Goal: Task Accomplishment & Management: Complete application form

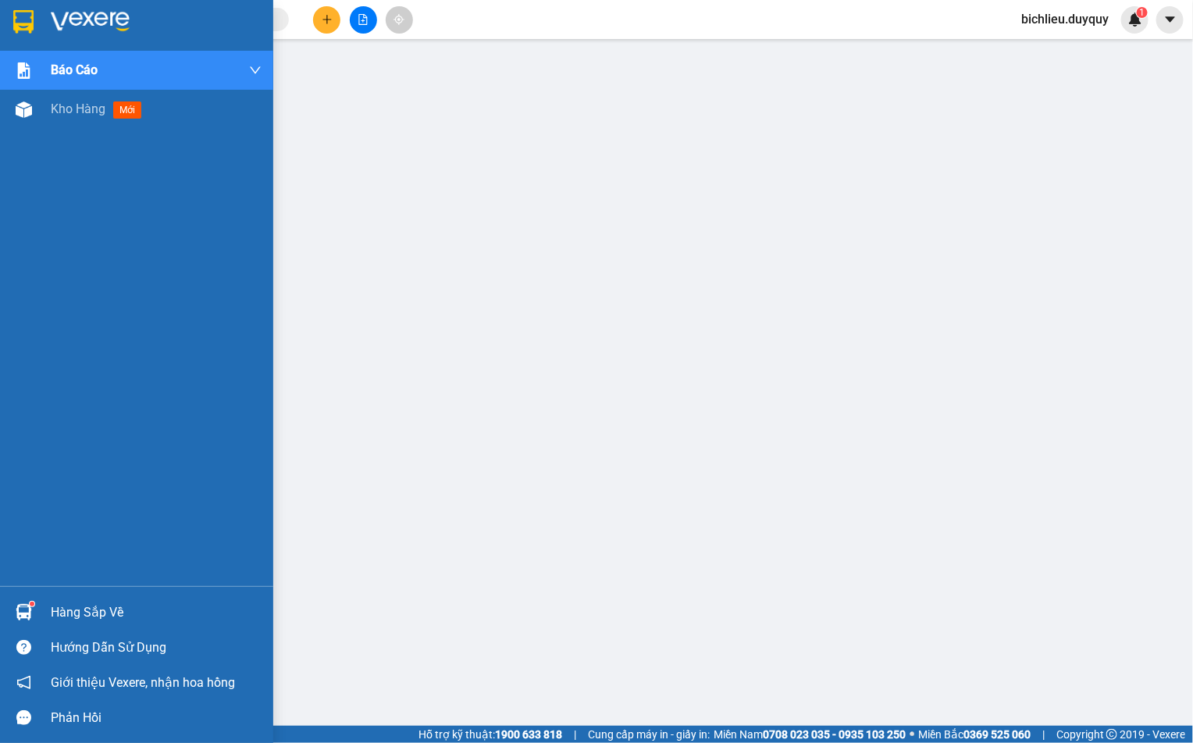
click at [17, 10] on img at bounding box center [23, 21] width 20 height 23
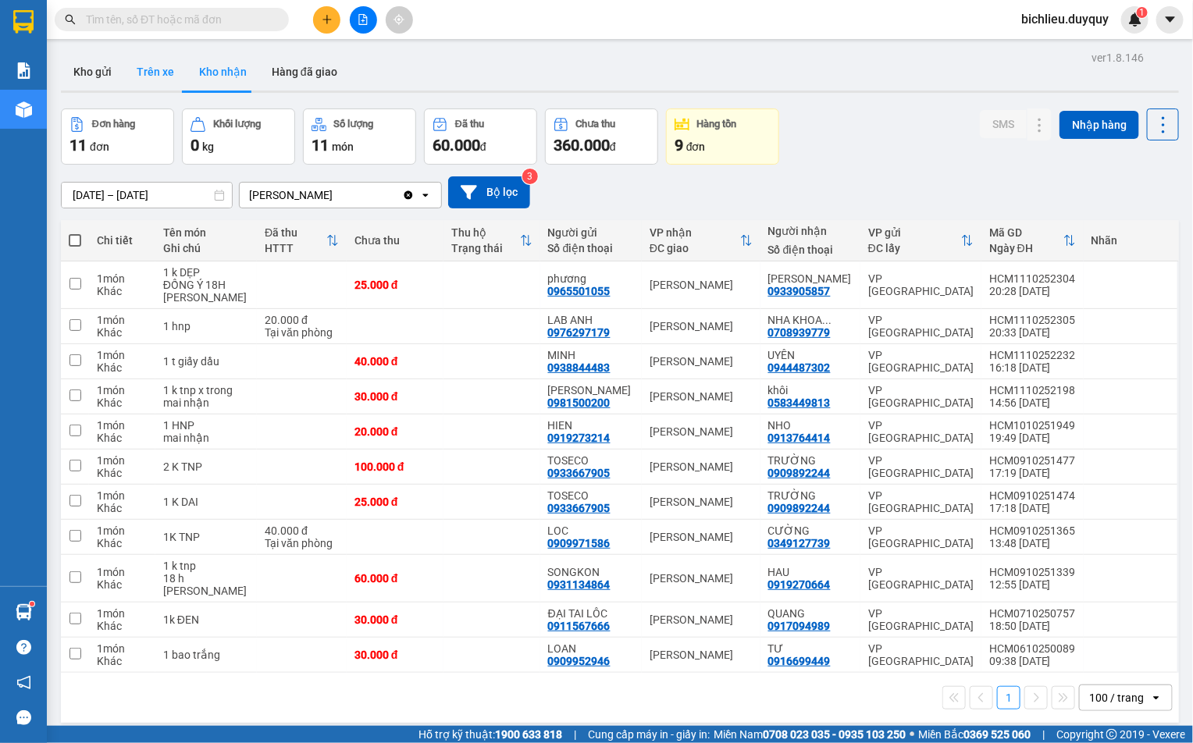
click at [141, 78] on button "Trên xe" at bounding box center [155, 71] width 62 height 37
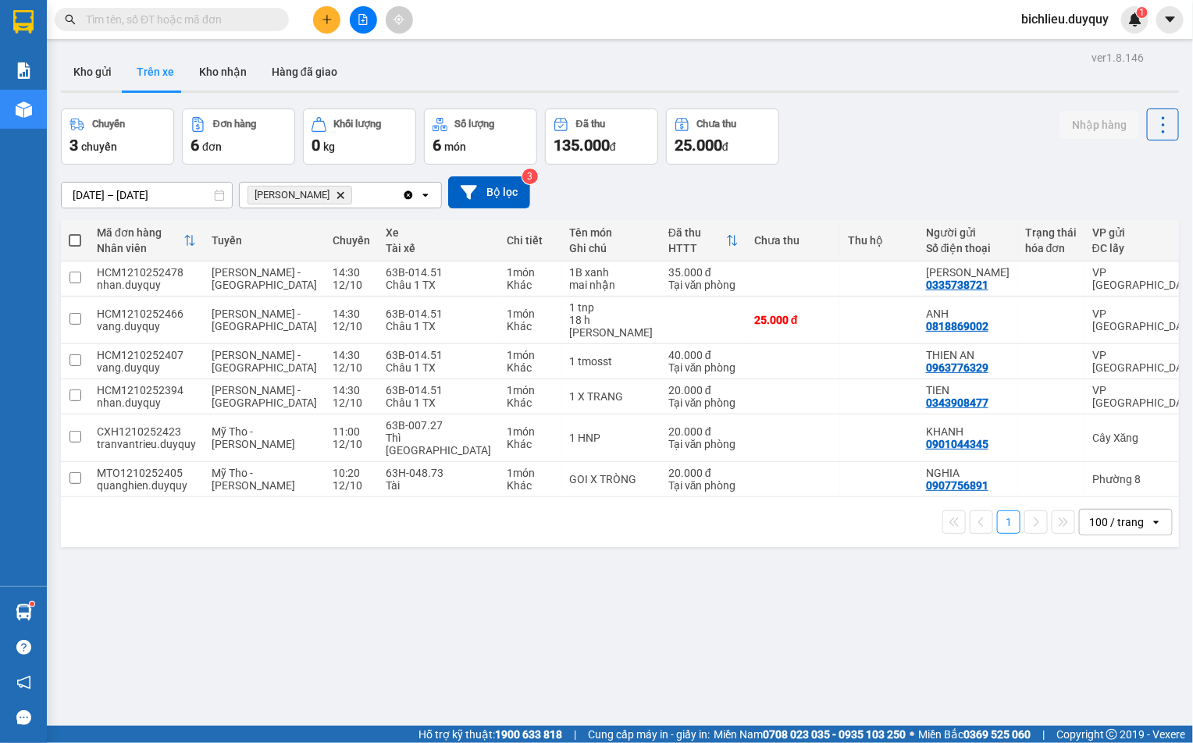
click at [337, 197] on icon "Vĩnh Kim, close by backspace" at bounding box center [340, 194] width 7 height 7
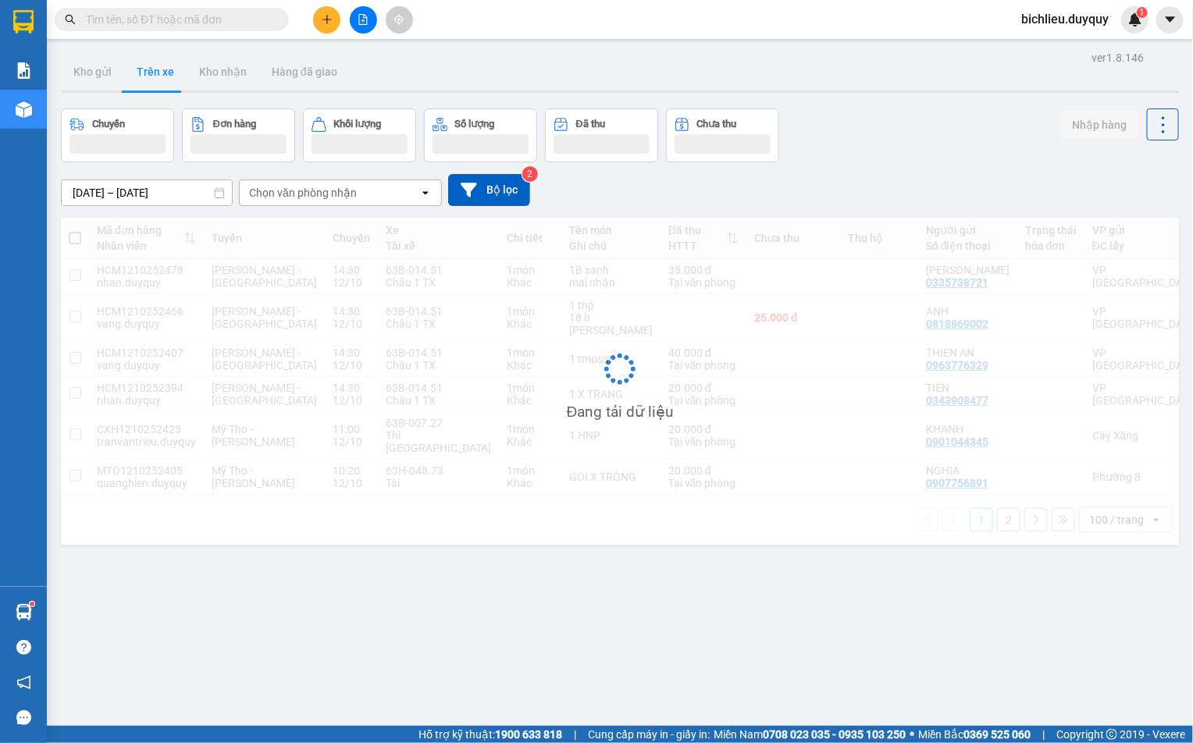
drag, startPoint x: 366, startPoint y: 201, endPoint x: 359, endPoint y: 218, distance: 17.8
click at [366, 200] on div "Chọn văn phòng nhận" at bounding box center [330, 192] width 180 height 25
click at [368, 193] on div "Chọn văn phòng nhận" at bounding box center [330, 192] width 180 height 25
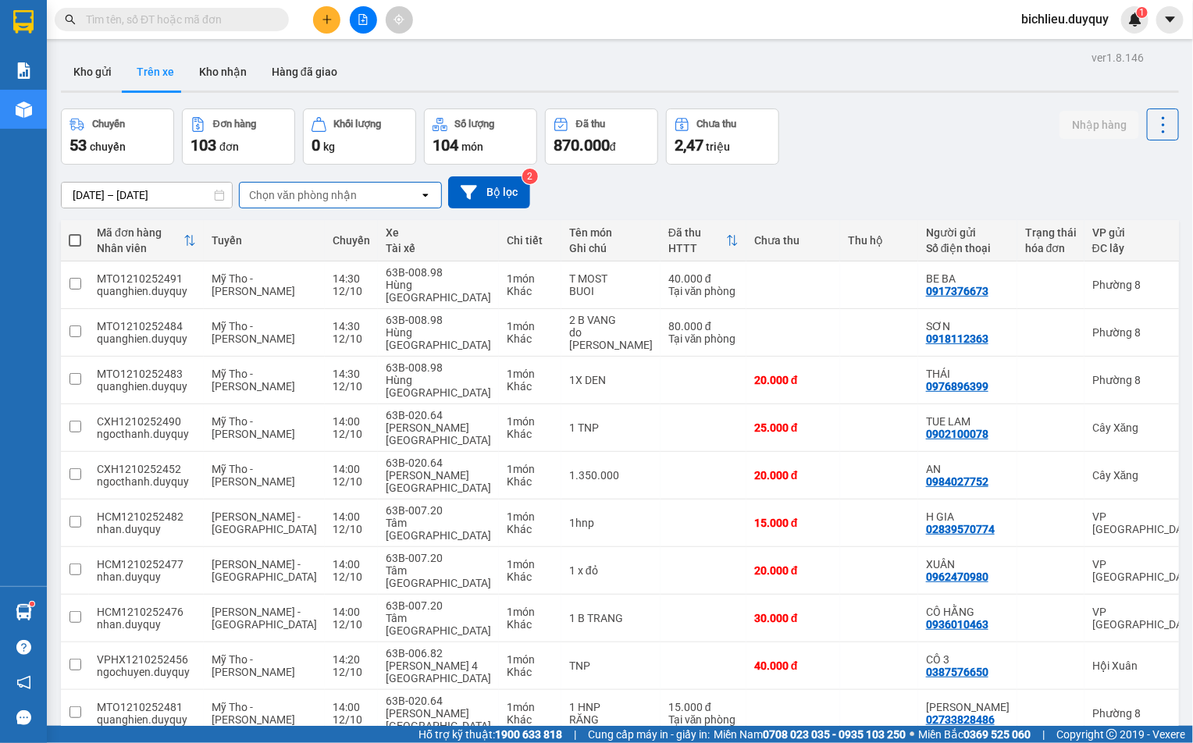
click at [359, 201] on div "Chọn văn phòng nhận" at bounding box center [330, 195] width 180 height 25
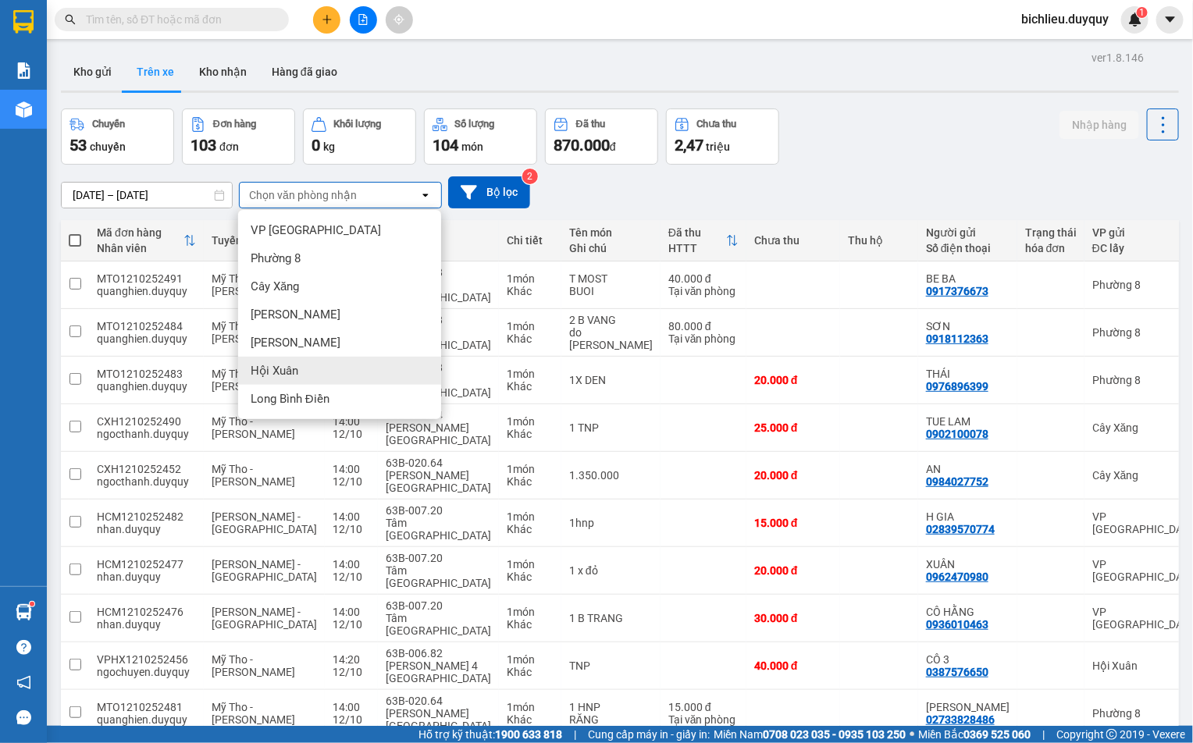
click at [300, 370] on div "Hội Xuân" at bounding box center [339, 371] width 203 height 28
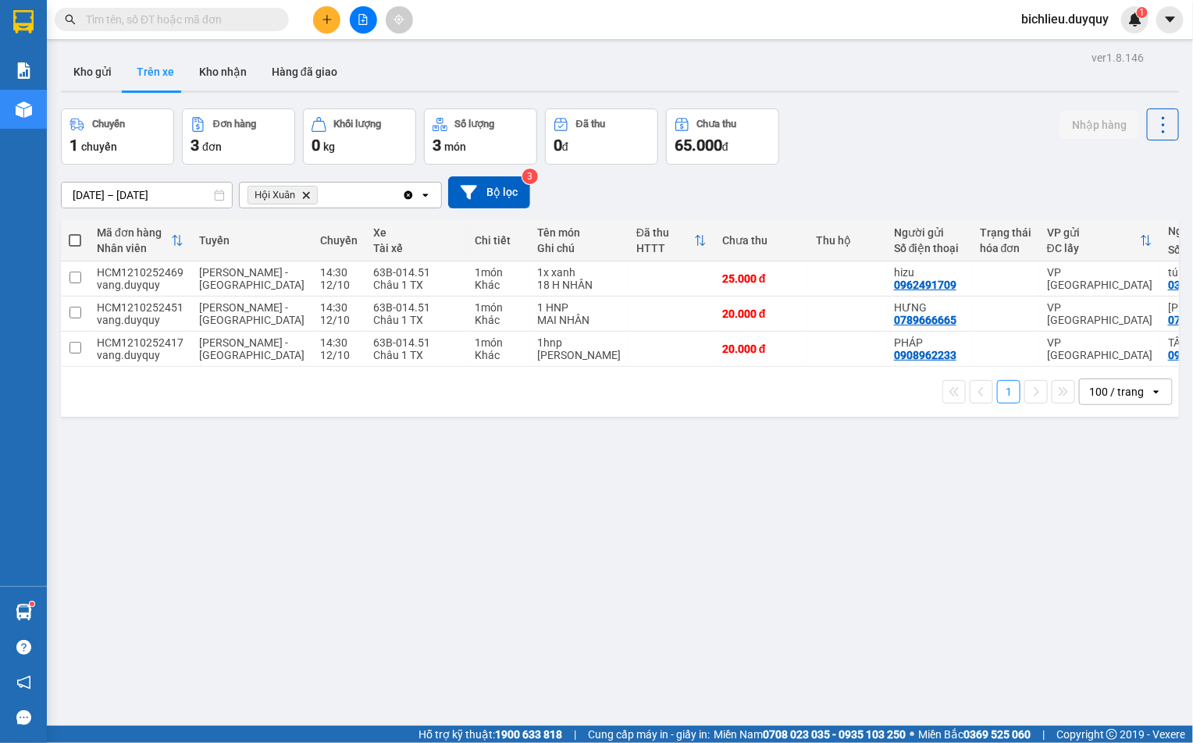
click at [305, 195] on icon "Delete" at bounding box center [305, 194] width 9 height 9
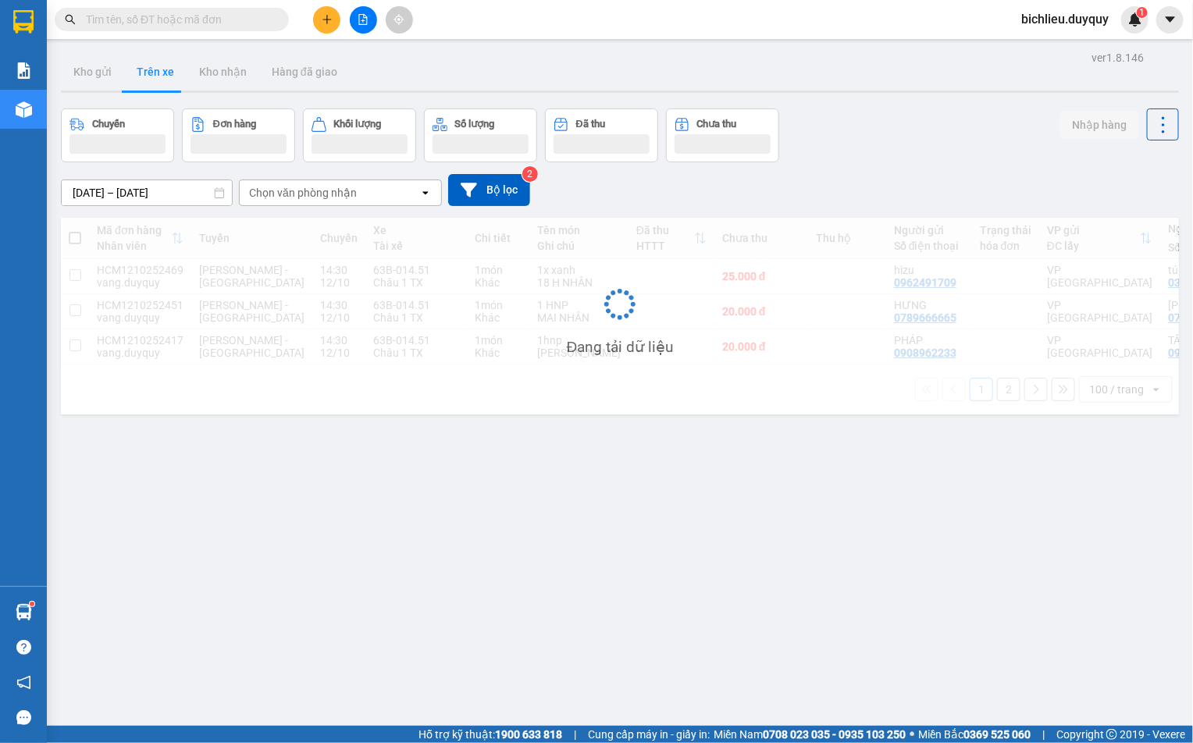
click at [365, 180] on div "Chọn văn phòng nhận open" at bounding box center [340, 193] width 203 height 27
click at [345, 186] on div "Chọn văn phòng nhận" at bounding box center [303, 193] width 108 height 16
click at [352, 190] on div "Chọn văn phòng nhận" at bounding box center [330, 192] width 180 height 25
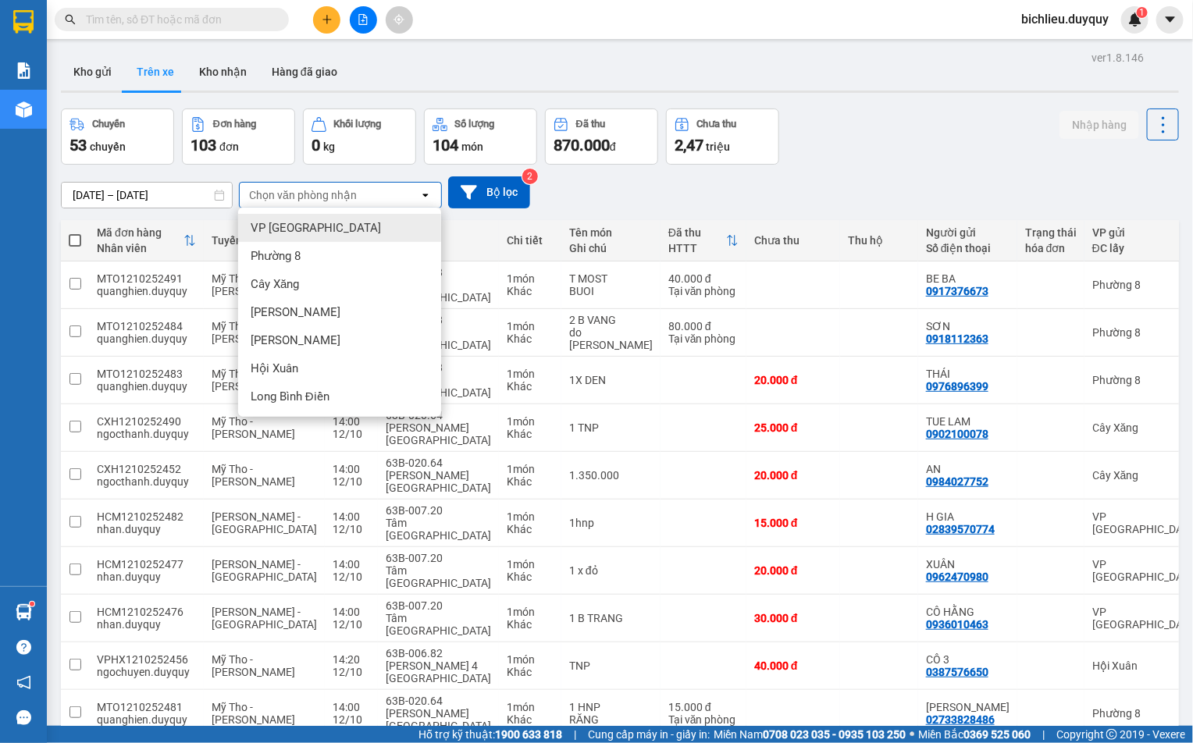
click at [375, 195] on div "Chọn văn phòng nhận" at bounding box center [330, 195] width 180 height 25
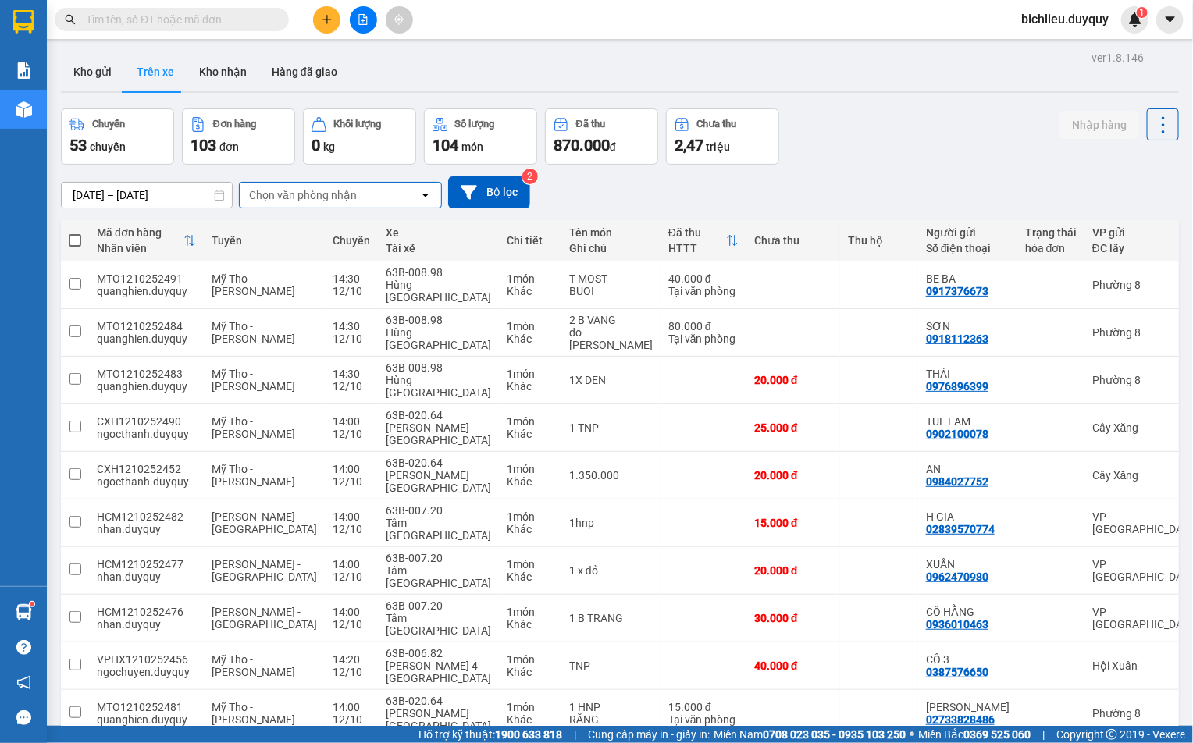
click at [364, 187] on div "Chọn văn phòng nhận" at bounding box center [330, 195] width 180 height 25
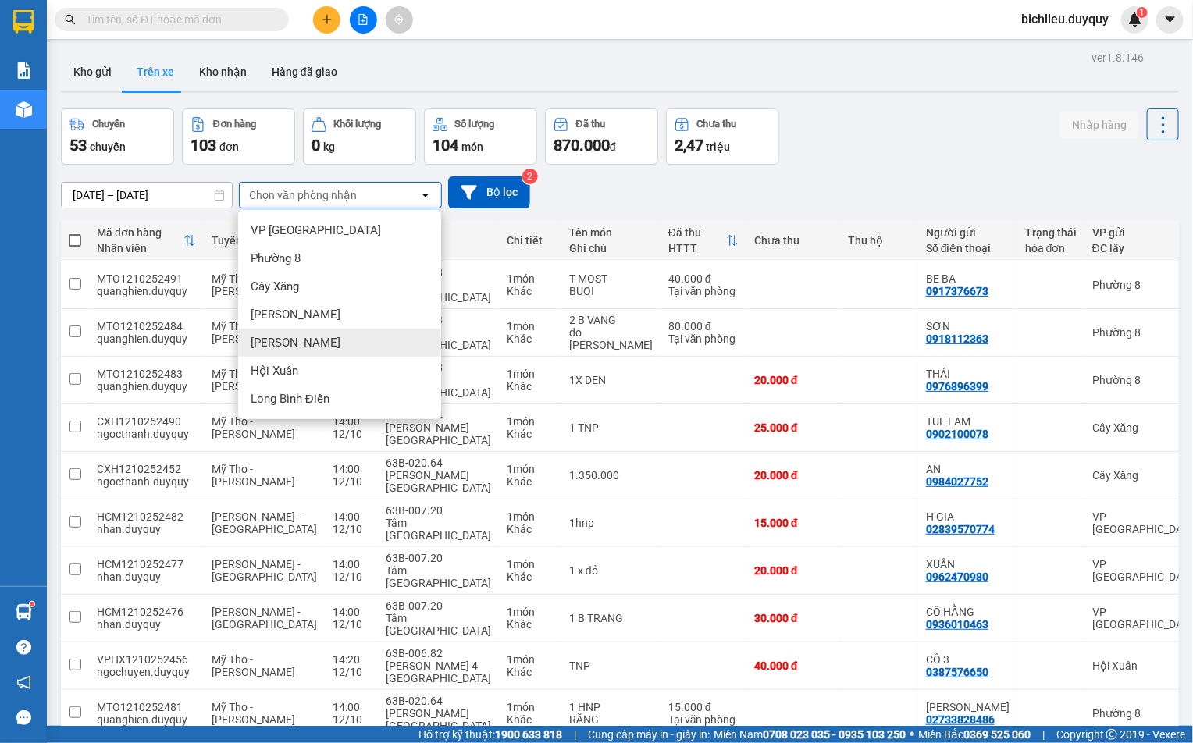
click at [297, 344] on div "[PERSON_NAME]" at bounding box center [339, 343] width 203 height 28
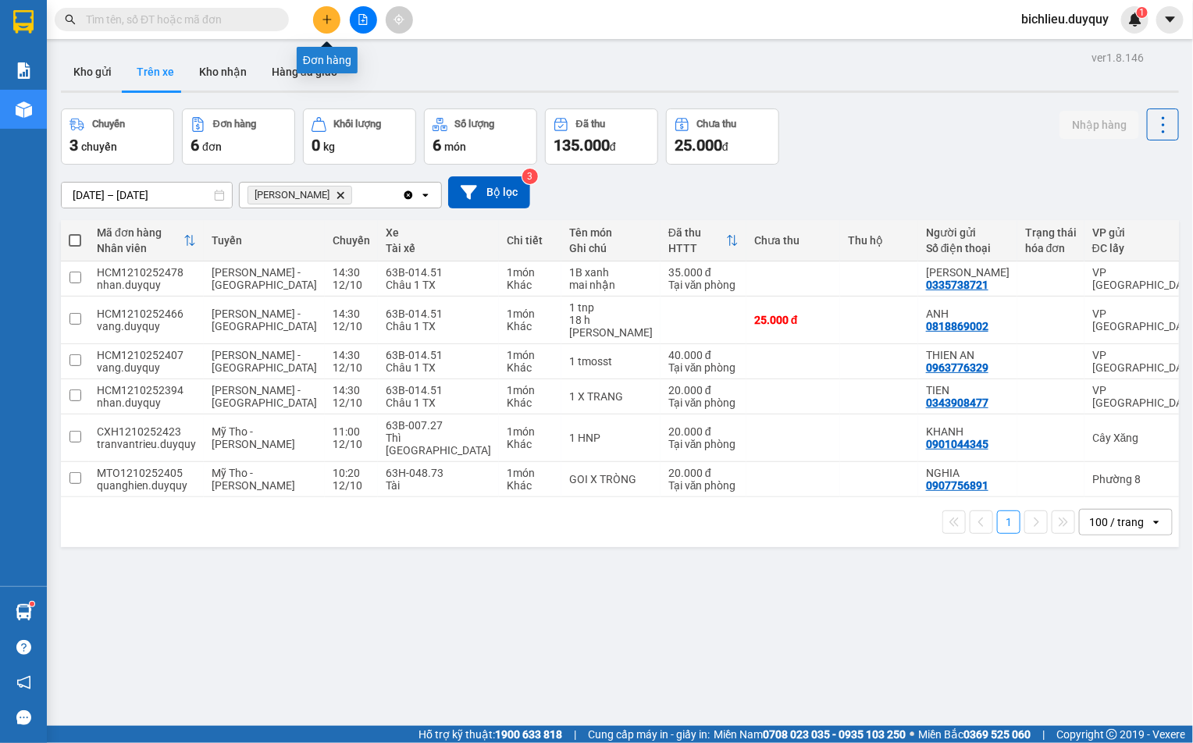
click at [319, 16] on button at bounding box center [326, 19] width 27 height 27
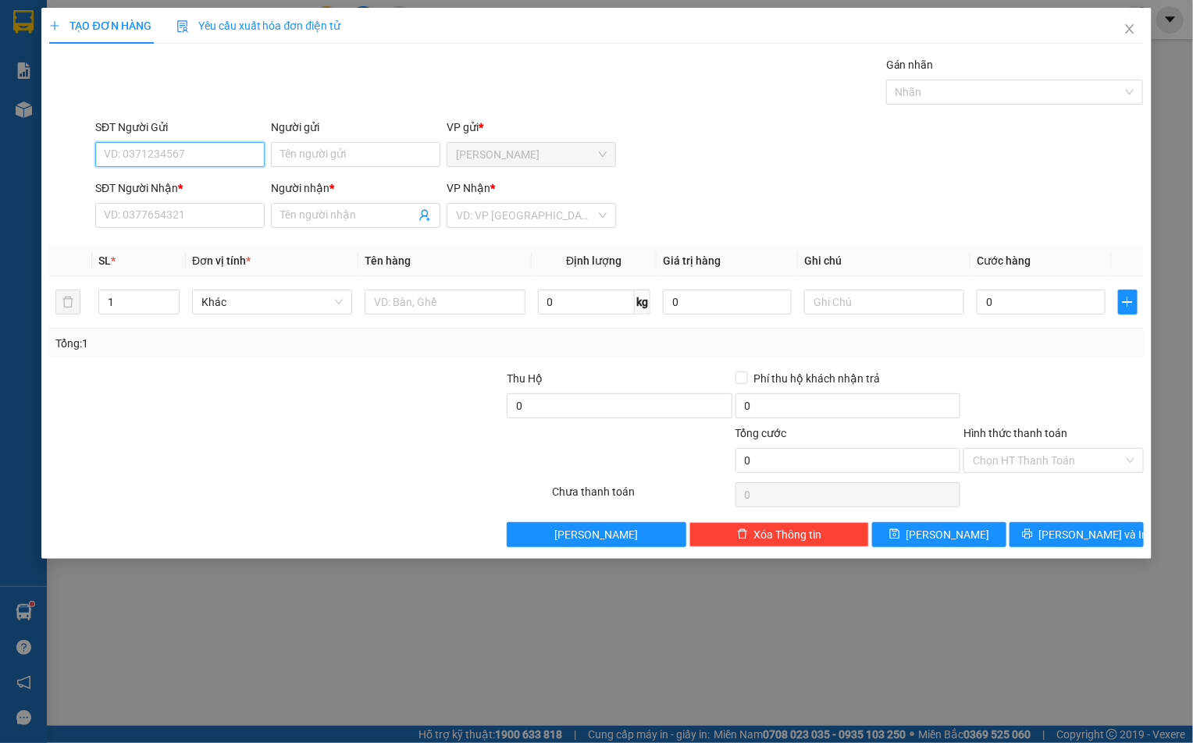
click at [167, 155] on input "SĐT Người Gửi" at bounding box center [179, 154] width 169 height 25
type input "0945232252"
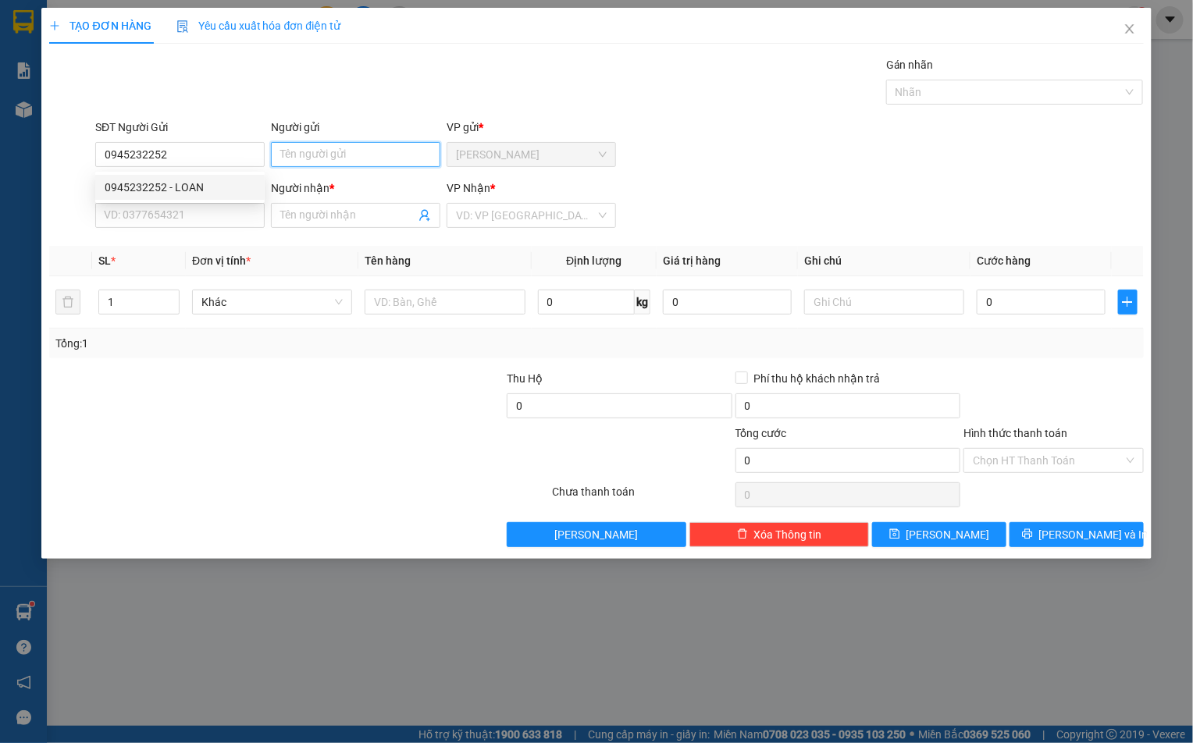
click at [312, 155] on input "Người gửi" at bounding box center [355, 154] width 169 height 25
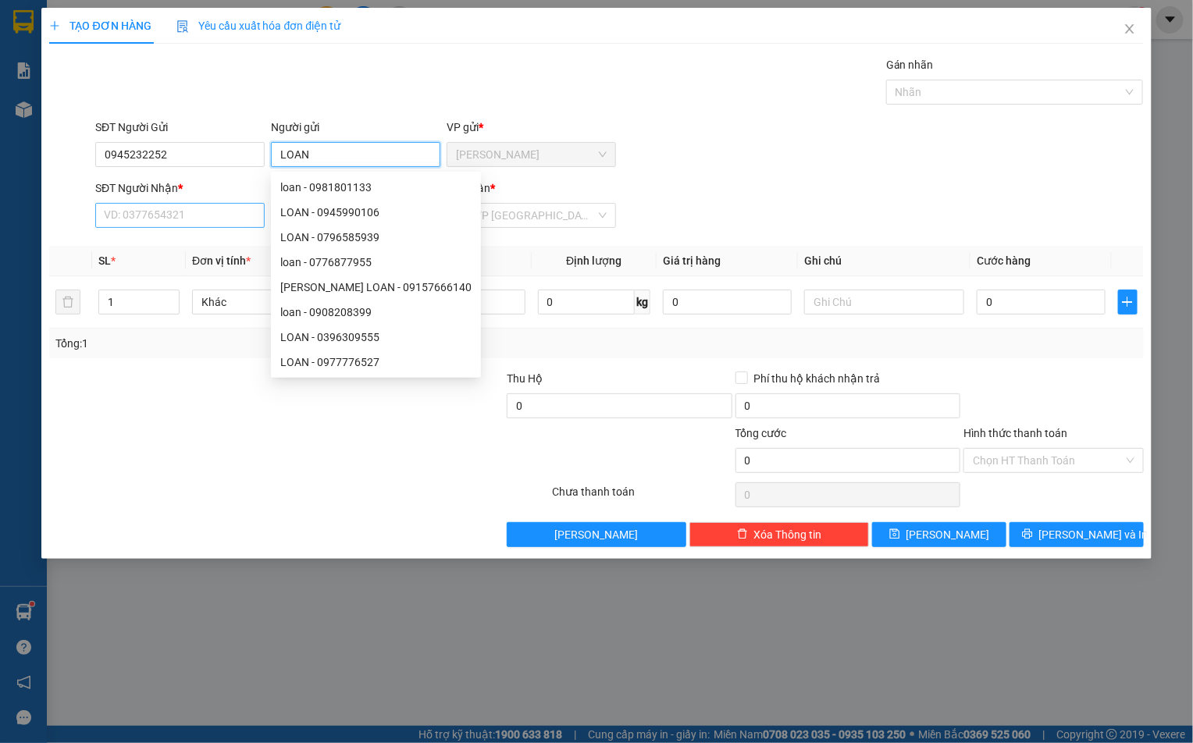
type input "LOAN"
click at [108, 221] on input "SĐT Người Nhận *" at bounding box center [179, 215] width 169 height 25
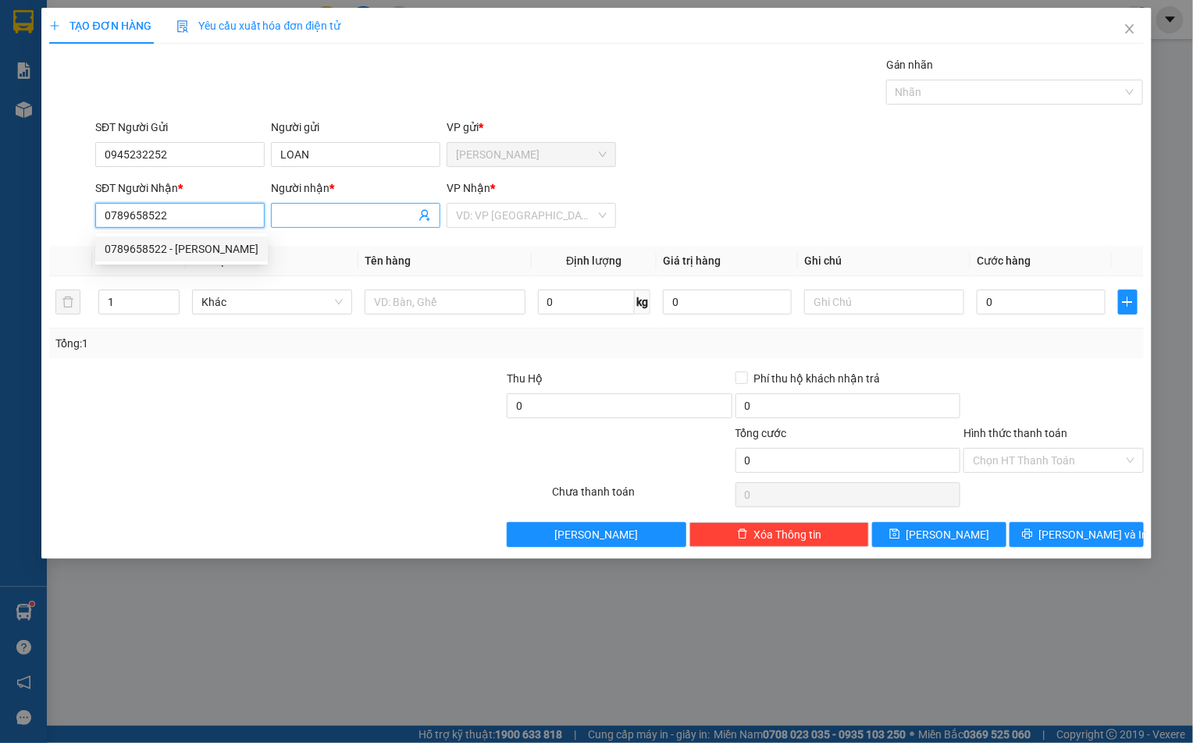
type input "0789658522"
click at [283, 222] on input "Người nhận *" at bounding box center [347, 215] width 135 height 17
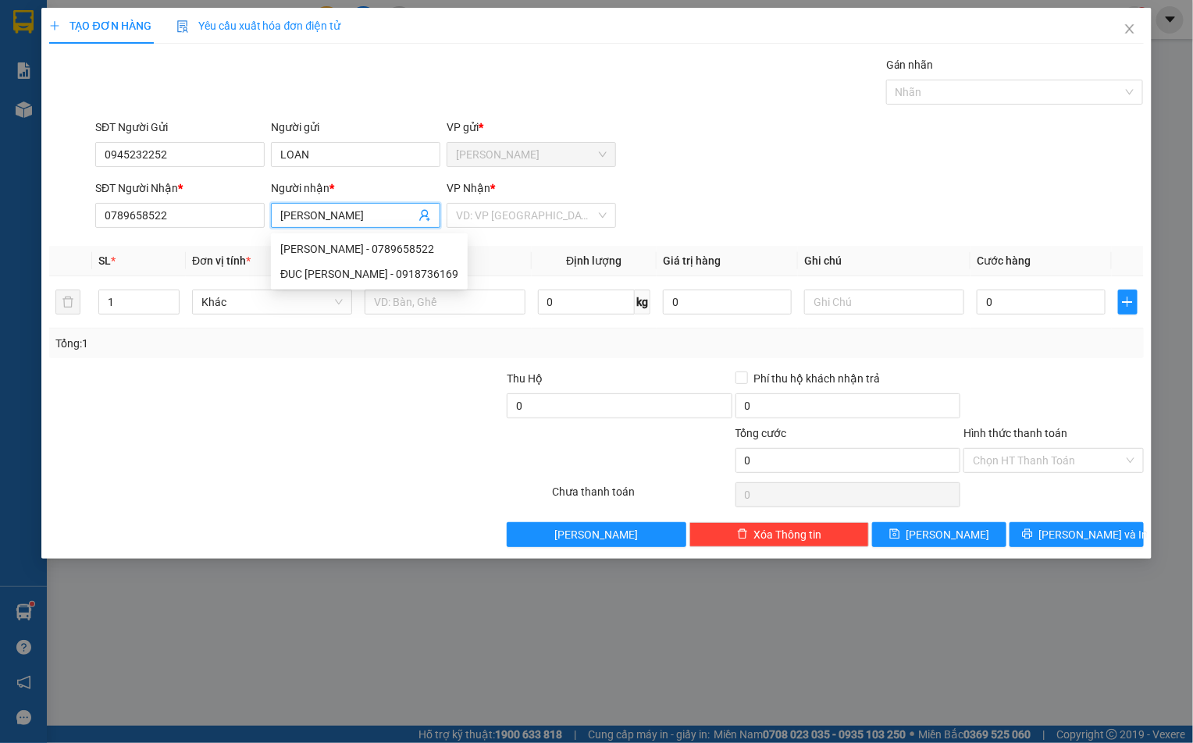
type input "[PERSON_NAME]"
click at [544, 230] on div "VP Nhận * VD: VP Sài Gòn" at bounding box center [530, 207] width 169 height 55
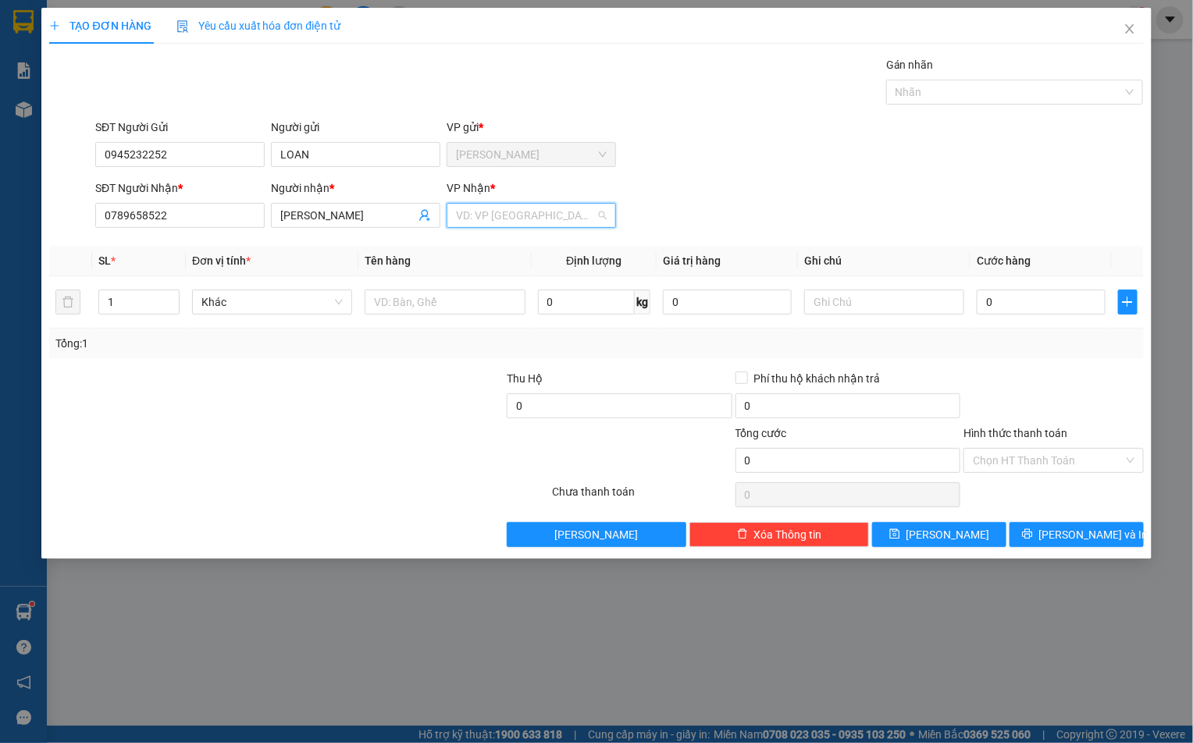
click at [516, 214] on input "search" at bounding box center [526, 215] width 140 height 23
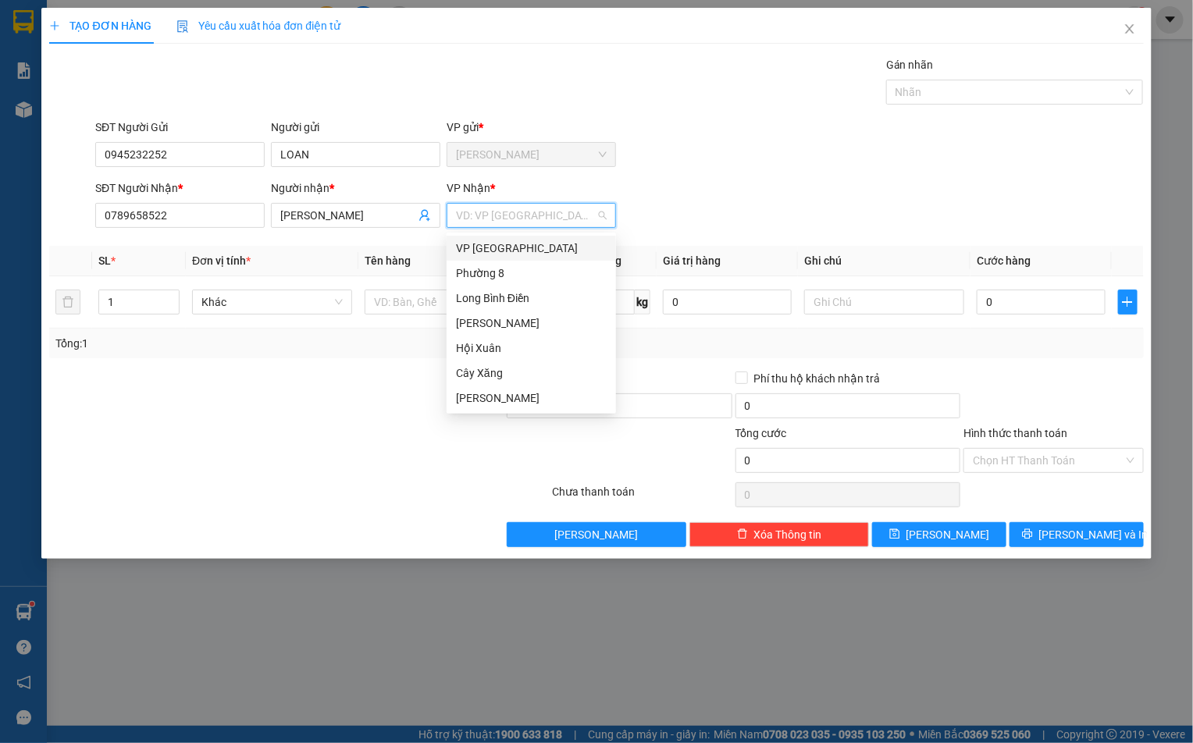
click at [490, 258] on div "VP [GEOGRAPHIC_DATA]" at bounding box center [530, 248] width 169 height 25
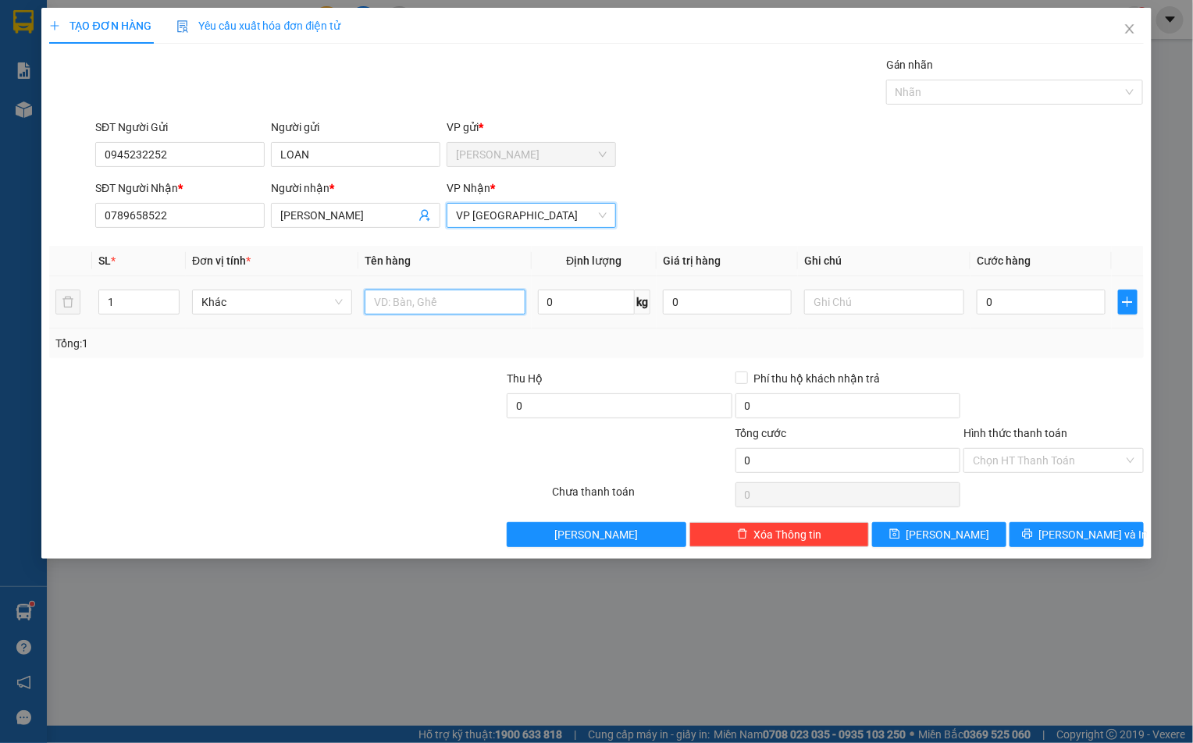
click at [392, 298] on input "text" at bounding box center [445, 302] width 160 height 25
type input "1TUI [PERSON_NAME]"
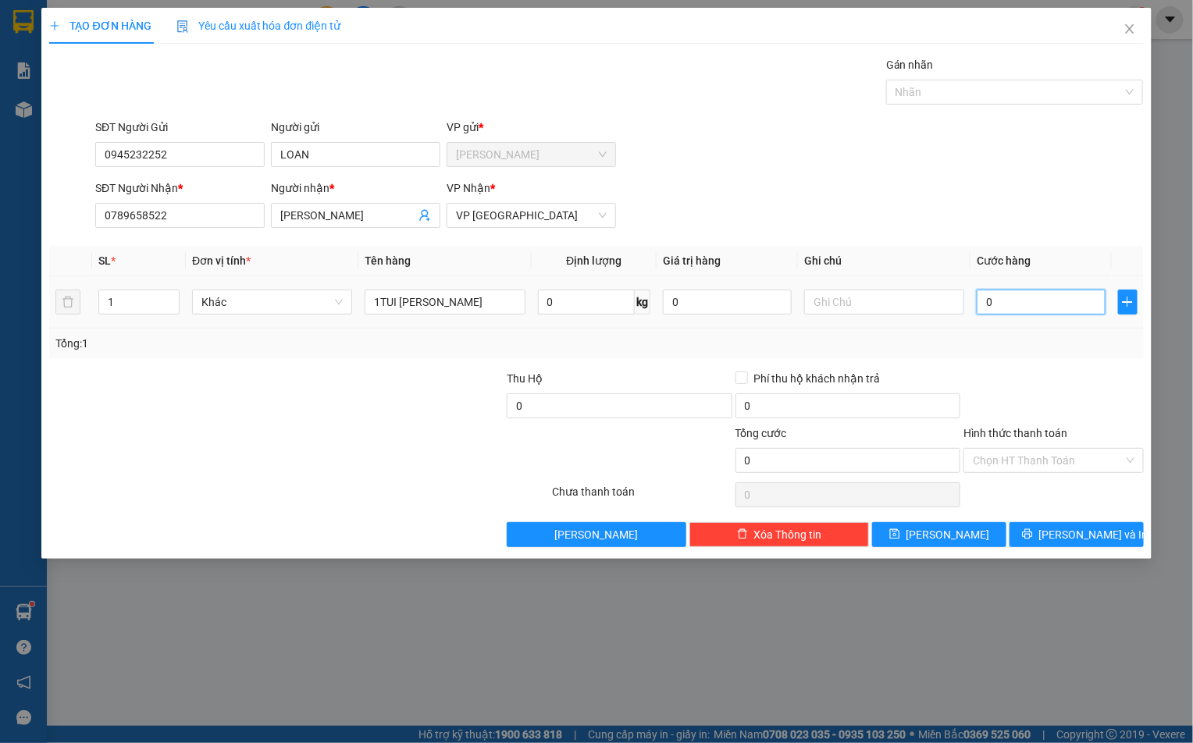
click at [1031, 307] on input "0" at bounding box center [1040, 302] width 129 height 25
type input "20"
type input "200"
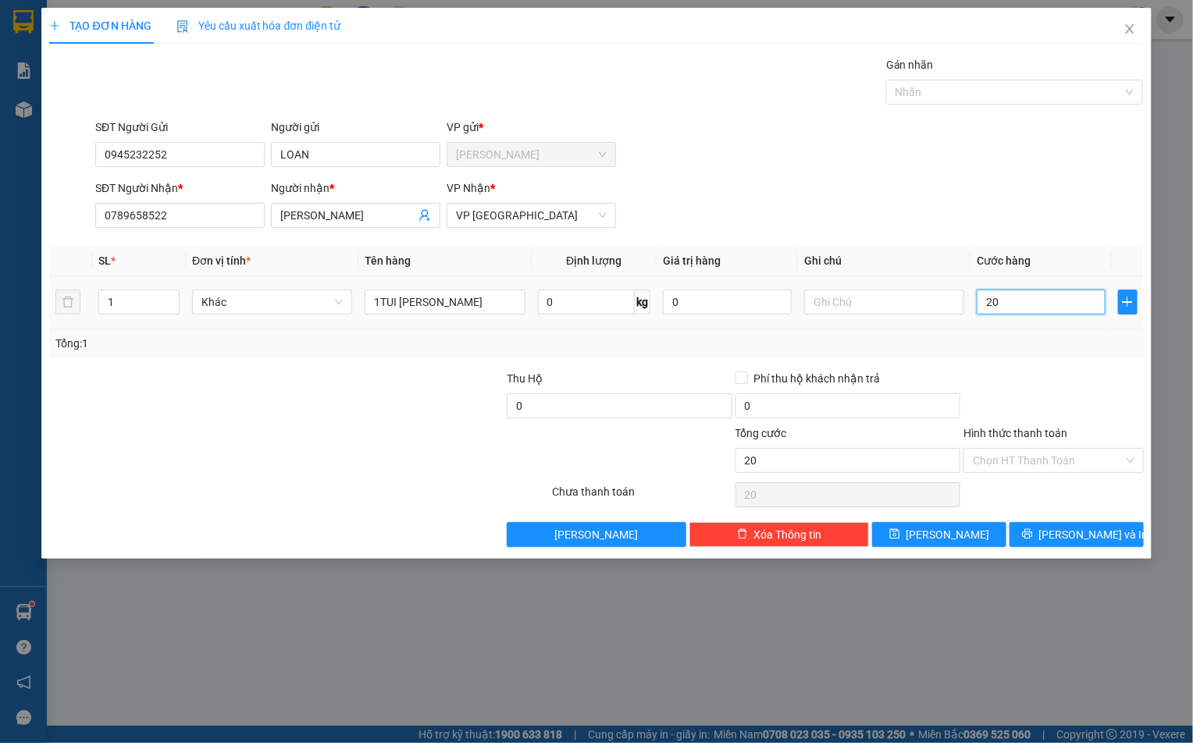
type input "200"
type input "2.000"
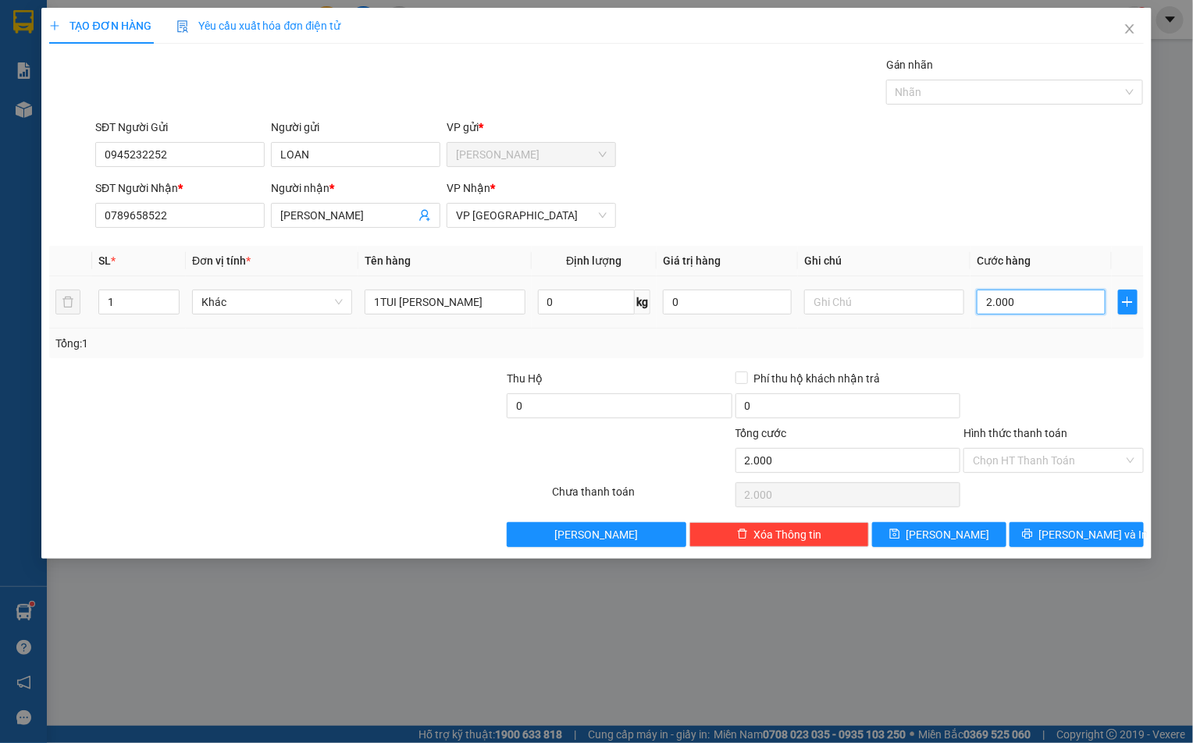
type input "20.000"
click at [982, 459] on input "Hình thức thanh toán" at bounding box center [1048, 460] width 150 height 23
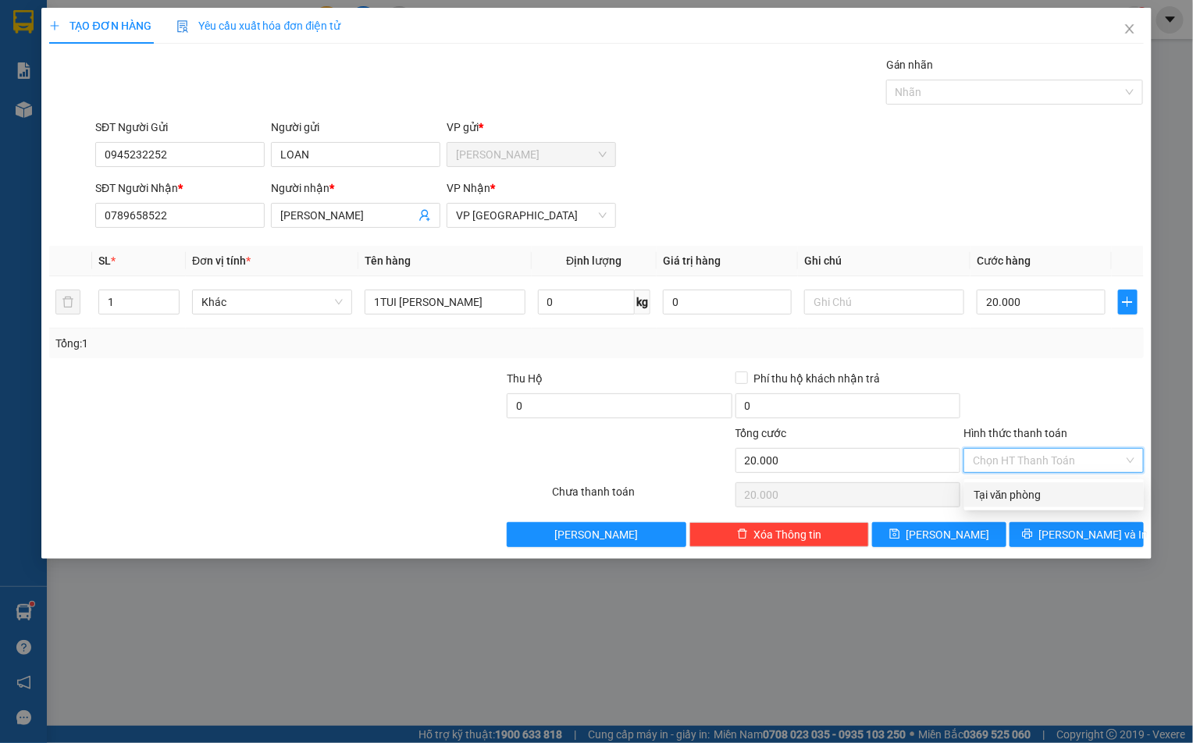
click at [1019, 503] on div "Tại văn phòng" at bounding box center [1054, 494] width 180 height 25
type input "0"
click at [1068, 539] on span "Lưu và In" at bounding box center [1093, 534] width 109 height 17
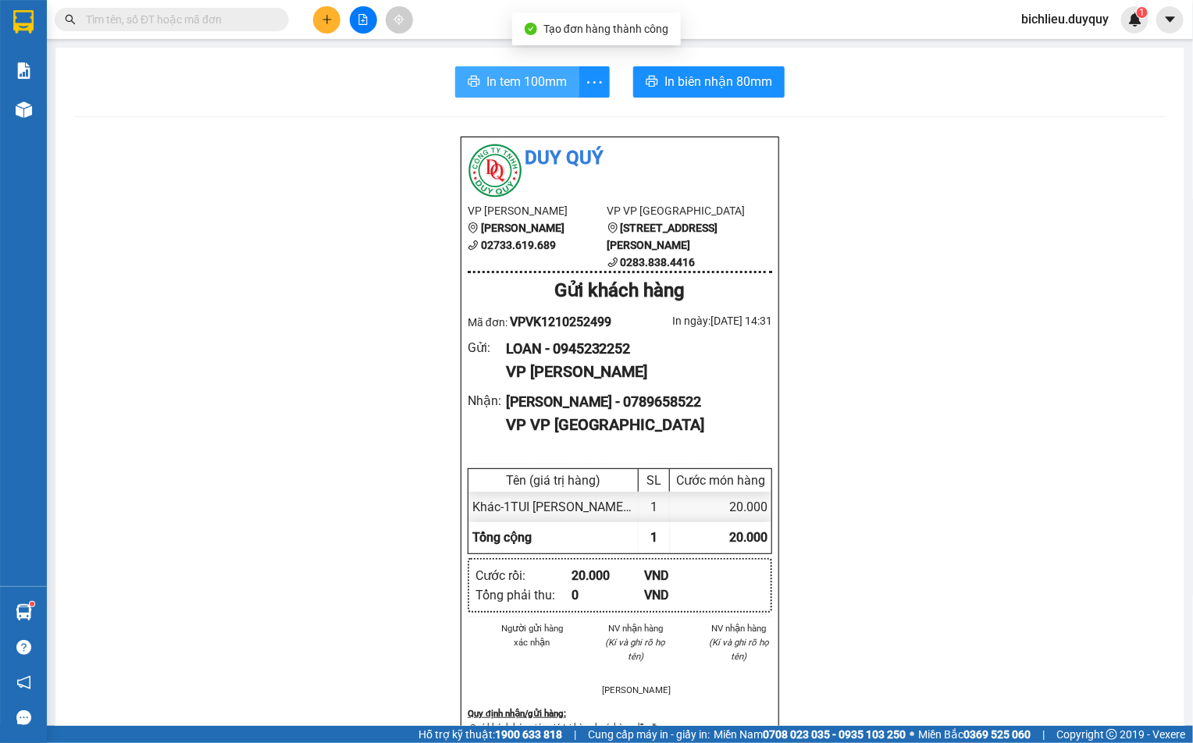
click at [492, 78] on span "In tem 100mm" at bounding box center [526, 82] width 80 height 20
click at [507, 691] on div "Người gửi hàng xác nhận NV nhận hàng (Kí và ghi rõ họ tên) Bích Liễu NV nhận hà…" at bounding box center [619, 663] width 311 height 85
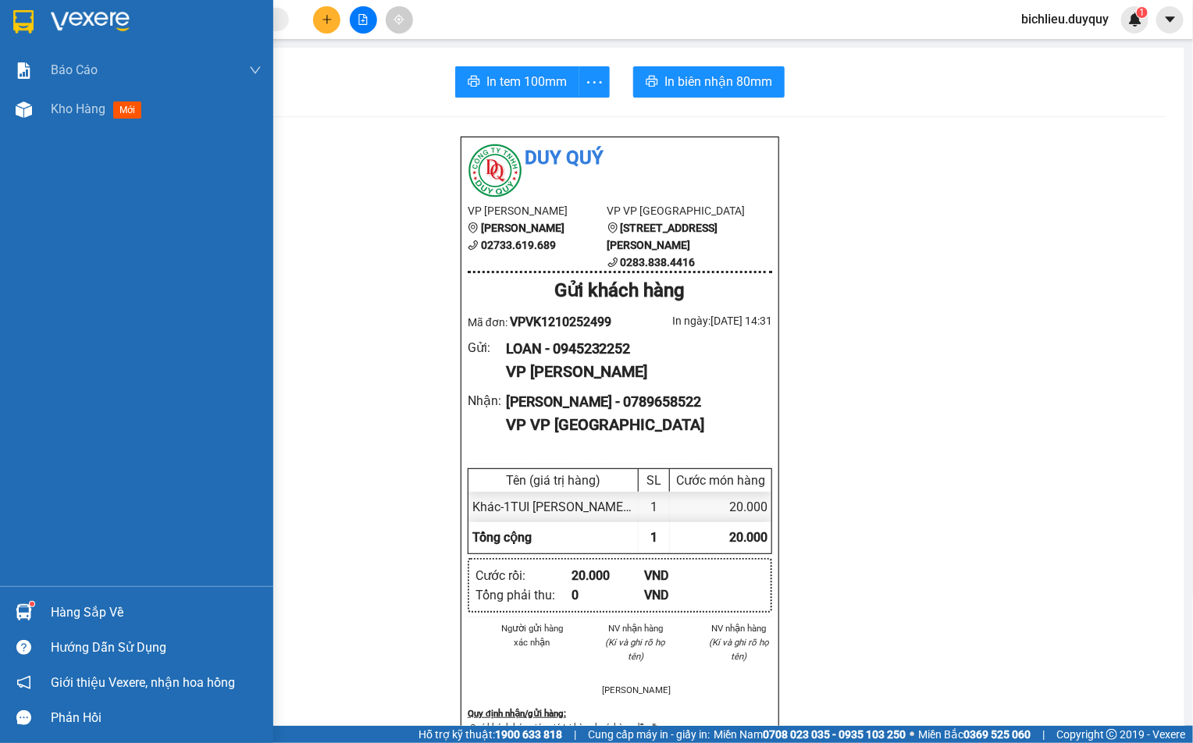
click at [20, 22] on img at bounding box center [23, 21] width 20 height 23
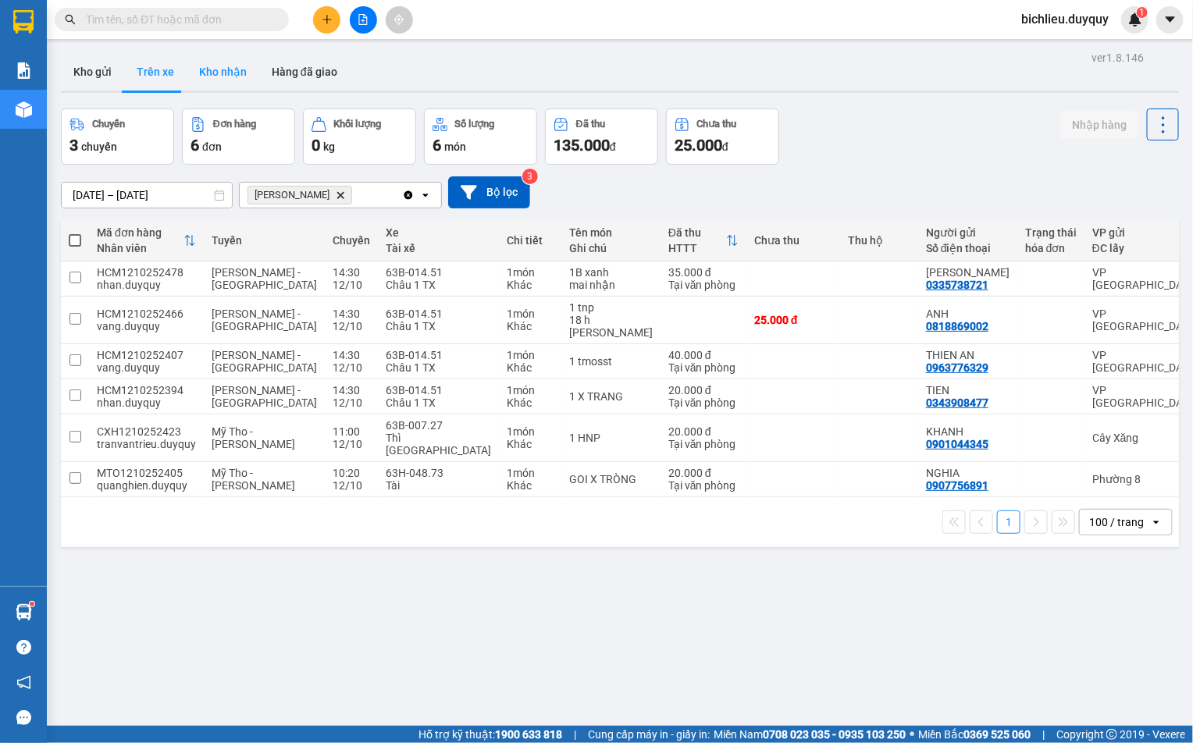
click at [214, 66] on button "Kho nhận" at bounding box center [223, 71] width 73 height 37
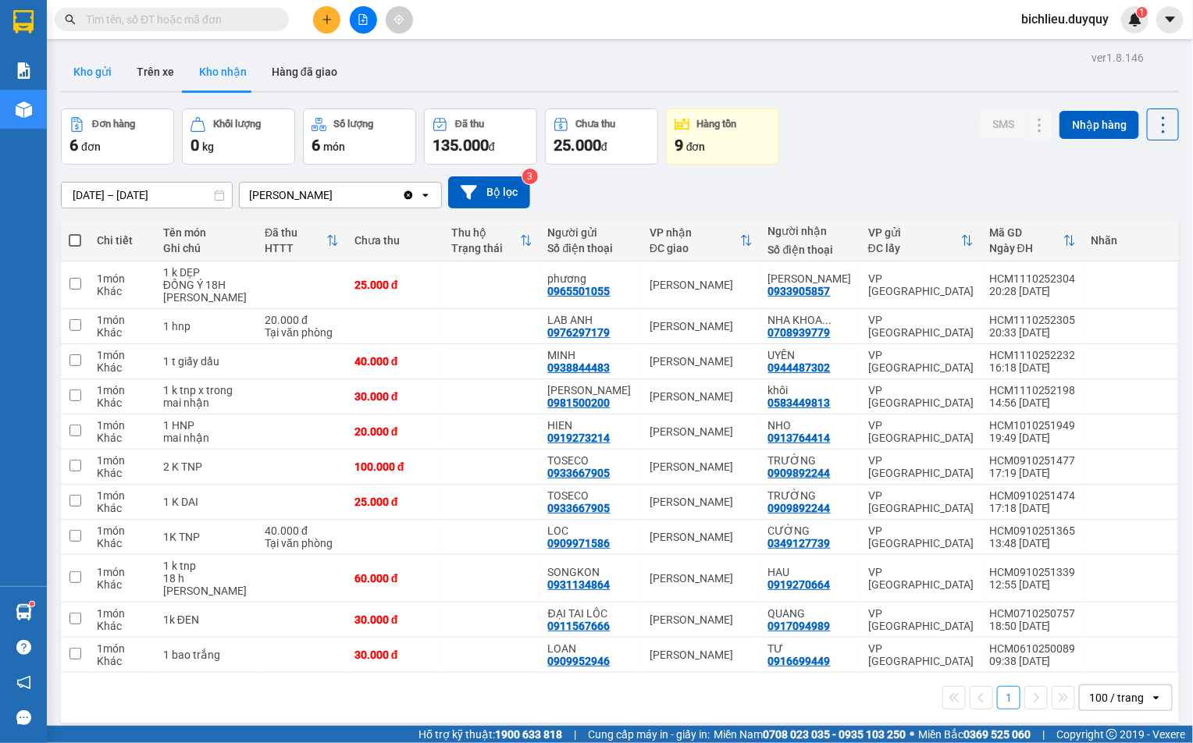
click at [99, 77] on button "Kho gửi" at bounding box center [92, 71] width 63 height 37
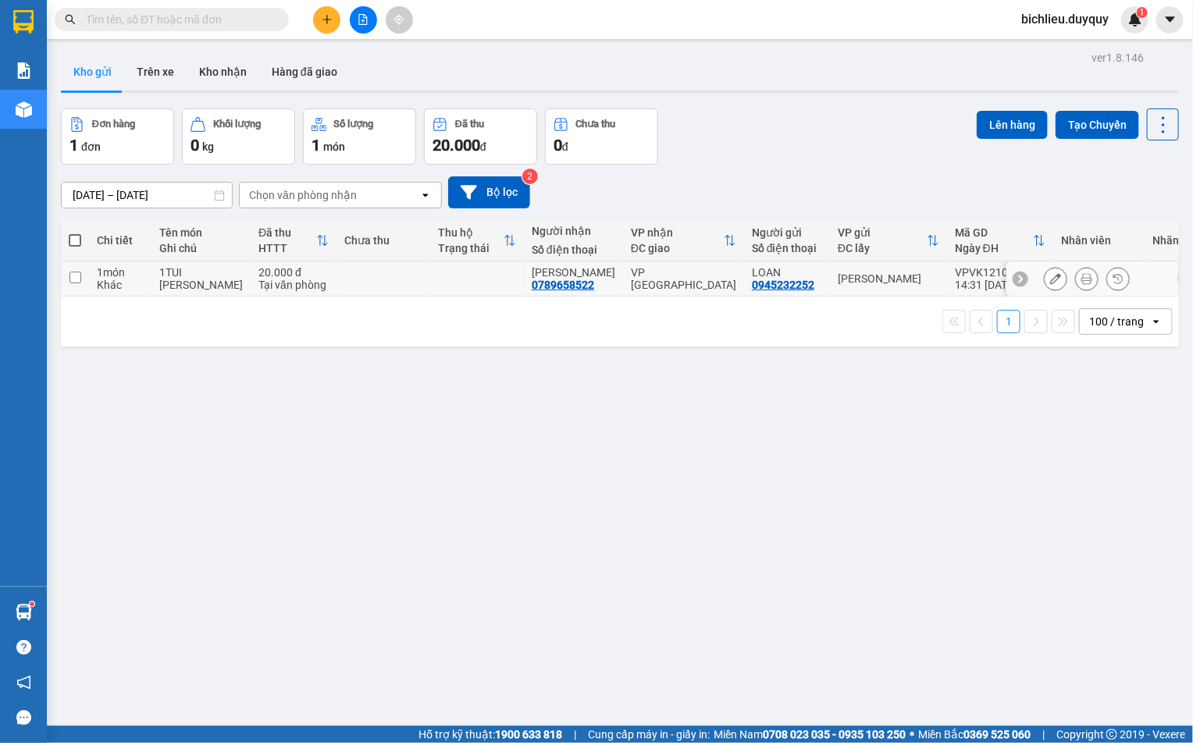
drag, startPoint x: 71, startPoint y: 275, endPoint x: 132, endPoint y: 284, distance: 61.6
click at [77, 276] on input "checkbox" at bounding box center [75, 278] width 12 height 12
checkbox input "true"
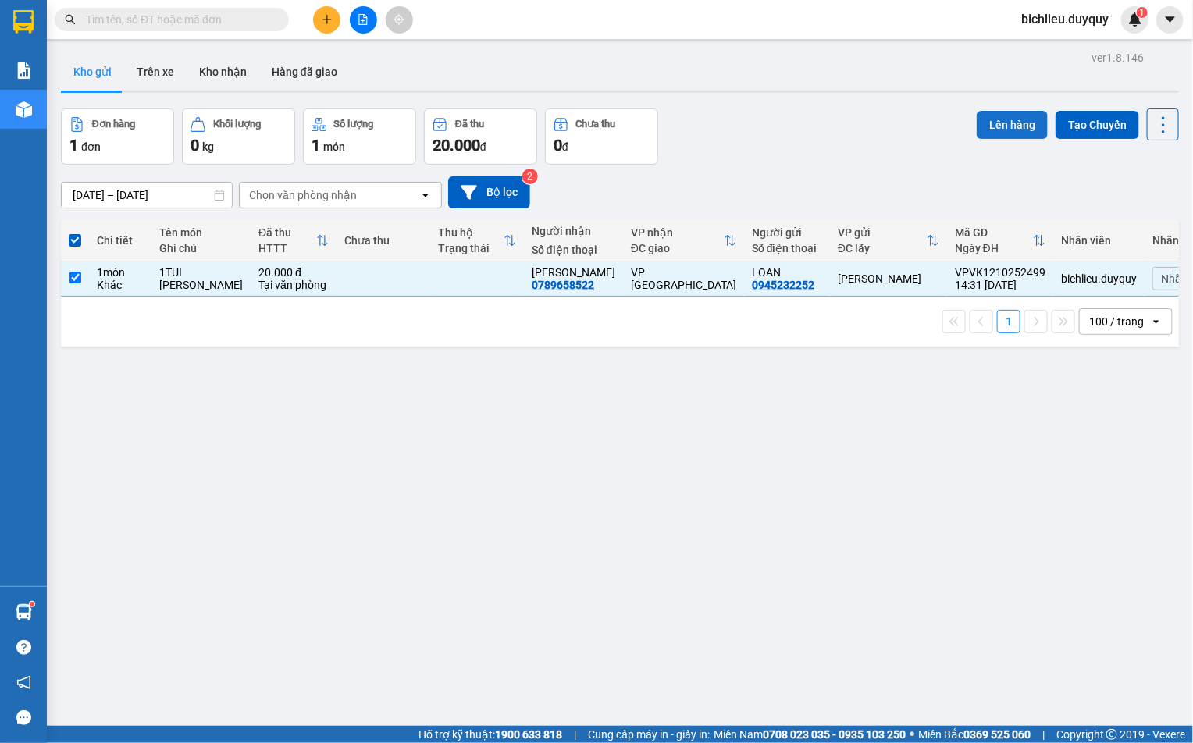
click at [986, 120] on button "Lên hàng" at bounding box center [1011, 125] width 71 height 28
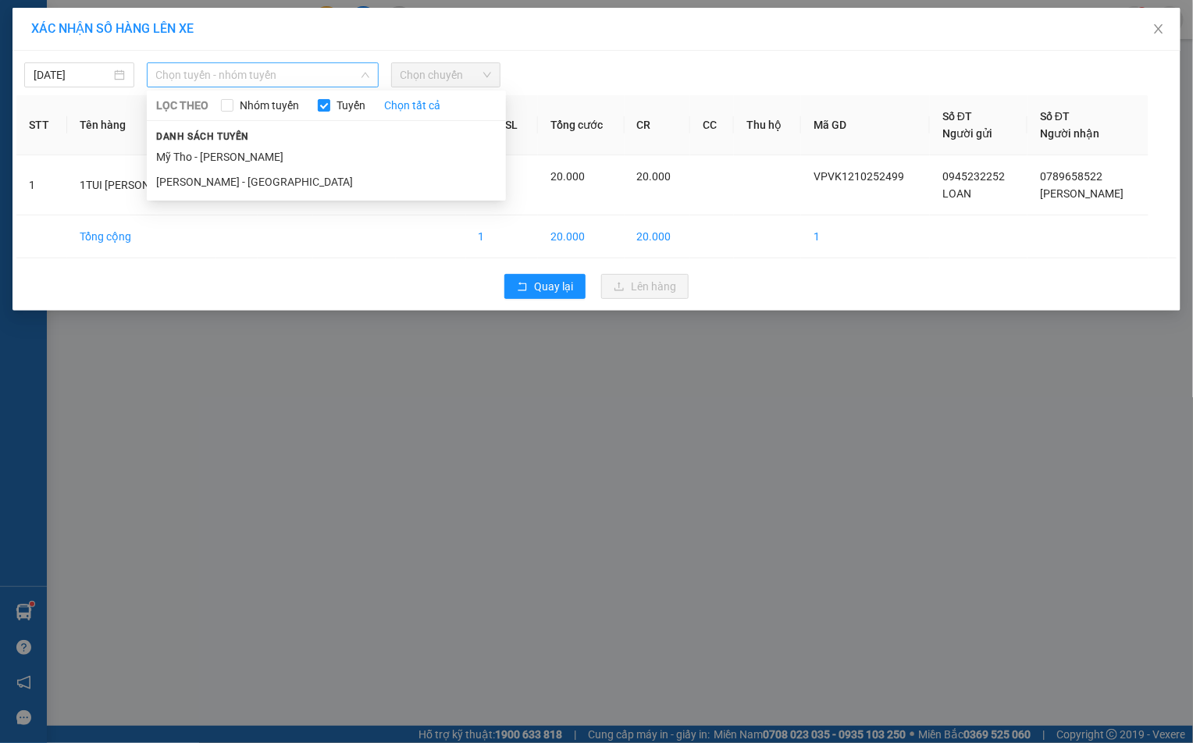
click at [330, 73] on span "Chọn tuyến - nhóm tuyến" at bounding box center [262, 74] width 213 height 23
click at [269, 157] on li "Mỹ Tho - [PERSON_NAME]" at bounding box center [326, 156] width 359 height 25
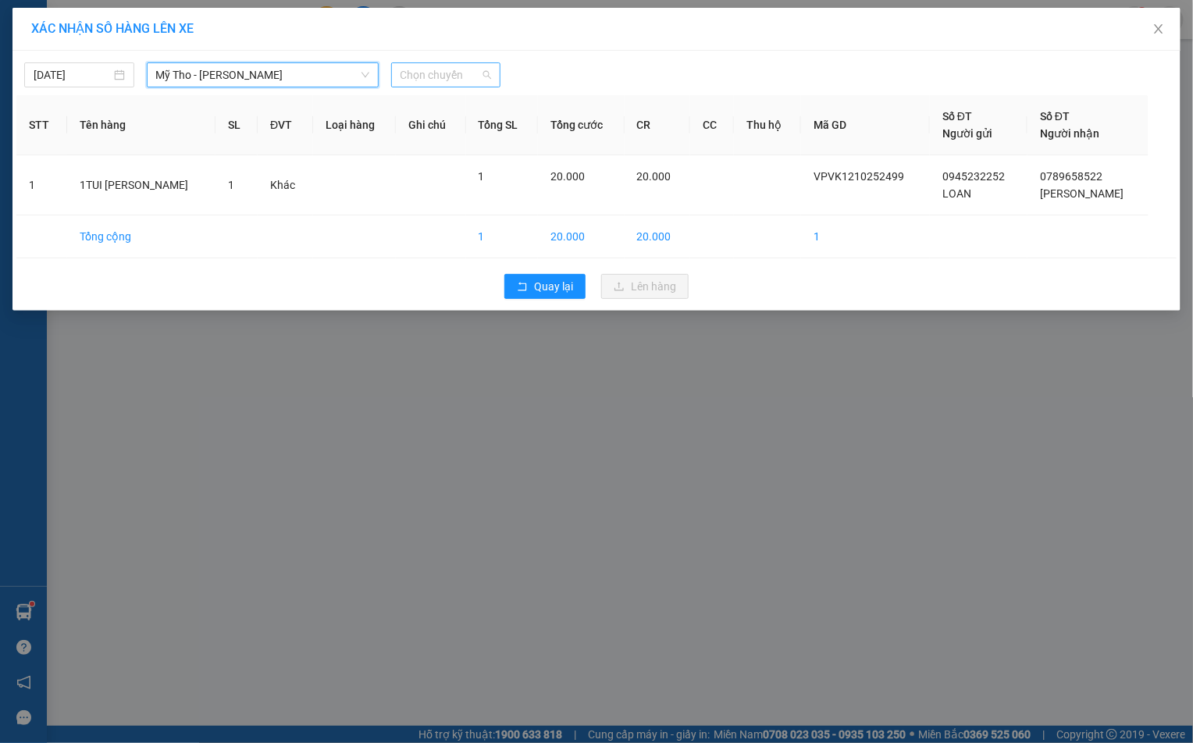
click at [469, 71] on span "Chọn chuyến" at bounding box center [445, 74] width 91 height 23
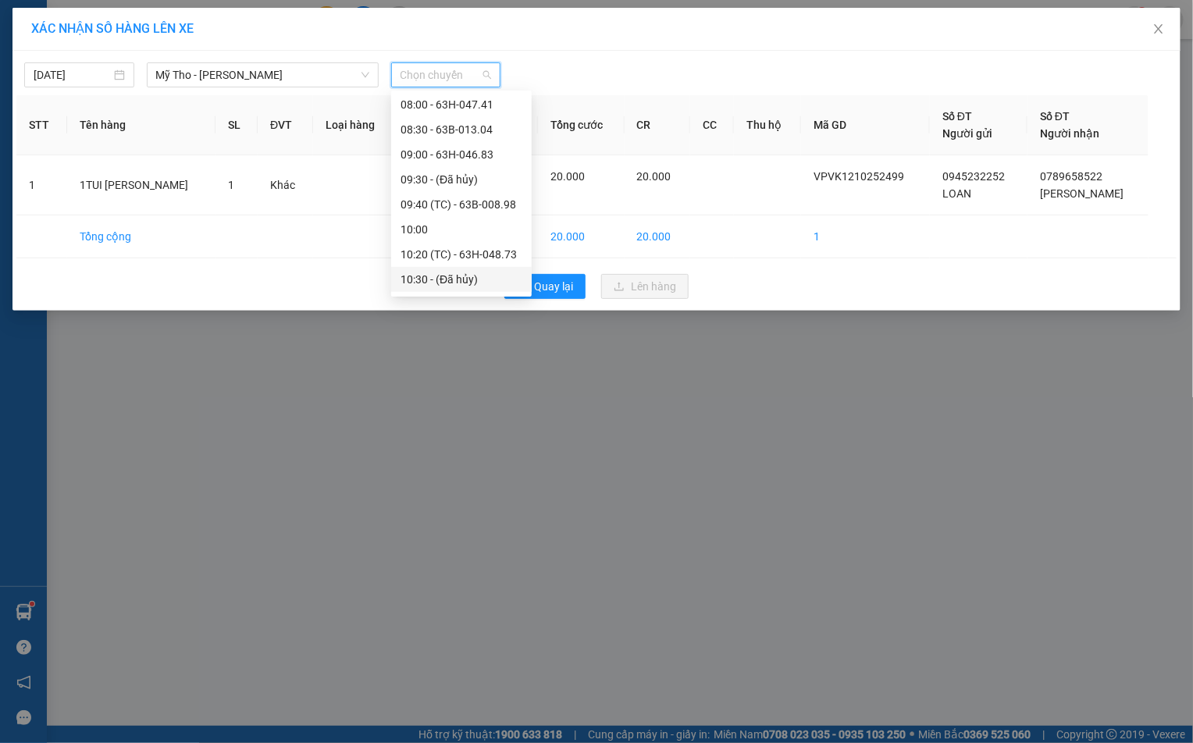
scroll to position [585, 0]
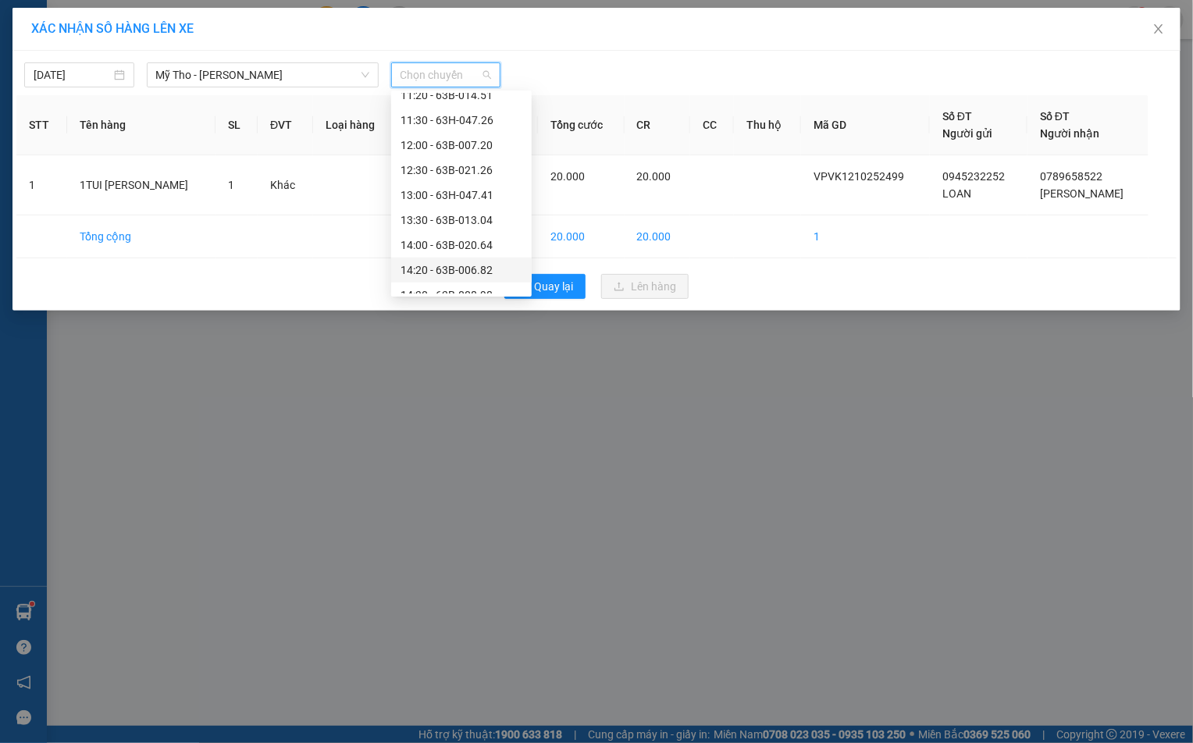
click at [494, 268] on div "14:20 - 63B-006.82" at bounding box center [461, 269] width 122 height 17
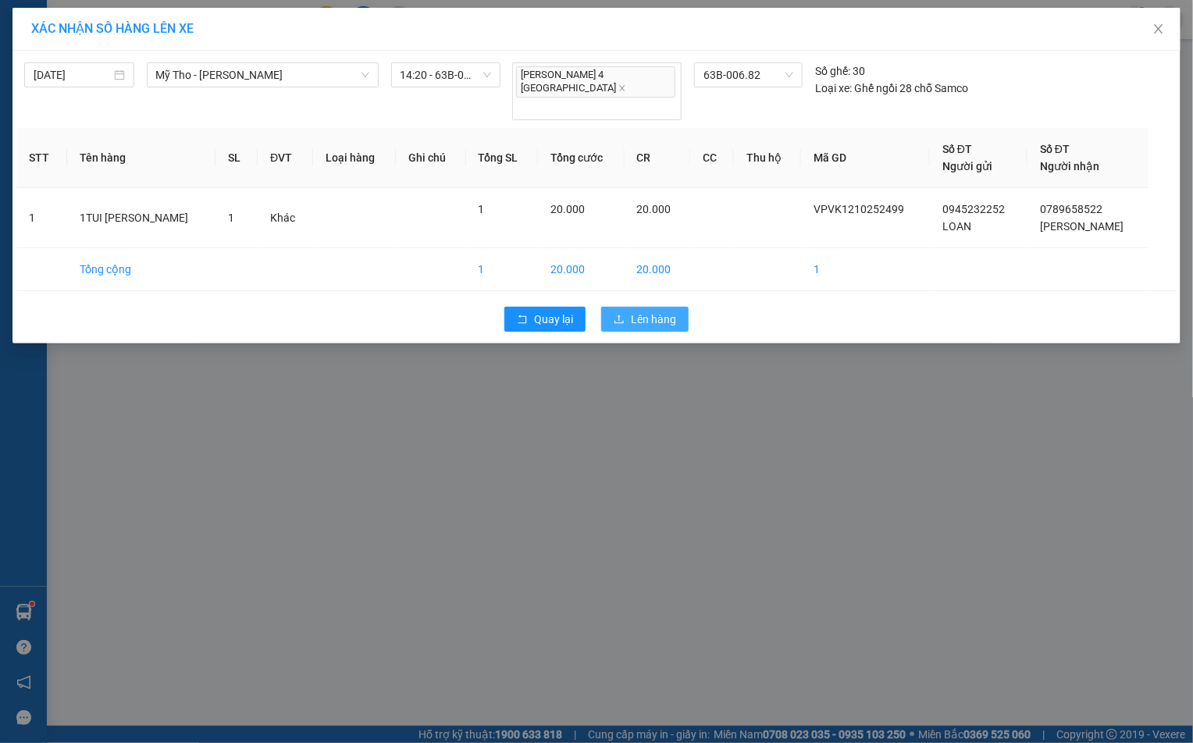
click at [640, 307] on button "Lên hàng" at bounding box center [644, 319] width 87 height 25
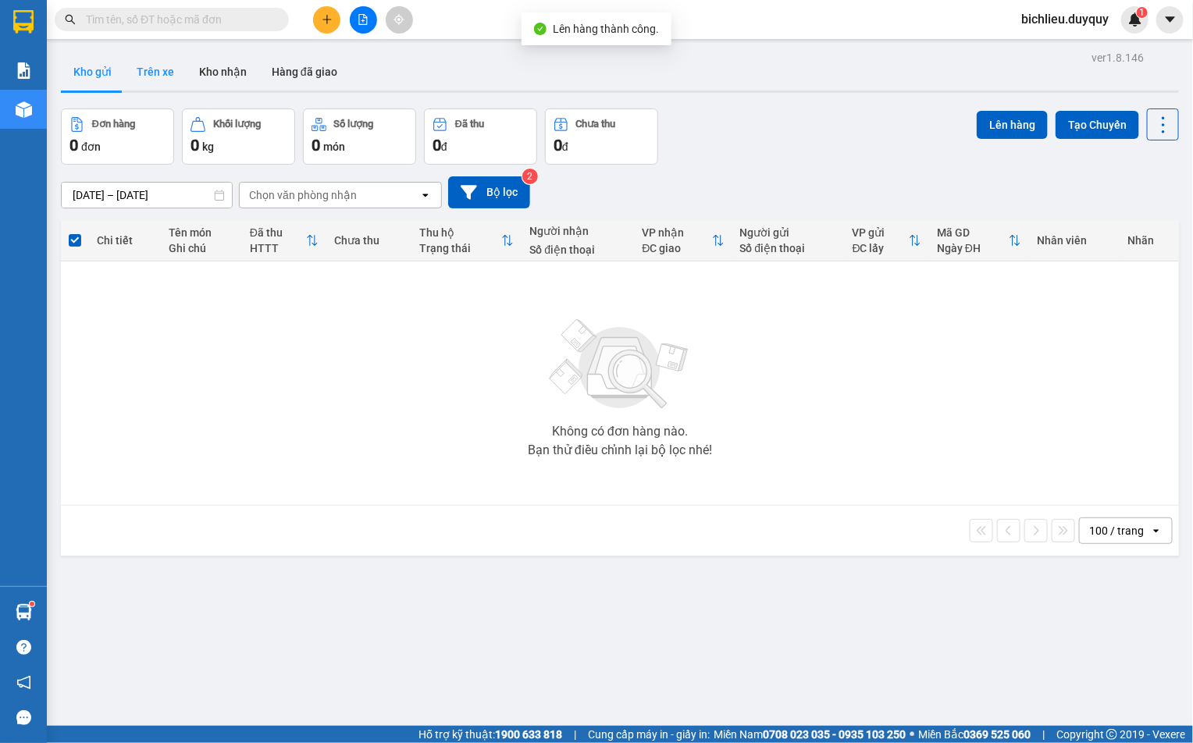
click at [146, 83] on button "Trên xe" at bounding box center [155, 71] width 62 height 37
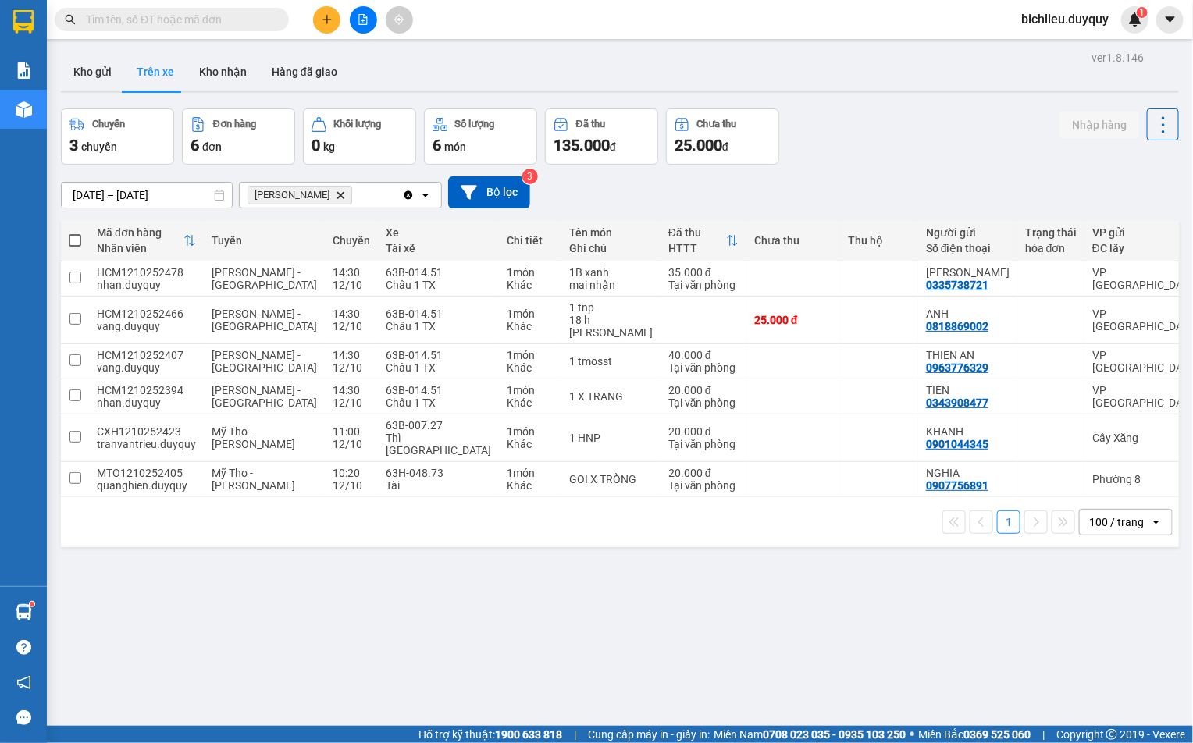
click at [336, 197] on icon "Delete" at bounding box center [340, 194] width 9 height 9
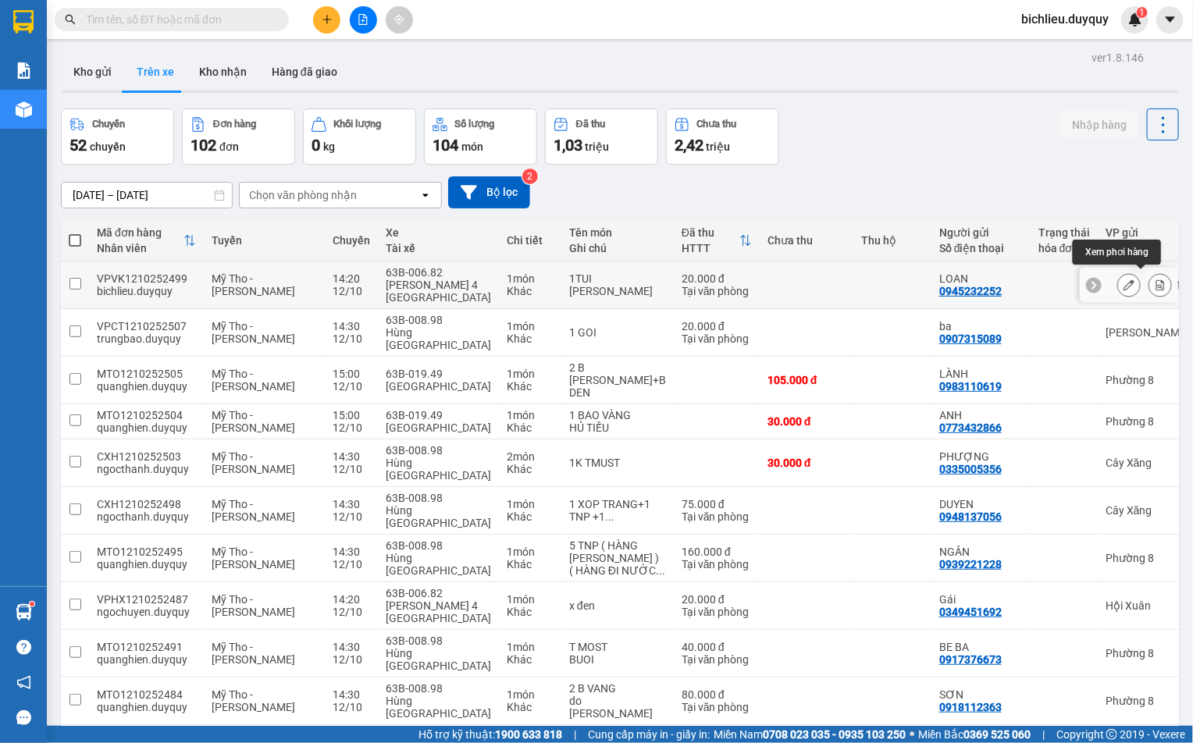
click at [1154, 279] on icon at bounding box center [1159, 284] width 11 height 11
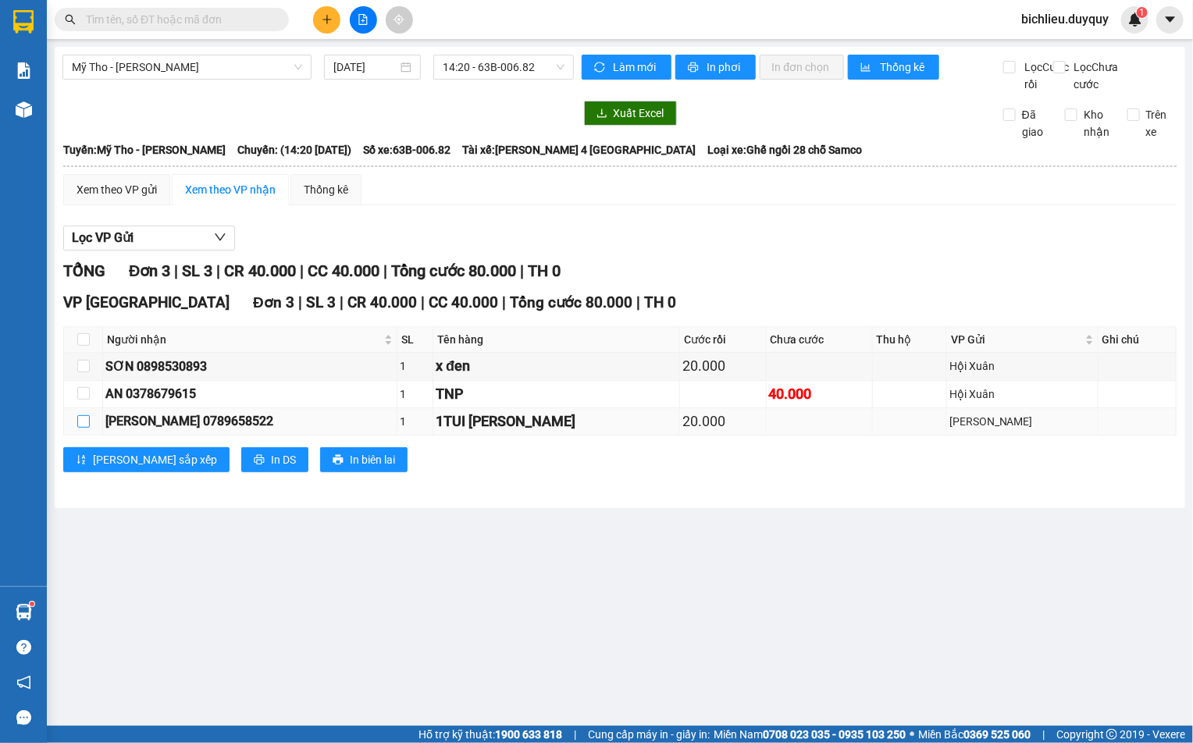
click at [84, 428] on input "checkbox" at bounding box center [83, 421] width 12 height 12
checkbox input "true"
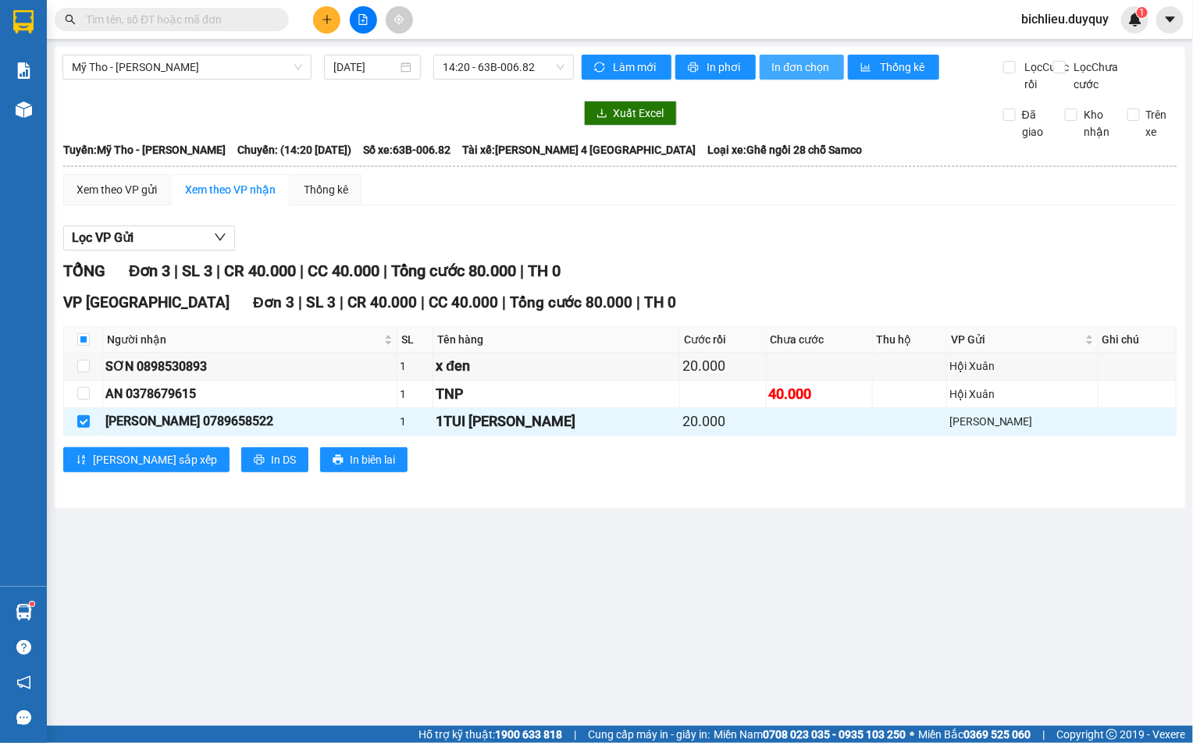
click at [811, 57] on button "In đơn chọn" at bounding box center [801, 67] width 85 height 25
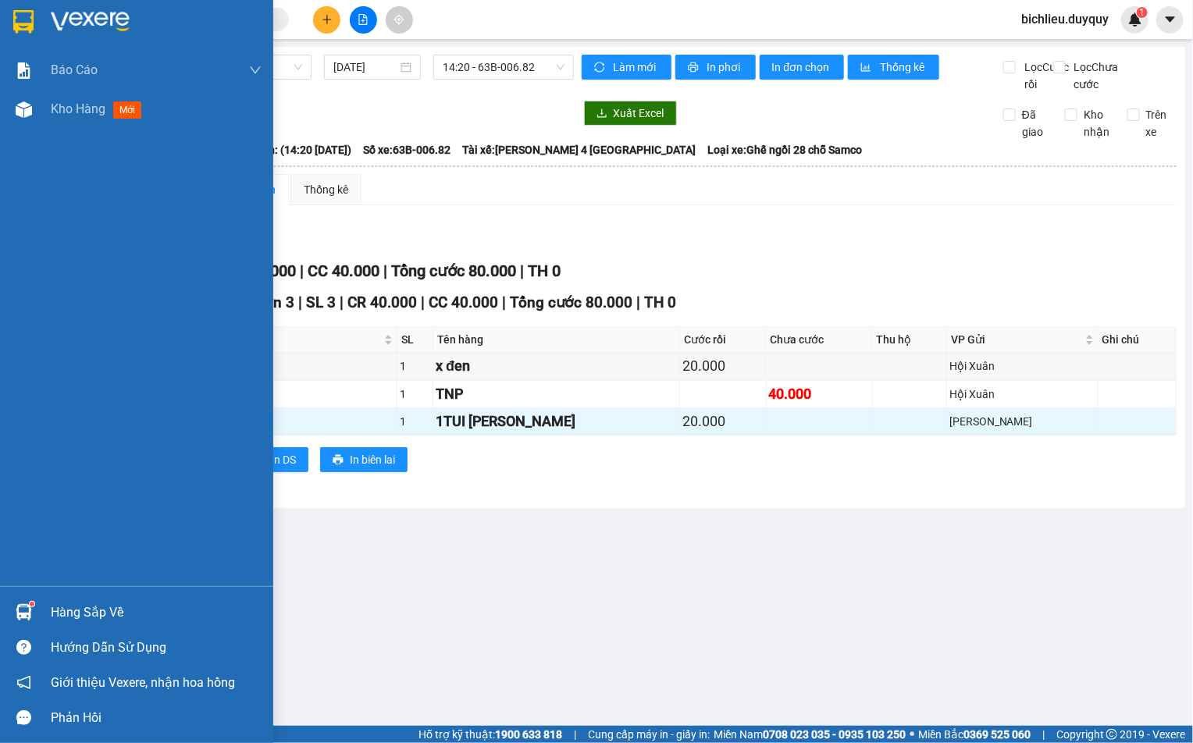
click at [26, 16] on img at bounding box center [23, 21] width 20 height 23
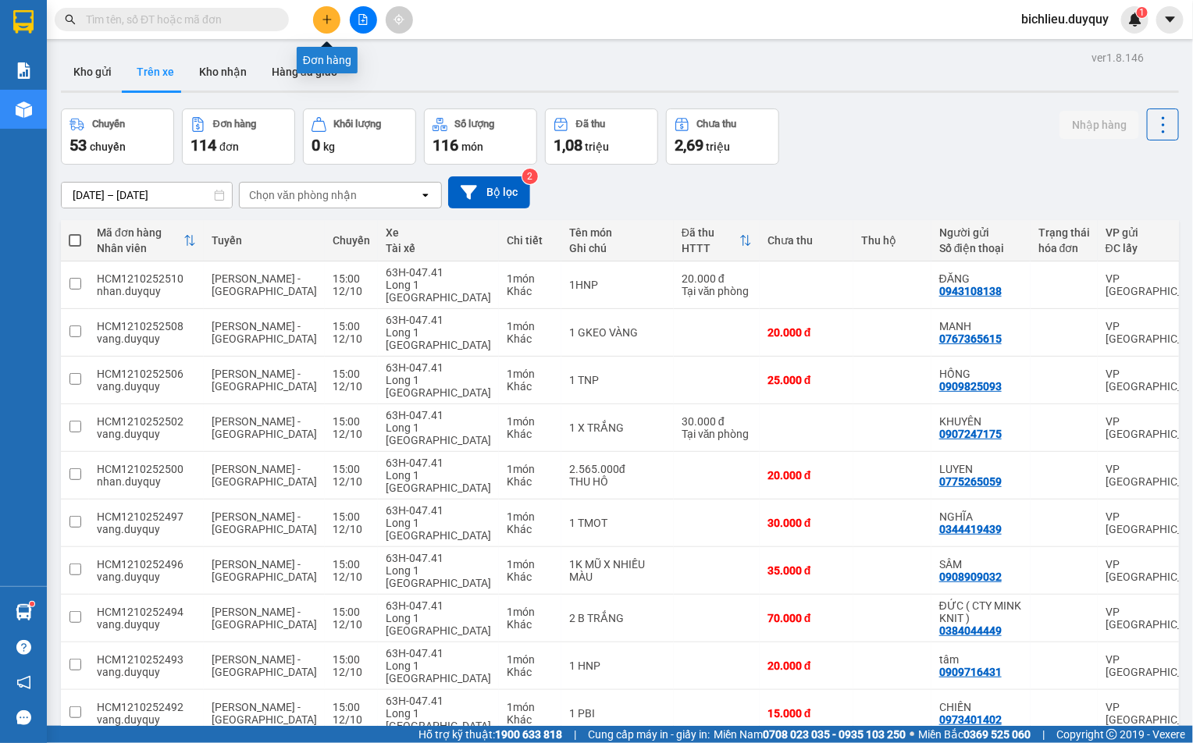
click at [317, 19] on button at bounding box center [326, 19] width 27 height 27
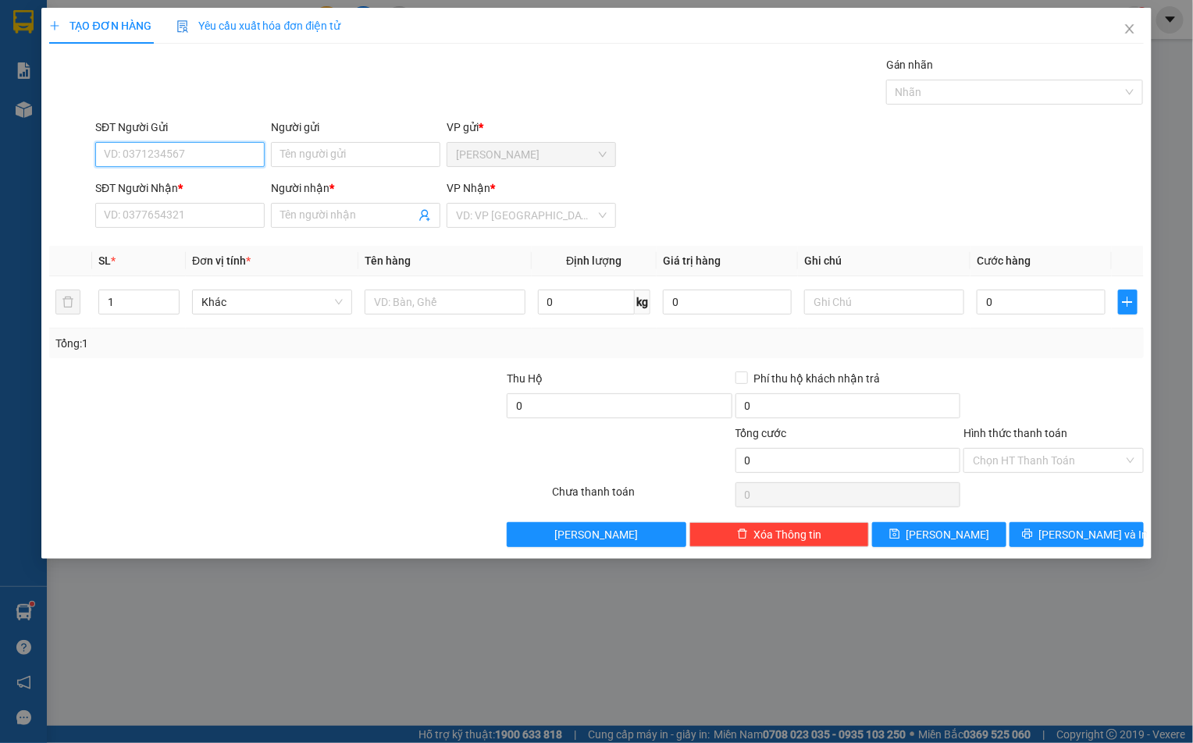
click at [132, 160] on input "SĐT Người Gửi" at bounding box center [179, 154] width 169 height 25
type input "0989964559"
click at [290, 153] on input "Người gửi" at bounding box center [355, 154] width 169 height 25
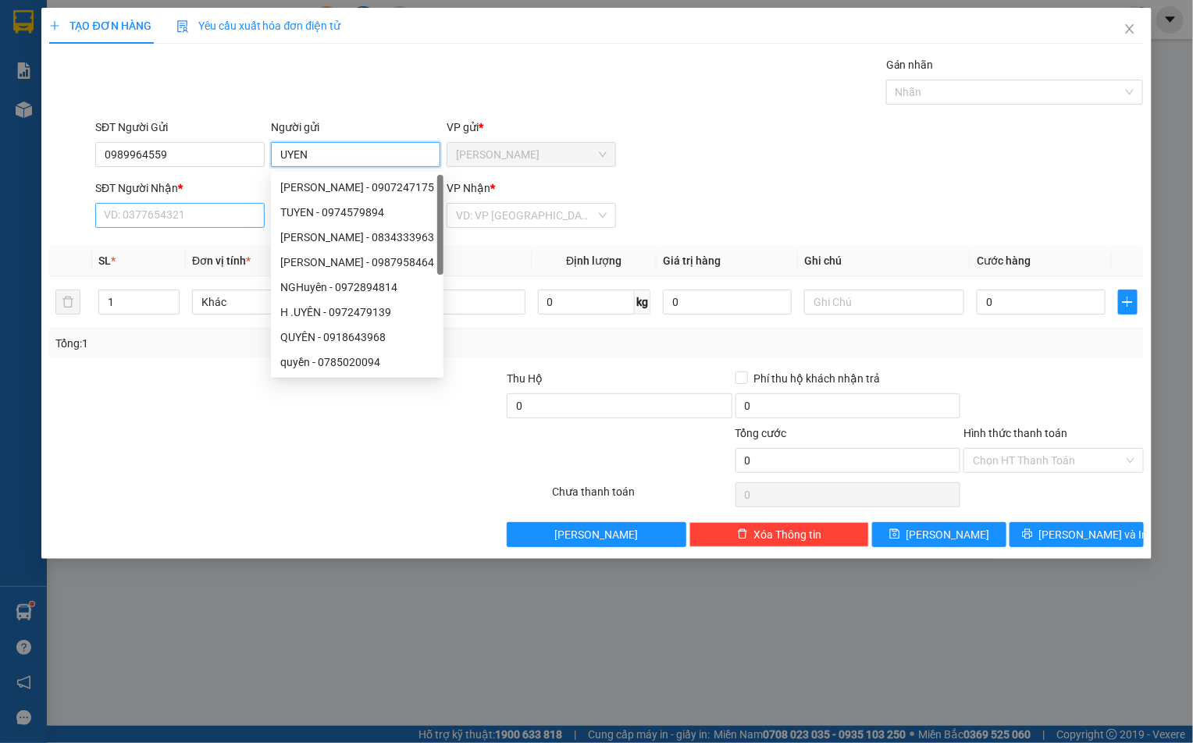
type input "UYEN"
click at [162, 221] on input "SĐT Người Nhận *" at bounding box center [179, 215] width 169 height 25
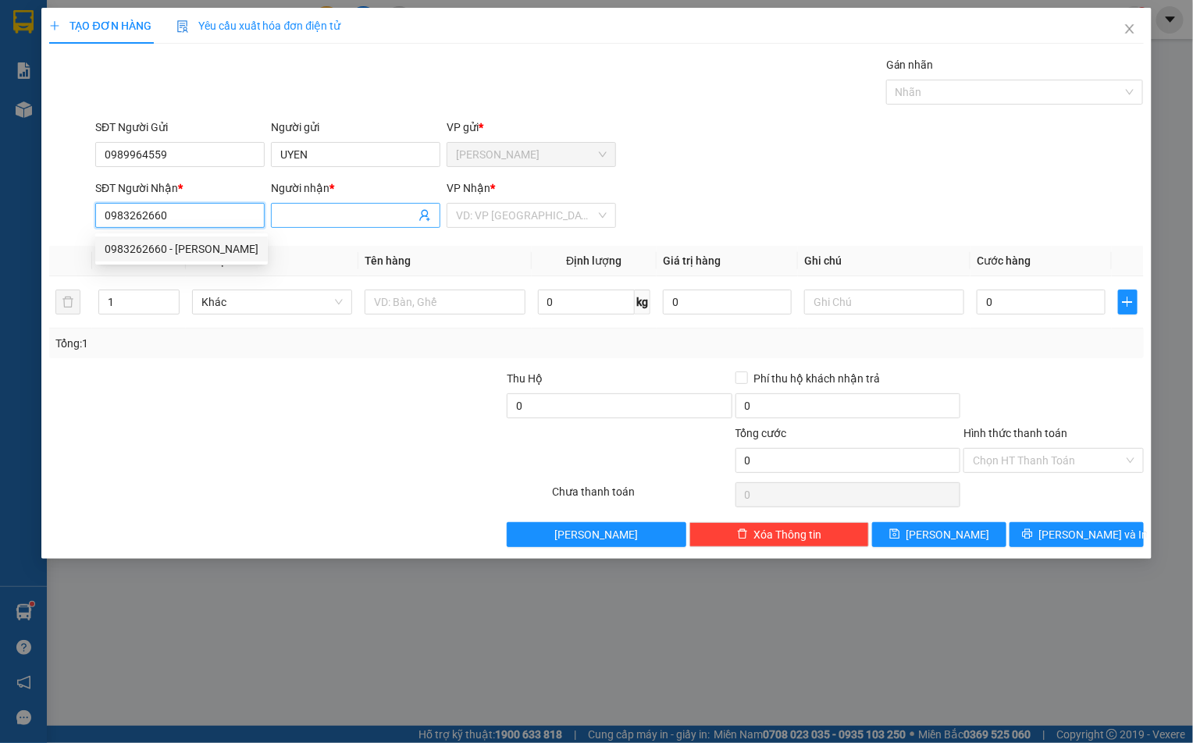
type input "0983262660"
click at [272, 215] on span at bounding box center [355, 215] width 169 height 25
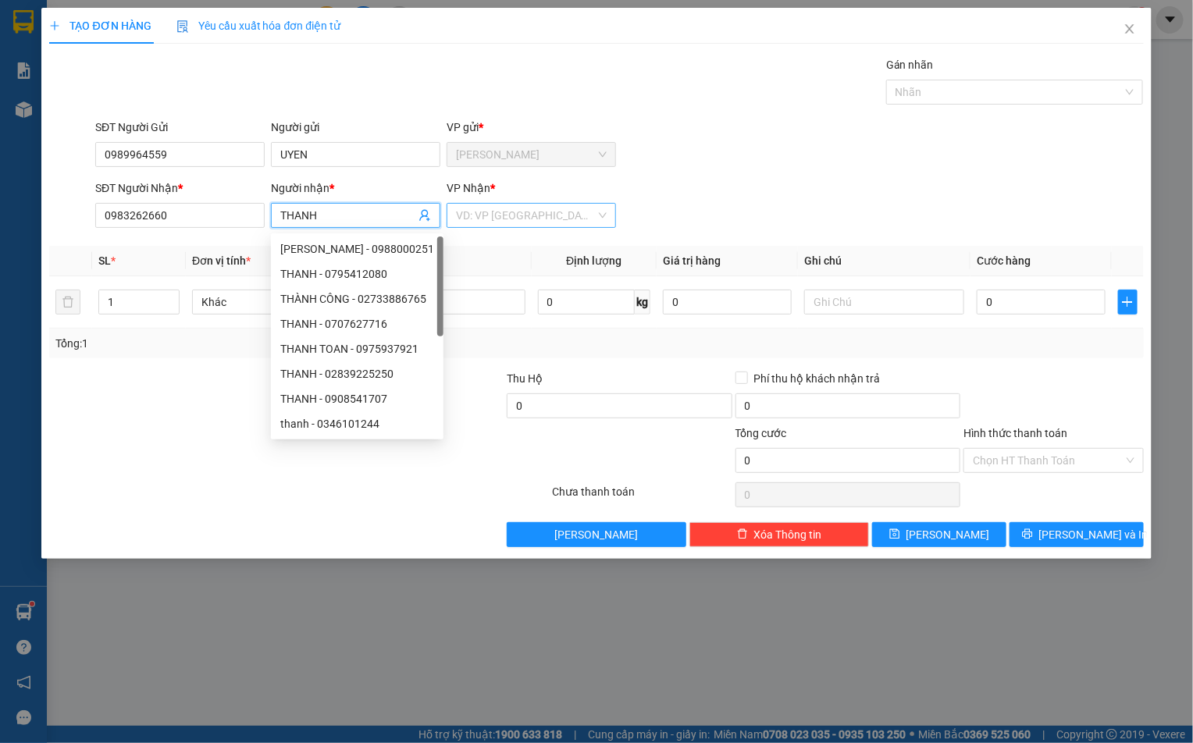
type input "THANH"
click at [527, 216] on input "search" at bounding box center [526, 215] width 140 height 23
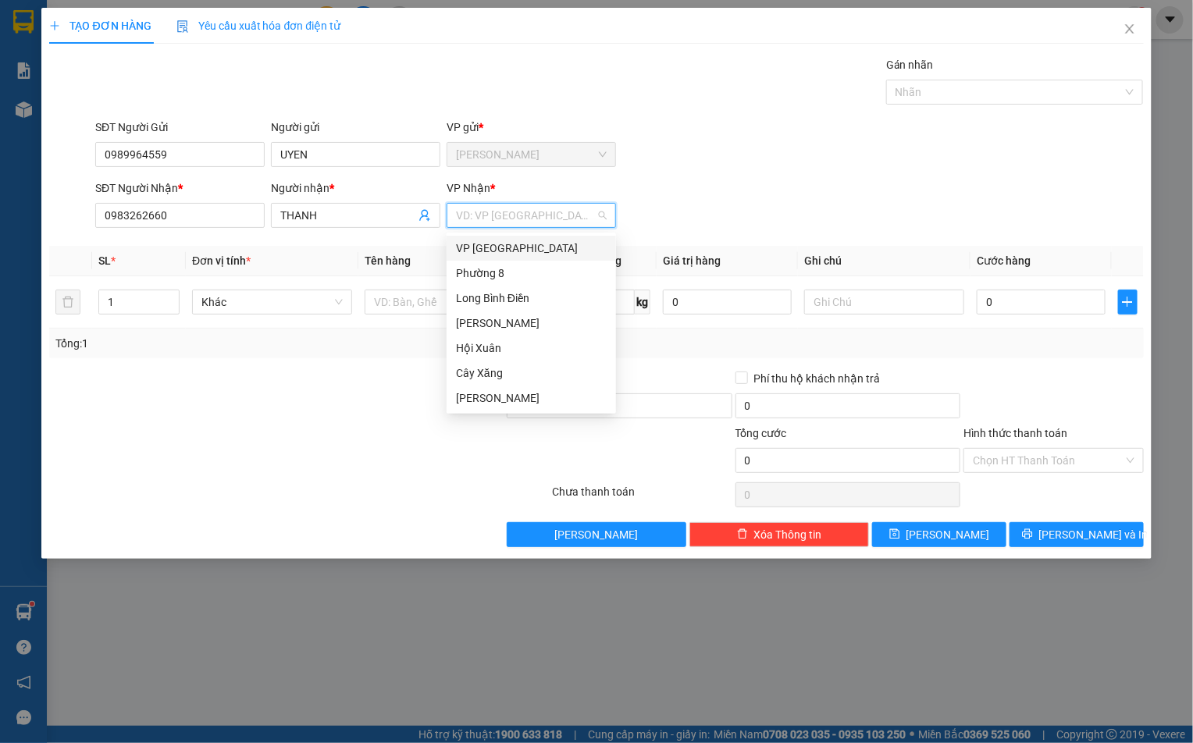
click at [503, 248] on div "VP [GEOGRAPHIC_DATA]" at bounding box center [531, 248] width 151 height 17
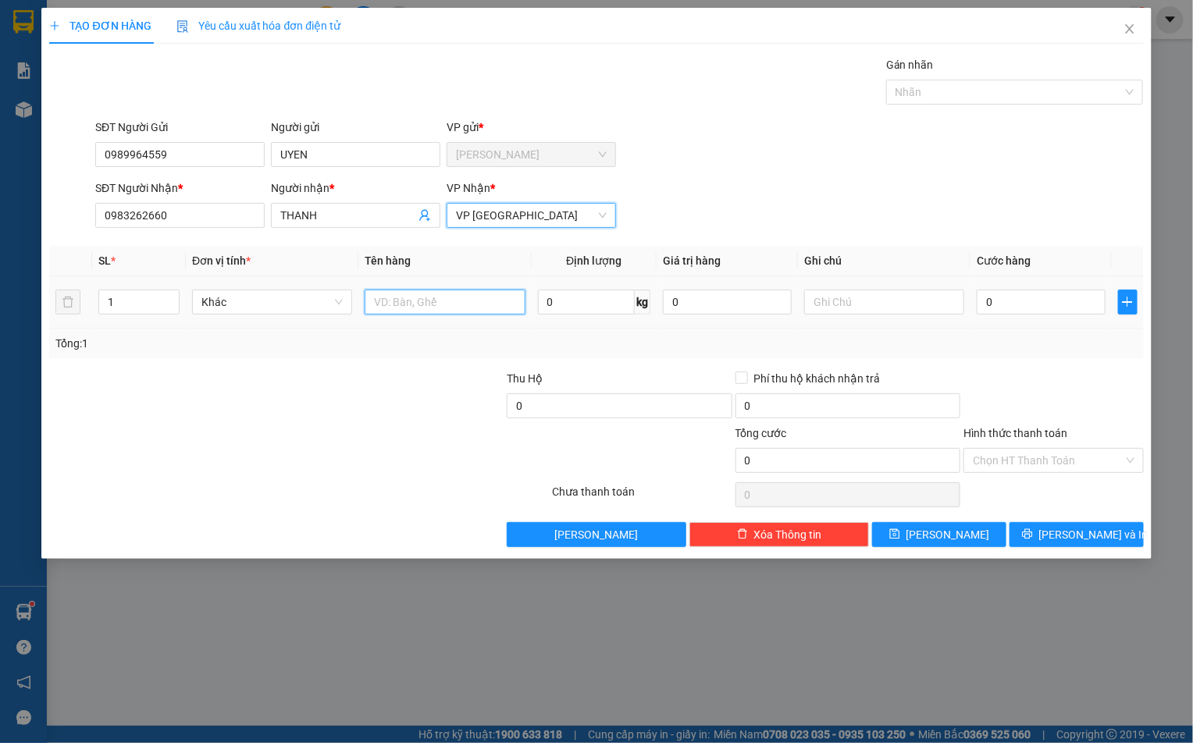
click at [396, 296] on input "text" at bounding box center [445, 302] width 160 height 25
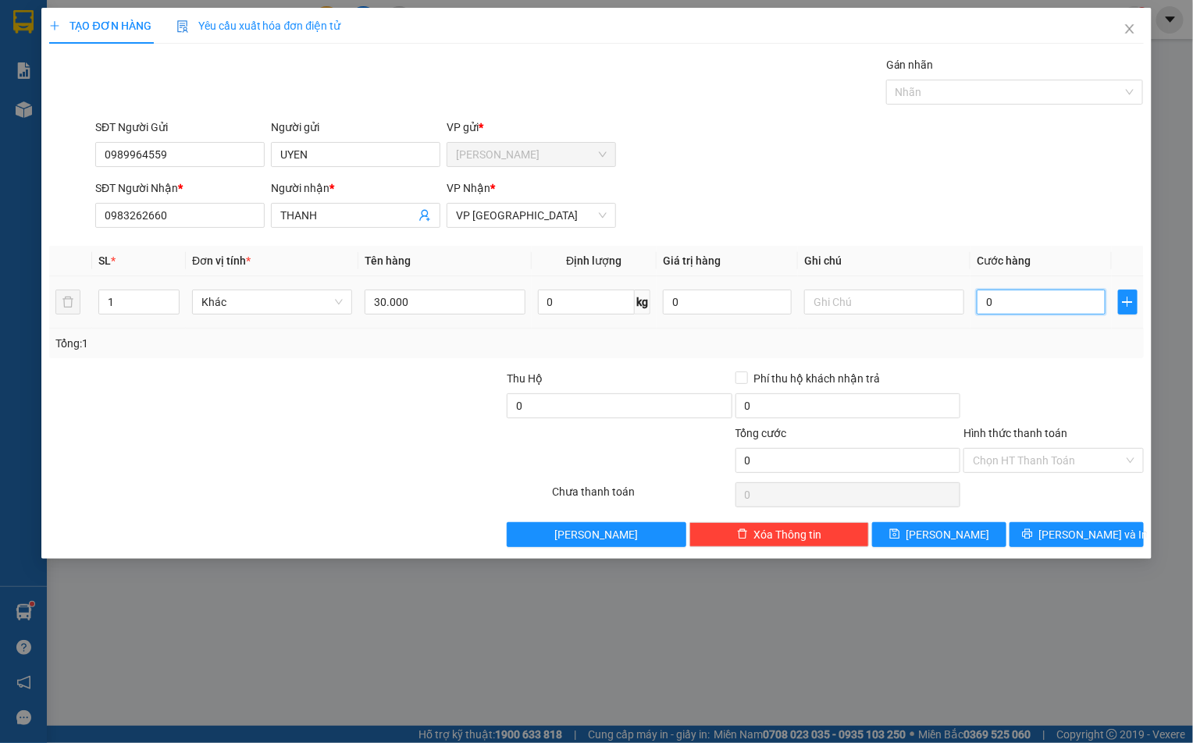
click at [998, 303] on input "0" at bounding box center [1040, 302] width 129 height 25
click at [436, 300] on input "30.000" at bounding box center [445, 302] width 160 height 25
type input "3"
type input "1TNP"
click at [1017, 300] on input "0" at bounding box center [1040, 302] width 129 height 25
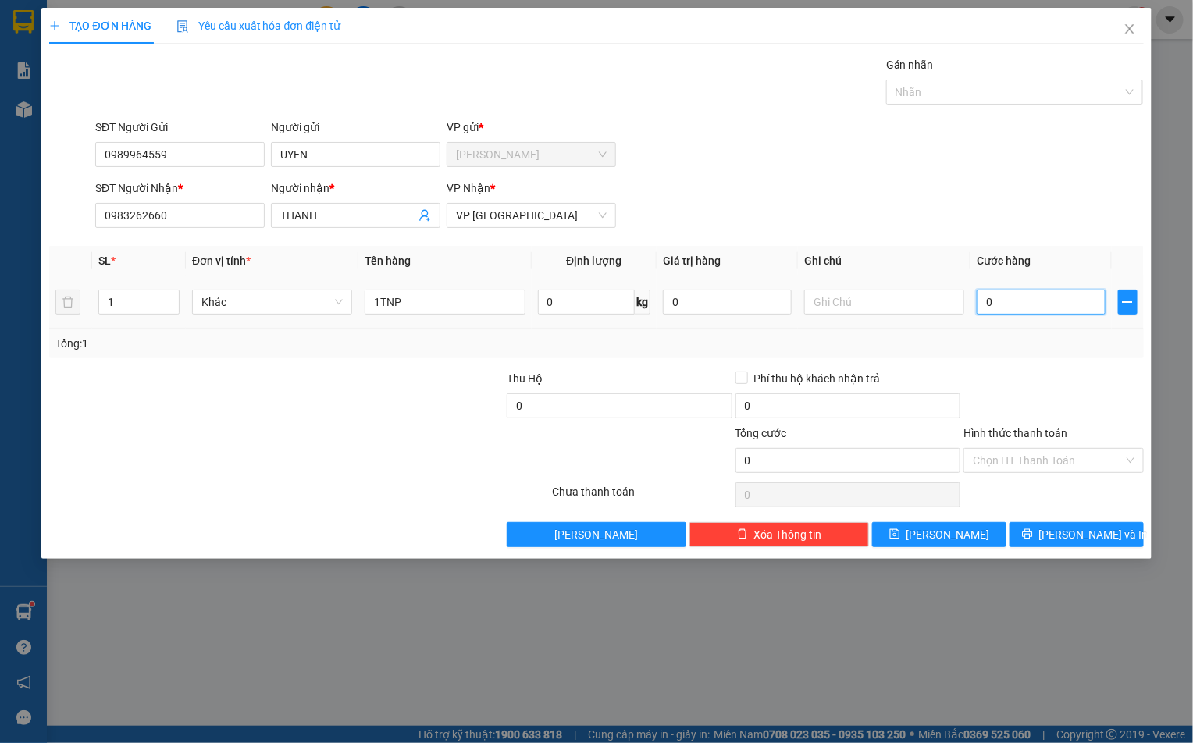
type input "3"
type input "30"
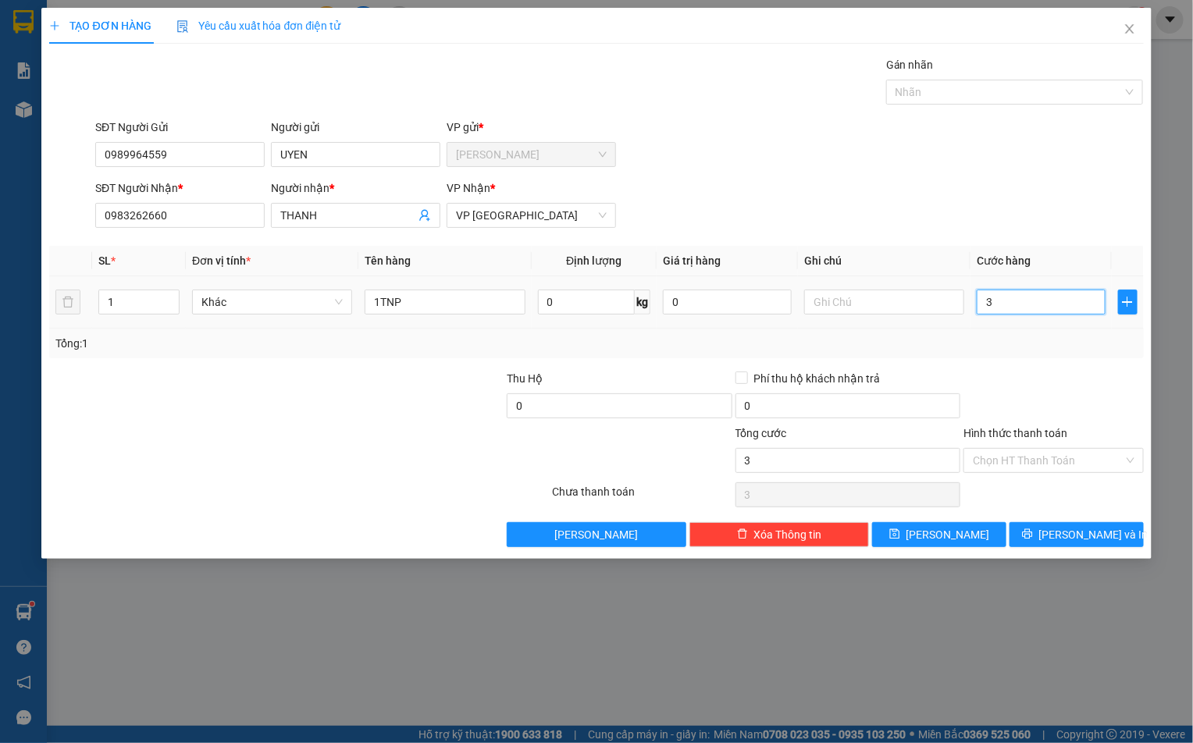
type input "30"
type input "300"
type input "3.000"
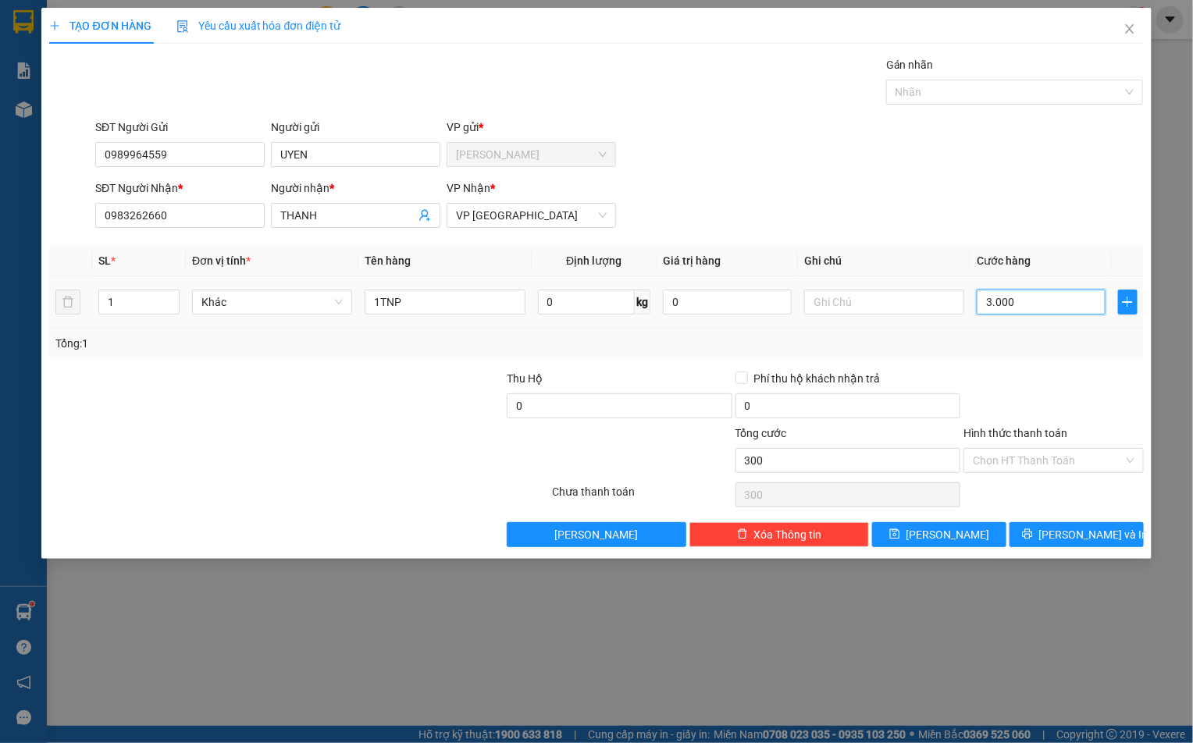
type input "3.000"
type input "30.000"
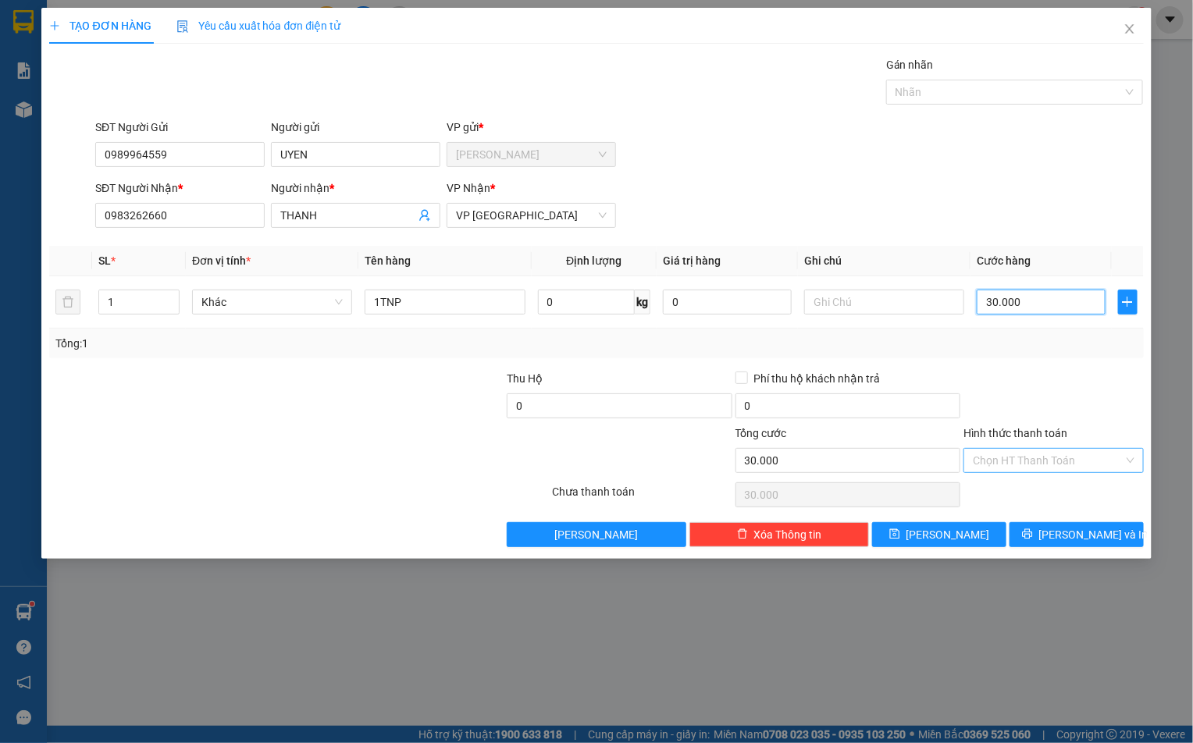
type input "30.000"
click at [984, 464] on input "Hình thức thanh toán" at bounding box center [1048, 460] width 150 height 23
click at [994, 483] on div "Tại văn phòng" at bounding box center [1054, 494] width 180 height 25
type input "0"
click at [1063, 525] on div "Transit Pickup Surcharge Ids Transit Deliver Surcharge Ids Transit Deliver Surc…" at bounding box center [596, 301] width 1094 height 491
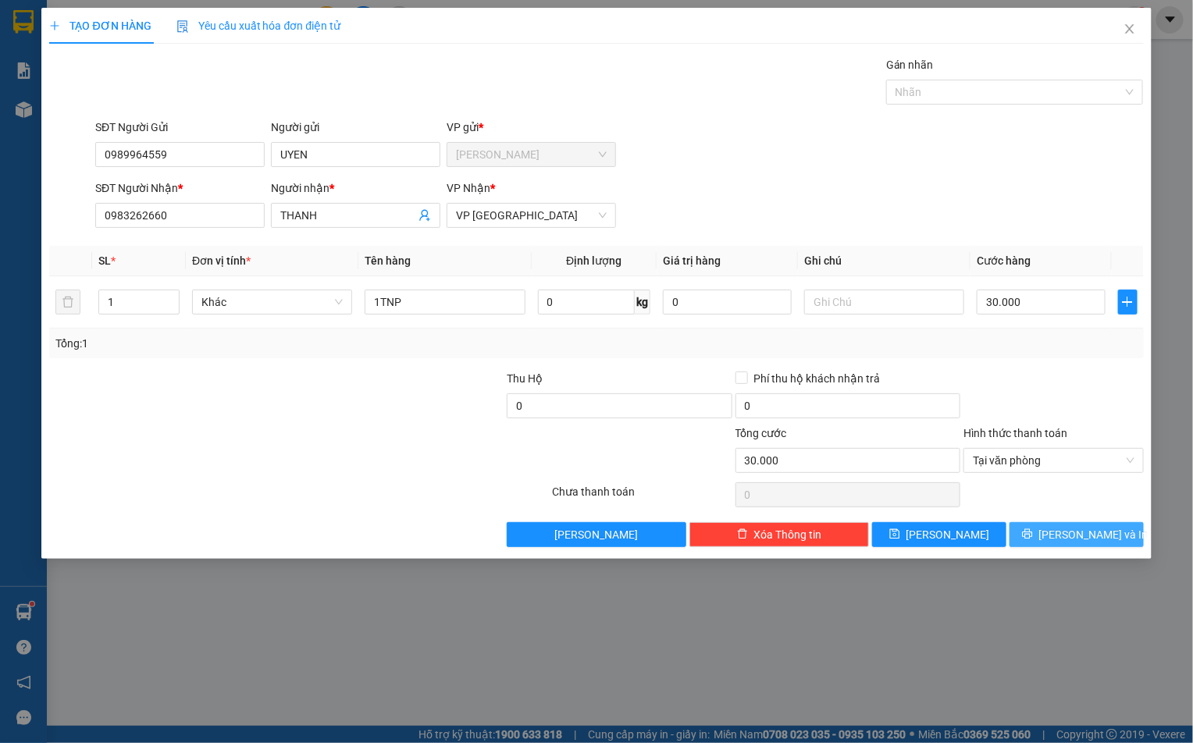
click at [1032, 537] on icon "printer" at bounding box center [1027, 534] width 10 height 10
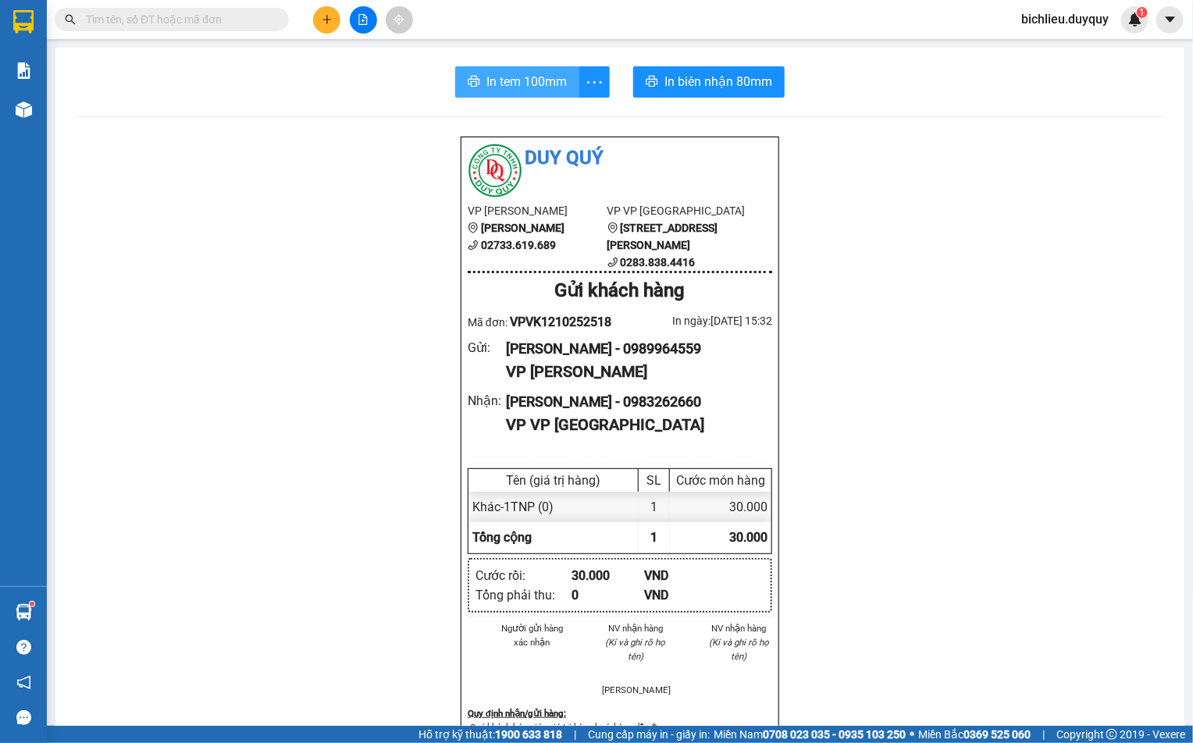
click at [496, 83] on span "In tem 100mm" at bounding box center [526, 82] width 80 height 20
click at [489, 75] on span "In tem 100mm" at bounding box center [526, 82] width 80 height 20
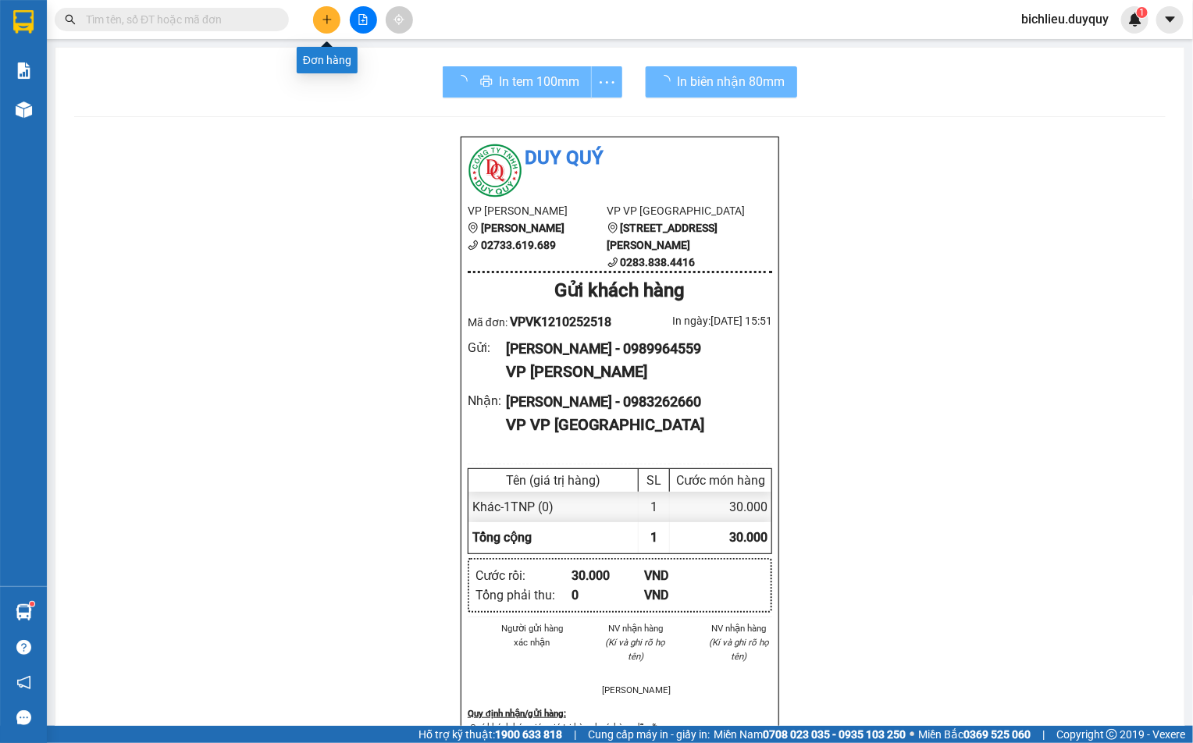
click at [326, 27] on button at bounding box center [326, 19] width 27 height 27
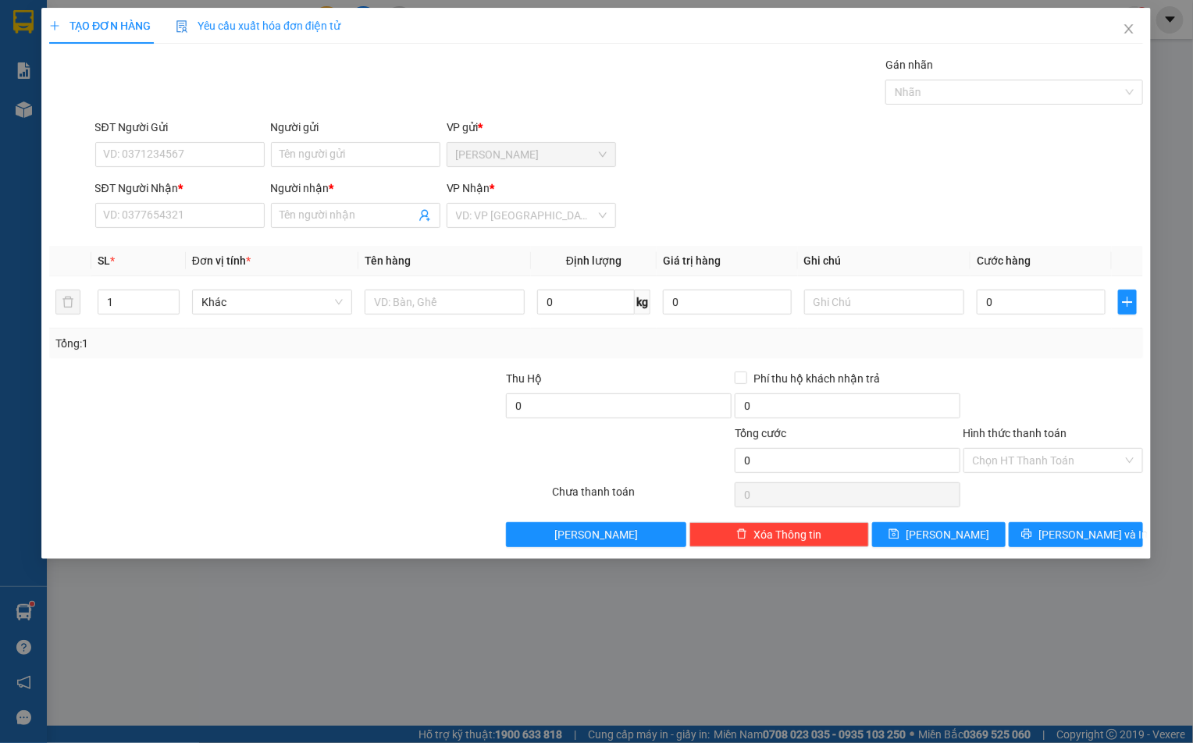
click at [117, 146] on div "TẠO ĐƠN HÀNG Yêu cầu xuất hóa đơn điện tử Transit Pickup Surcharge Ids Transit …" at bounding box center [596, 371] width 1193 height 743
click at [110, 155] on input "SĐT Người Gửi" at bounding box center [179, 154] width 169 height 25
type input "0366082821"
click at [268, 152] on div "Người gửi Tên người gửi" at bounding box center [356, 146] width 176 height 55
click at [295, 146] on input "Người gửi" at bounding box center [355, 154] width 169 height 25
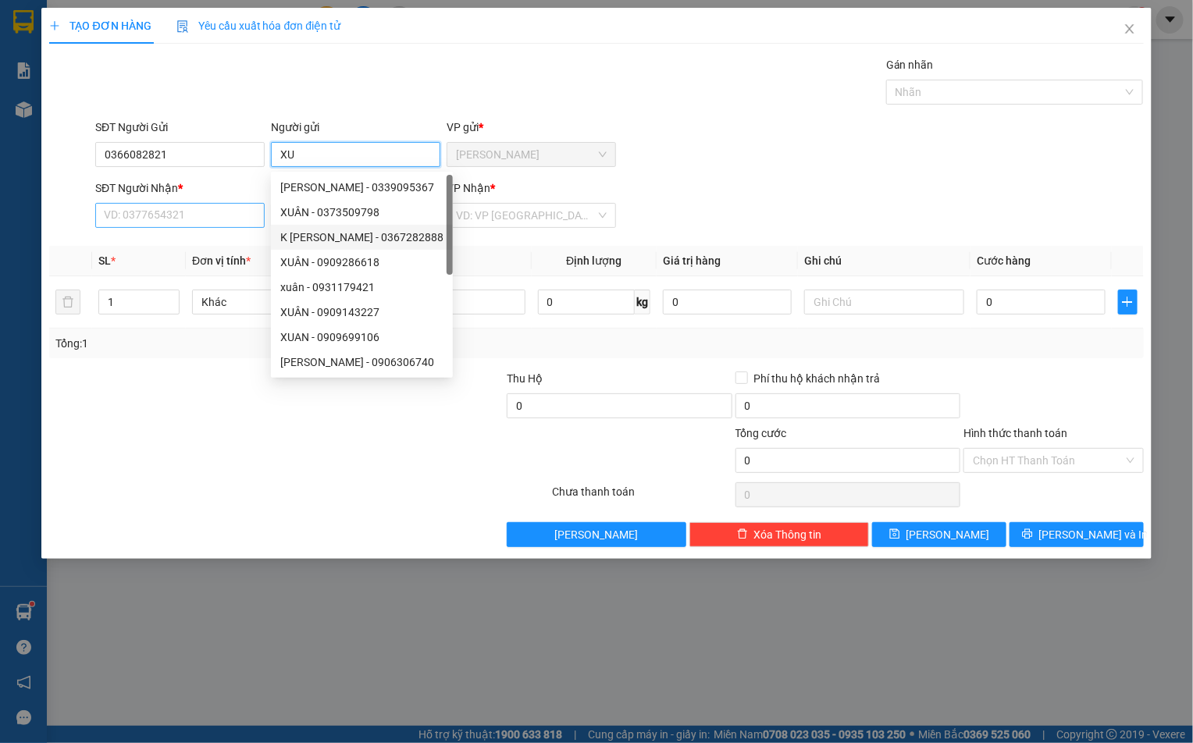
type input "XU"
click at [139, 215] on input "SĐT Người Nhận *" at bounding box center [179, 215] width 169 height 25
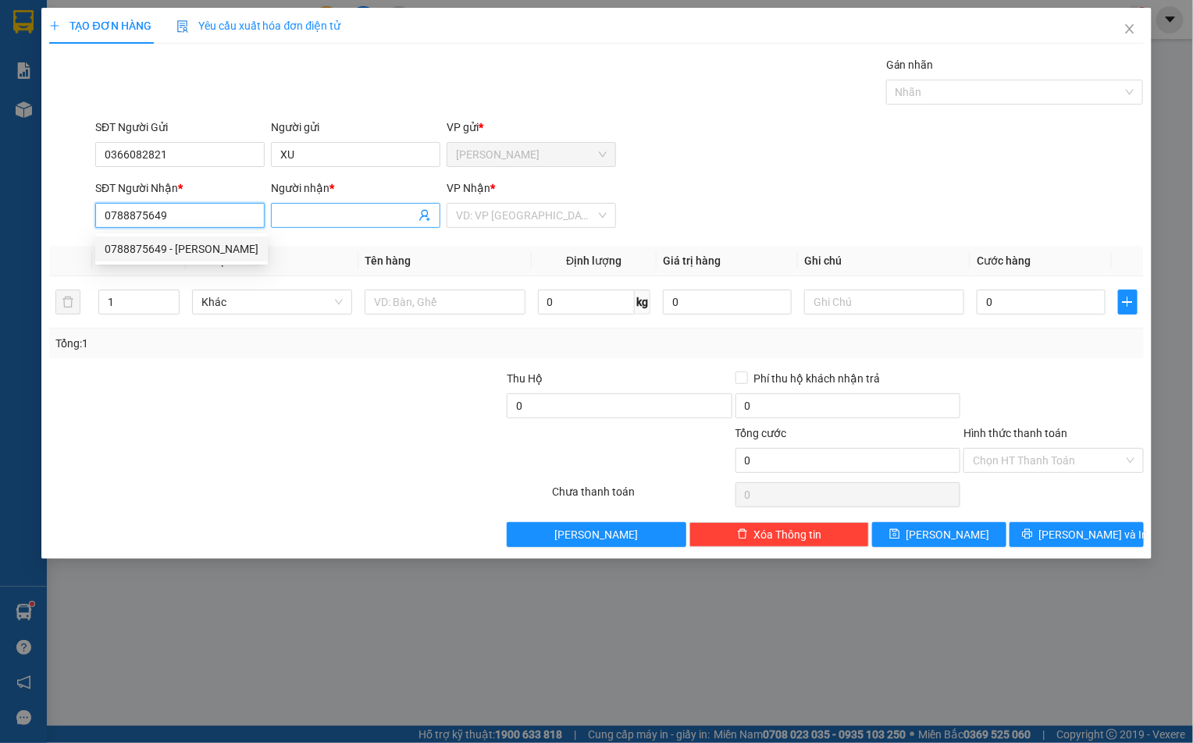
type input "0788875649"
click at [297, 212] on input "Người nhận *" at bounding box center [347, 215] width 135 height 17
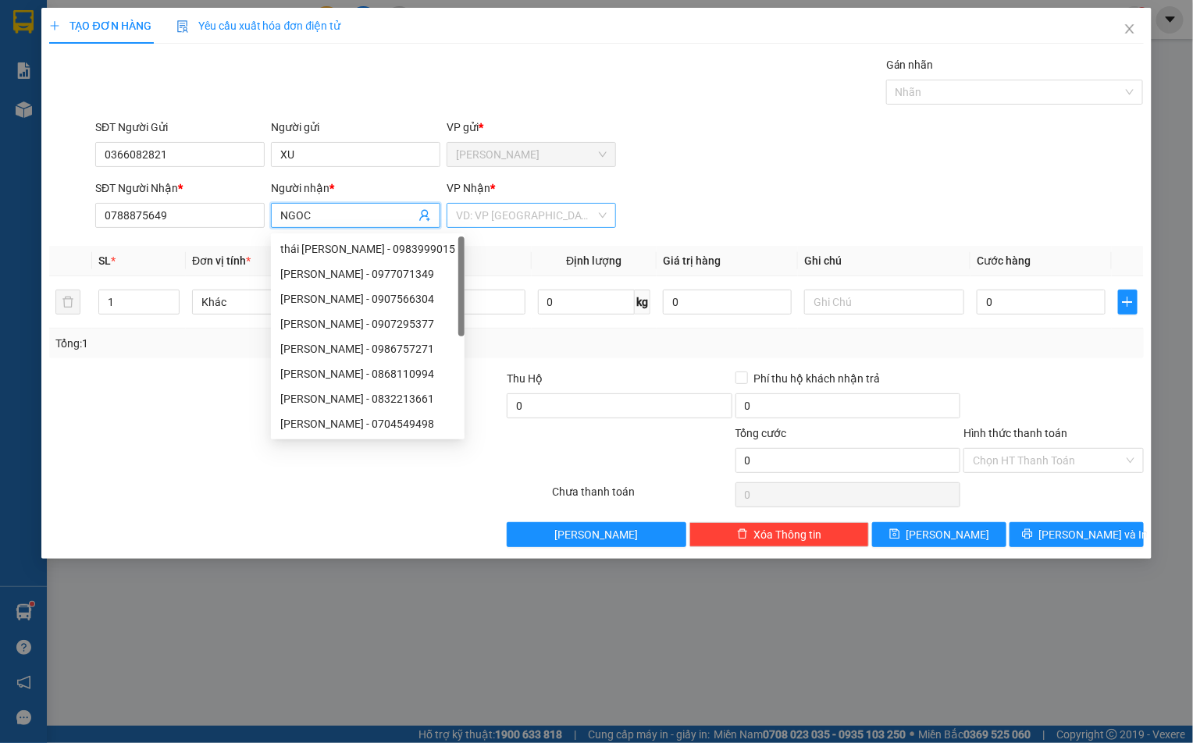
type input "NGOC"
click at [483, 207] on input "search" at bounding box center [526, 215] width 140 height 23
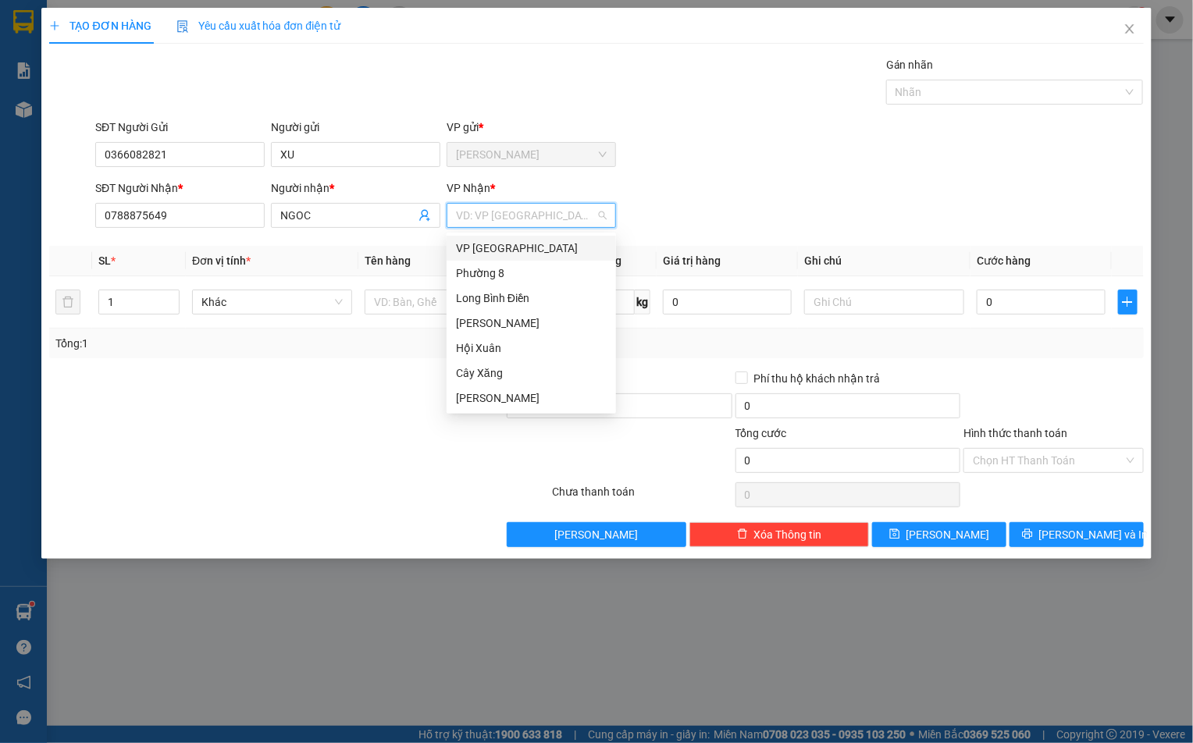
click at [488, 247] on div "VP [GEOGRAPHIC_DATA]" at bounding box center [531, 248] width 151 height 17
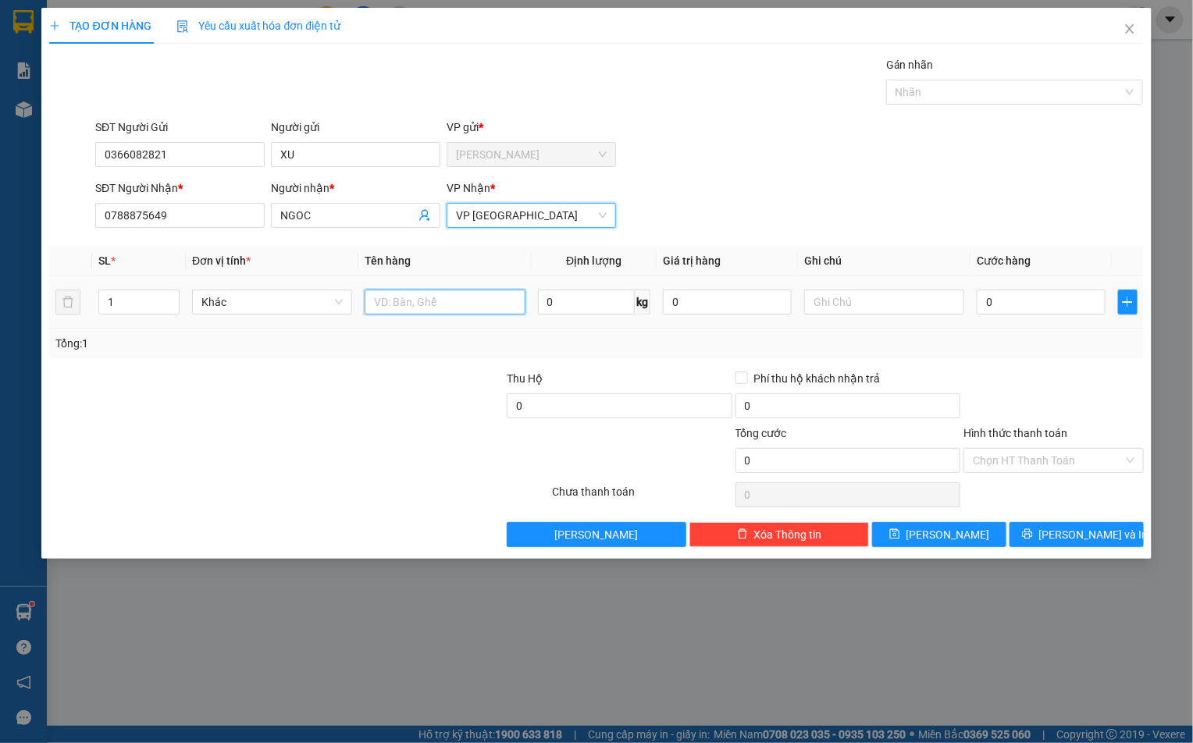
click at [394, 304] on input "text" at bounding box center [445, 302] width 160 height 25
type input "1XOP DEN"
click at [1058, 296] on input "0" at bounding box center [1040, 302] width 129 height 25
type input "4"
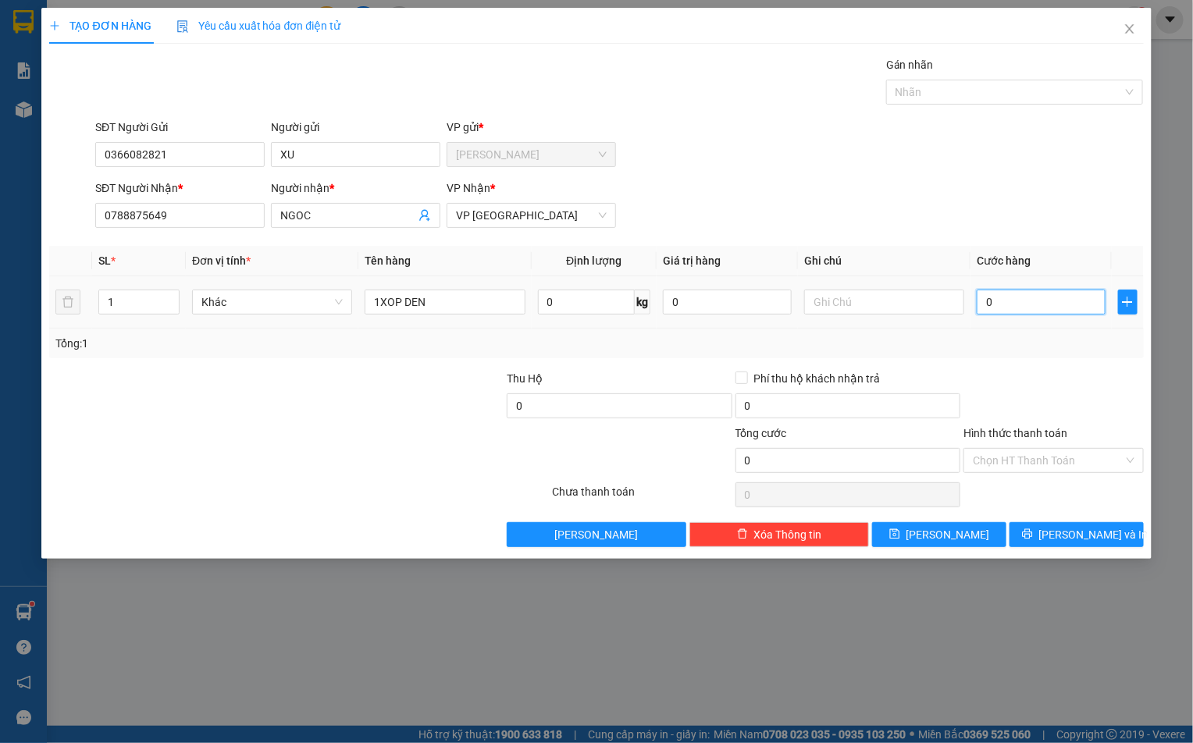
type input "4"
type input "40"
type input "400"
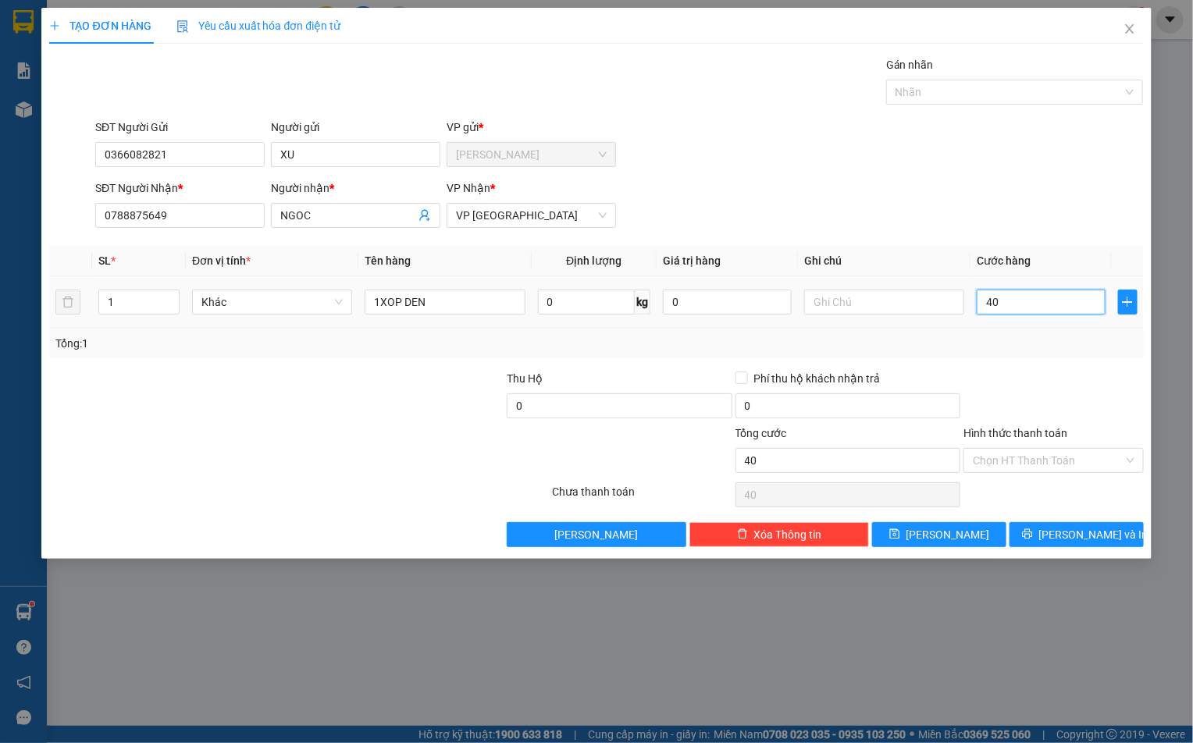
type input "400"
type input "4.000"
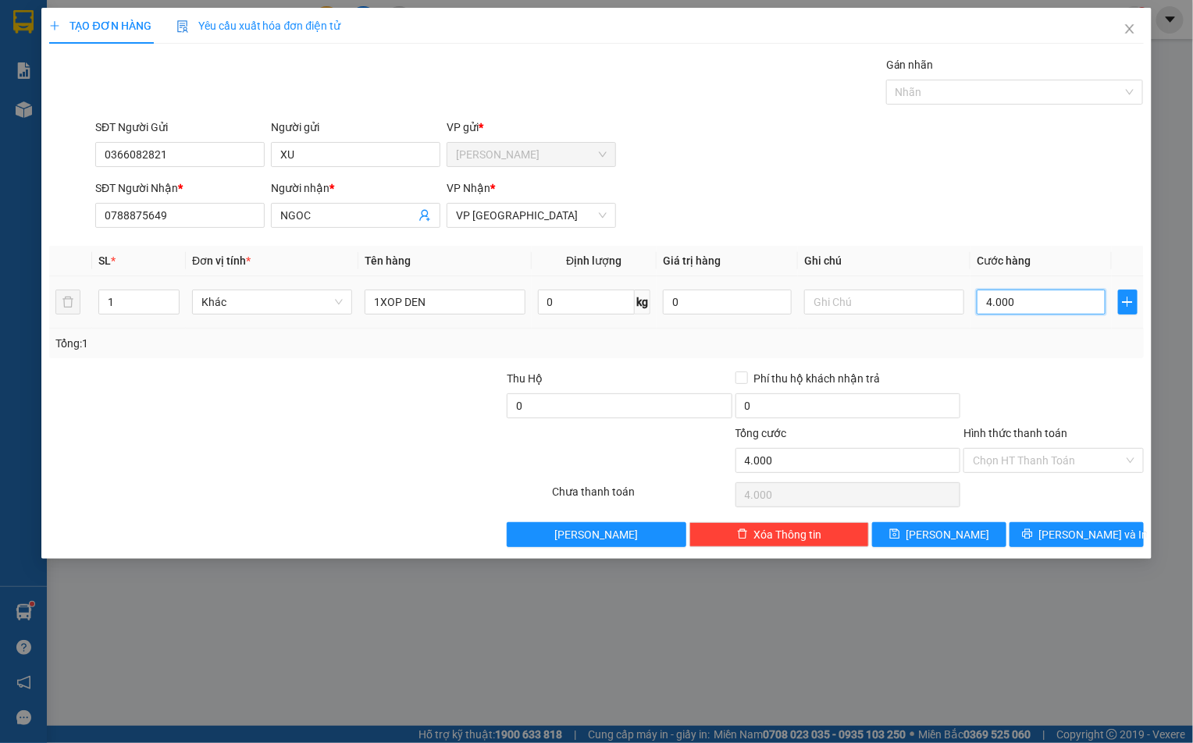
type input "40.000"
click at [998, 454] on input "Hình thức thanh toán" at bounding box center [1048, 460] width 150 height 23
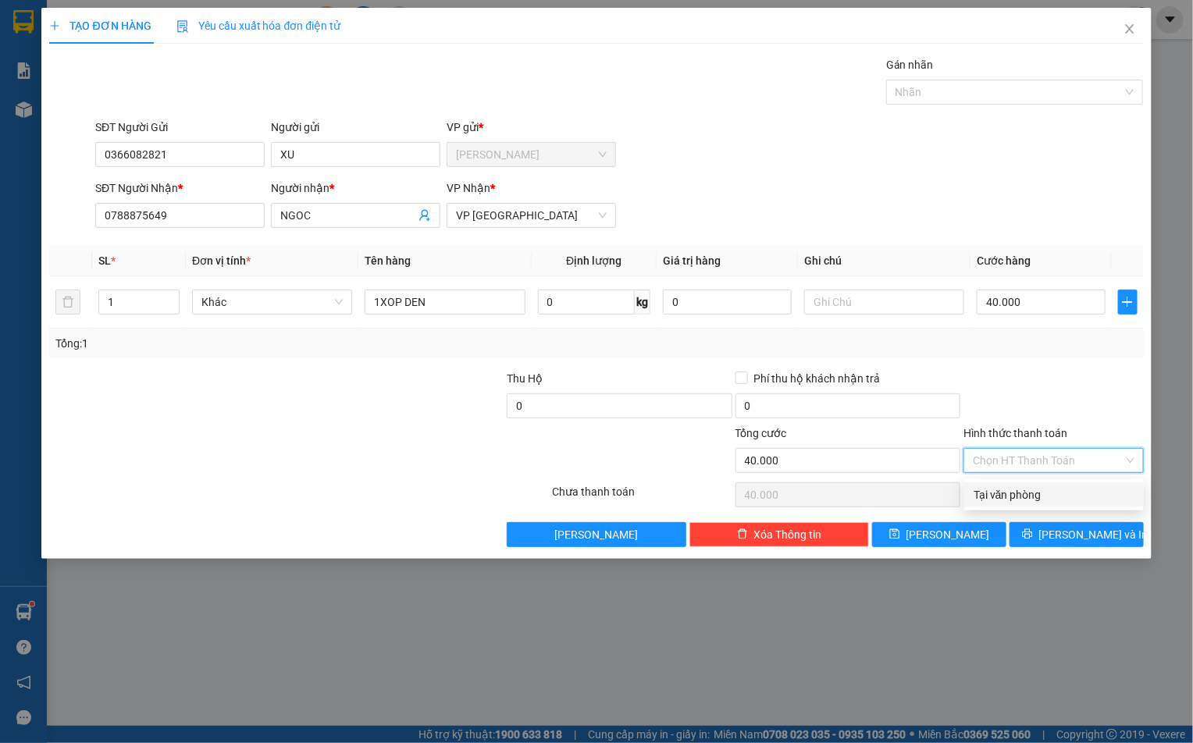
click at [991, 488] on div "Tại văn phòng" at bounding box center [1053, 494] width 161 height 17
type input "0"
click at [1045, 527] on button "Lưu và In" at bounding box center [1076, 534] width 134 height 25
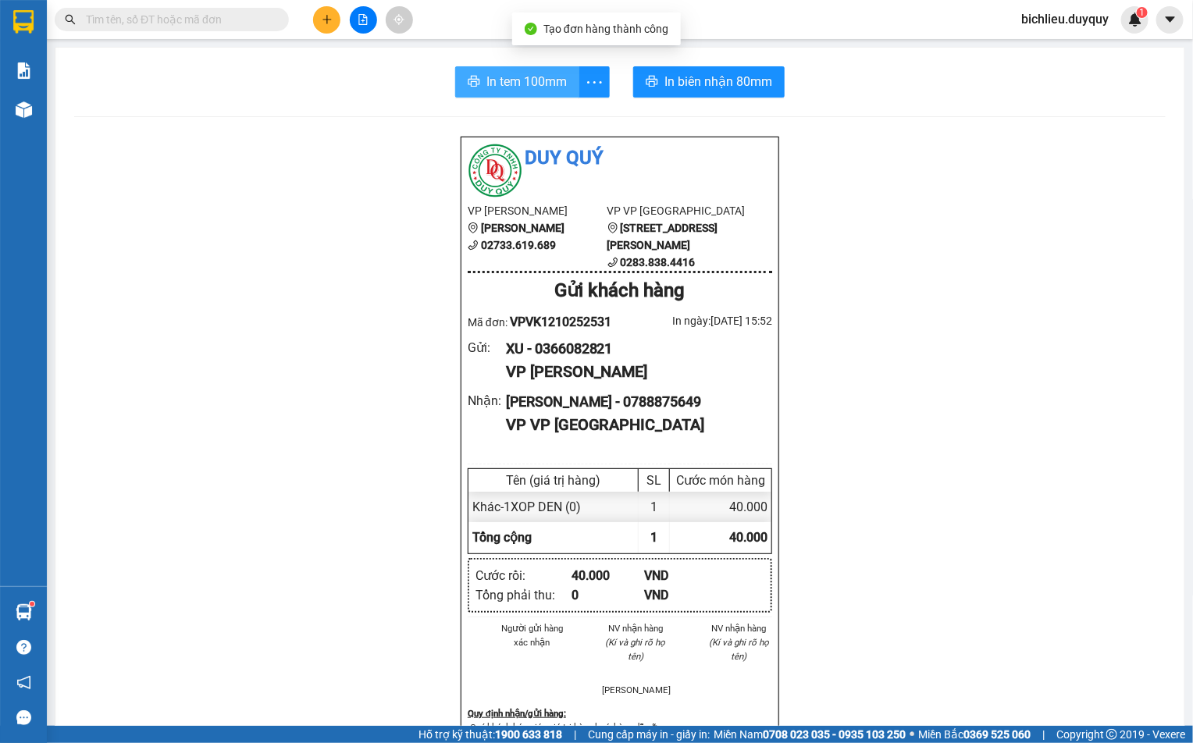
click at [497, 77] on span "In tem 100mm" at bounding box center [526, 82] width 80 height 20
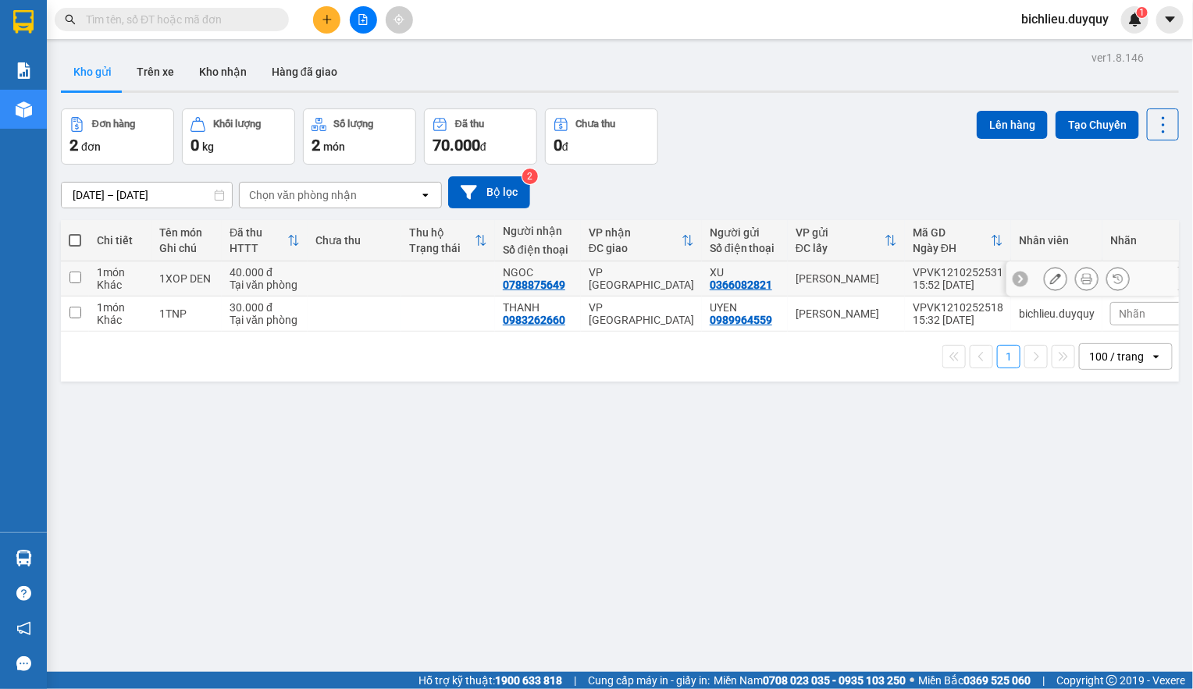
drag, startPoint x: 75, startPoint y: 279, endPoint x: 75, endPoint y: 288, distance: 8.6
click at [73, 279] on input "checkbox" at bounding box center [75, 278] width 12 height 12
checkbox input "true"
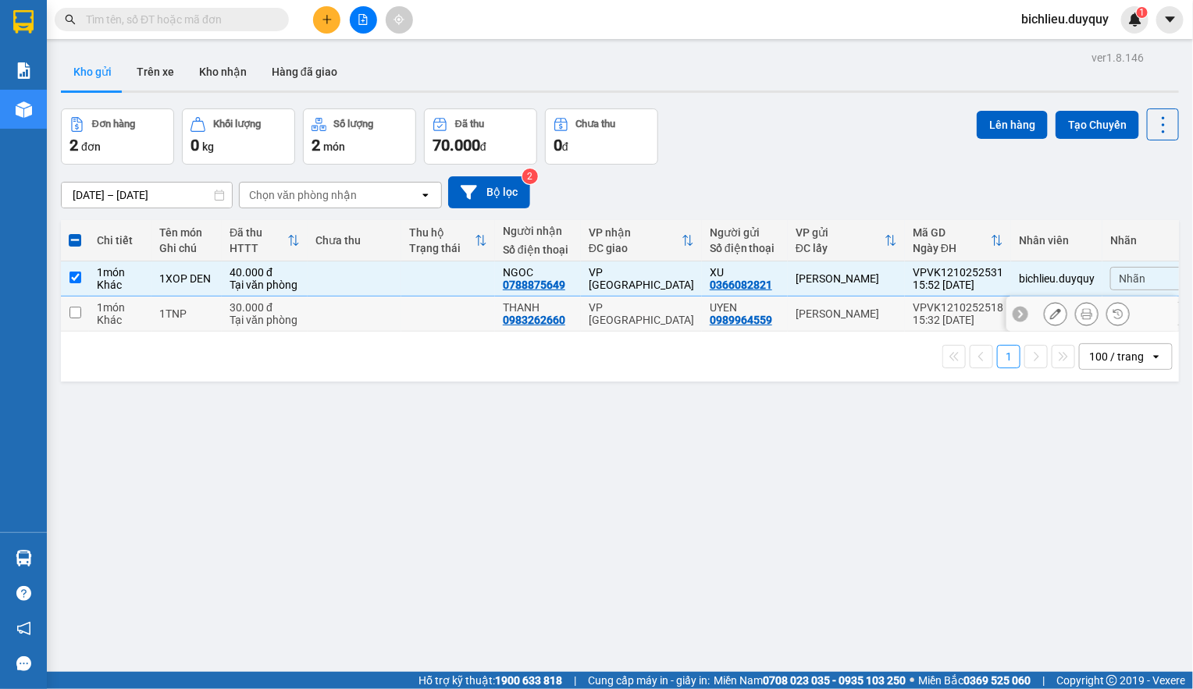
click at [75, 316] on input "checkbox" at bounding box center [75, 313] width 12 height 12
checkbox input "true"
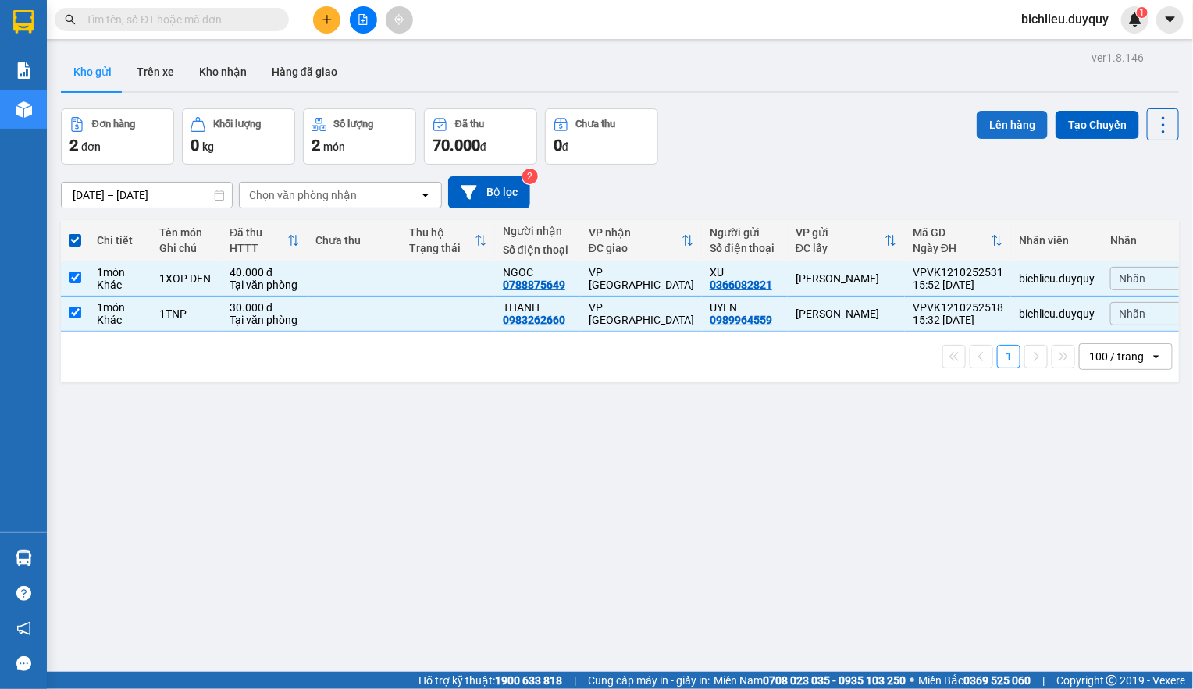
click at [988, 122] on button "Lên hàng" at bounding box center [1011, 125] width 71 height 28
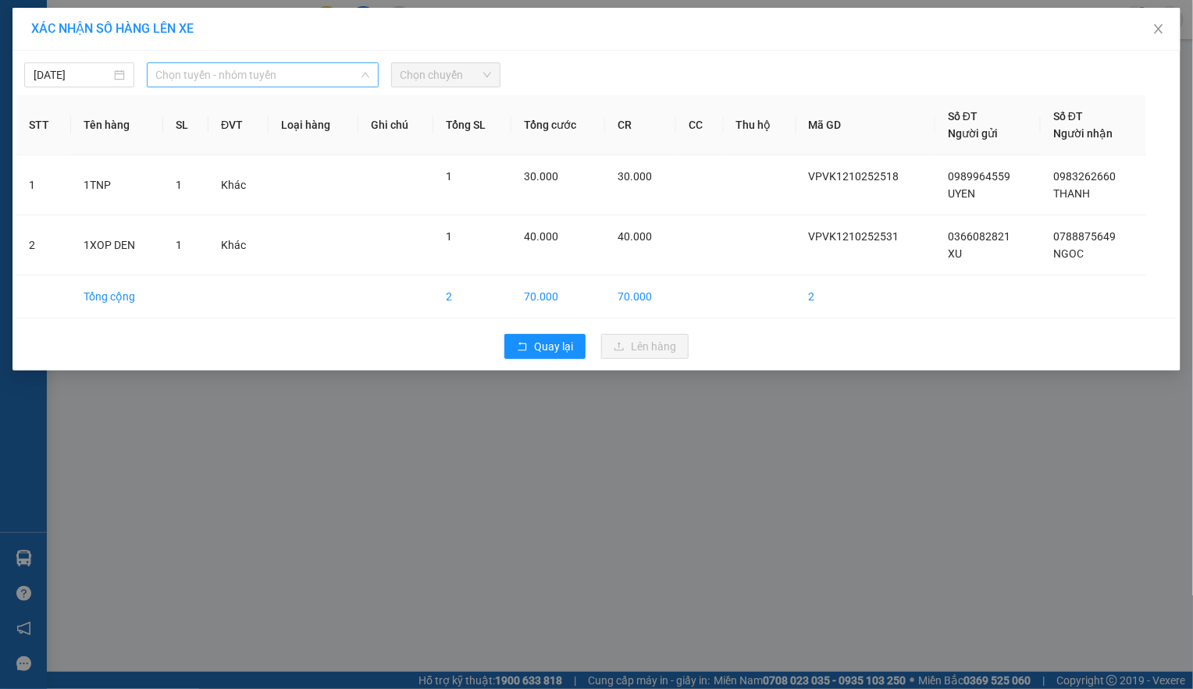
click at [276, 83] on span "Chọn tuyến - nhóm tuyến" at bounding box center [262, 74] width 213 height 23
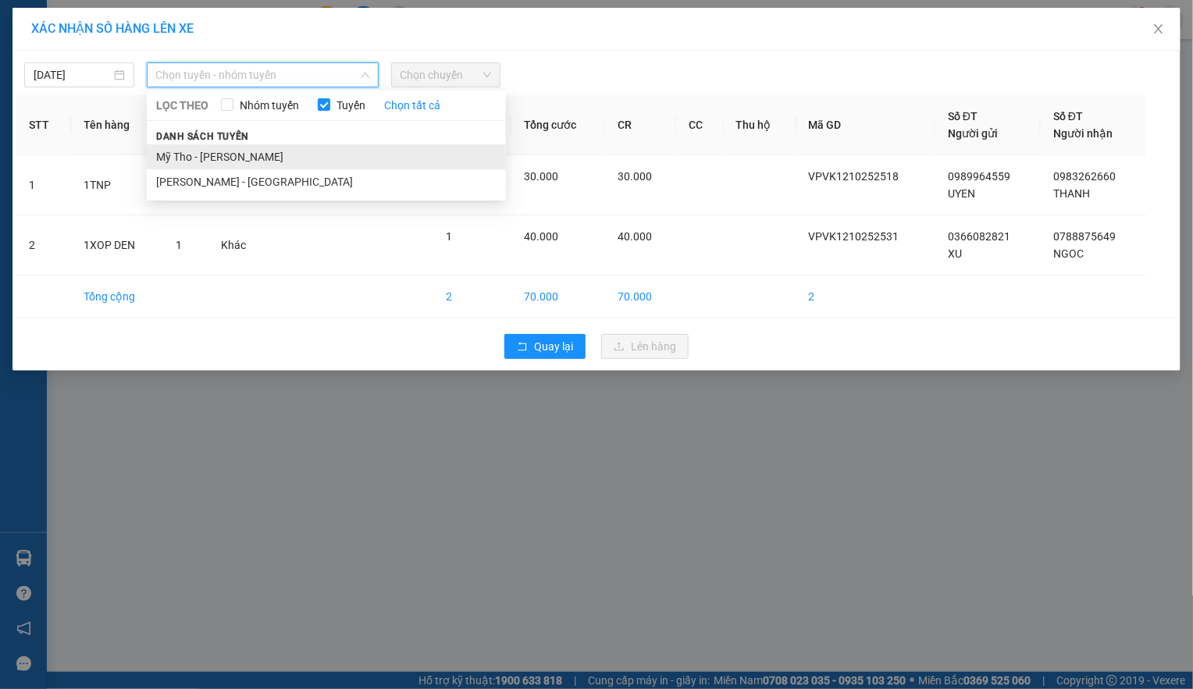
click at [268, 162] on li "Mỹ Tho - [PERSON_NAME]" at bounding box center [326, 156] width 359 height 25
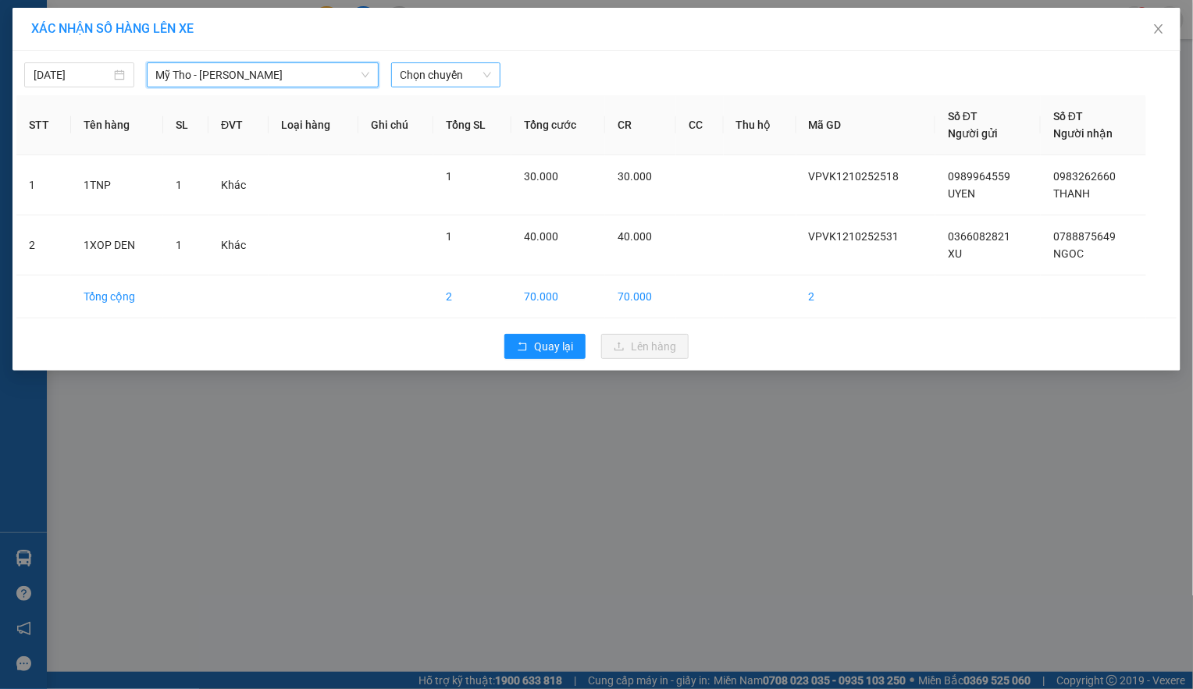
click at [452, 69] on span "Chọn chuyến" at bounding box center [445, 74] width 91 height 23
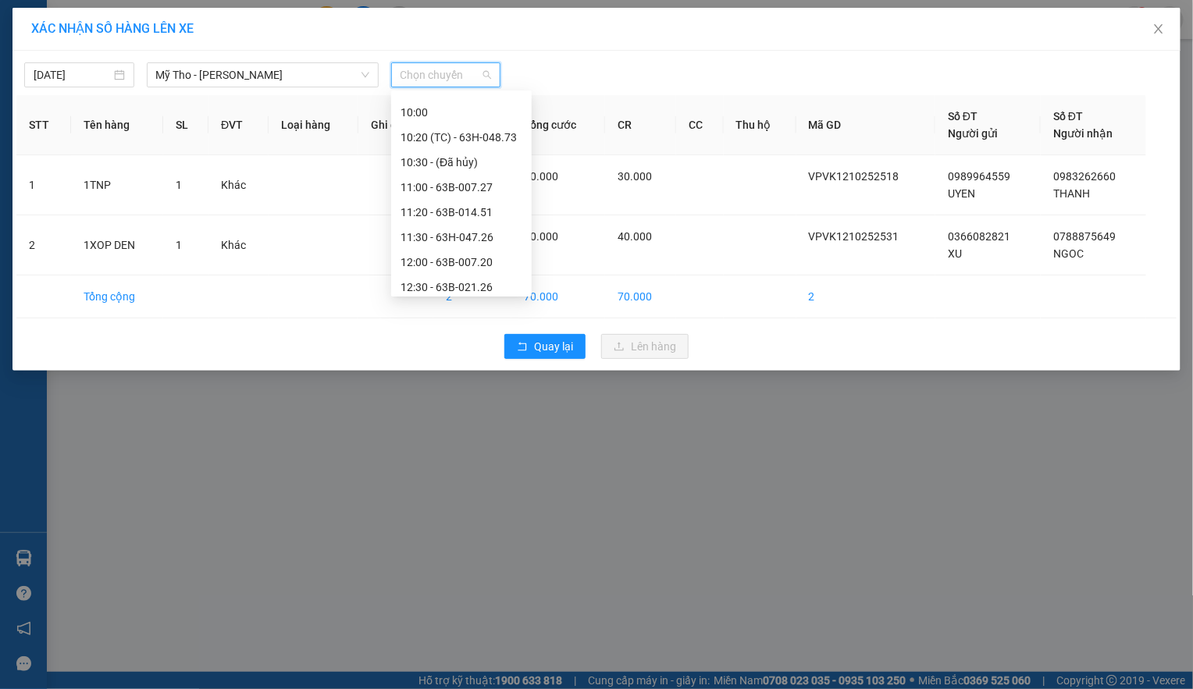
scroll to position [702, 0]
click at [482, 249] on div "15:20 (TC)" at bounding box center [461, 252] width 122 height 17
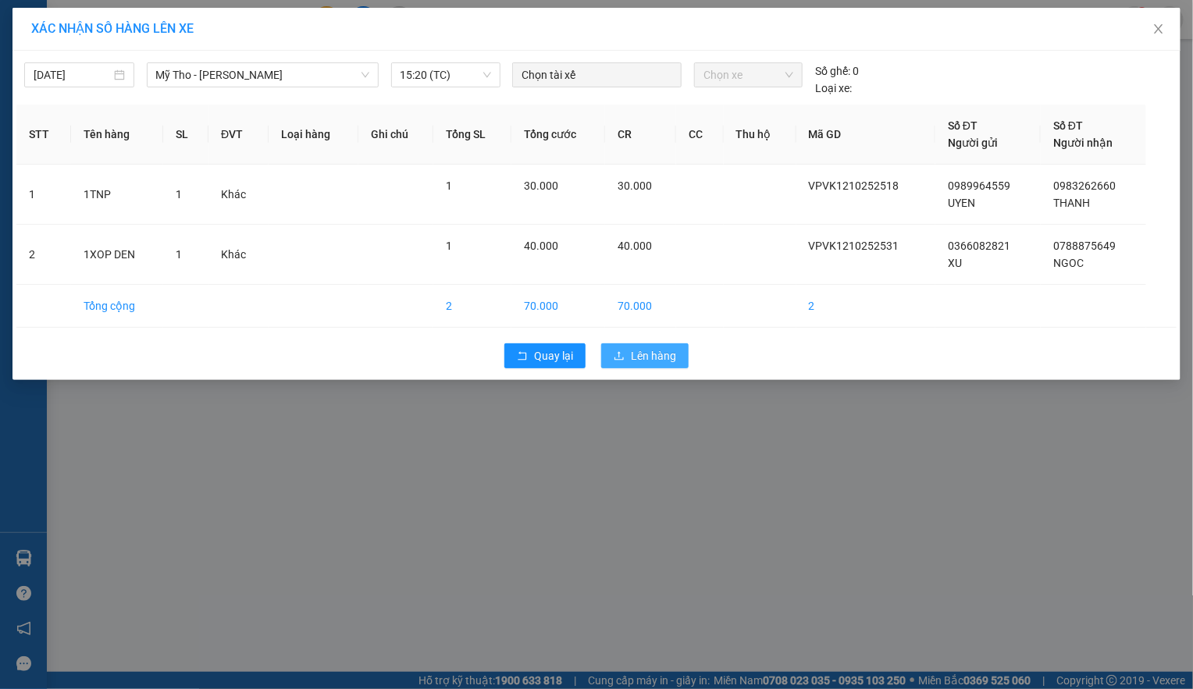
click at [644, 350] on span "Lên hàng" at bounding box center [653, 355] width 45 height 17
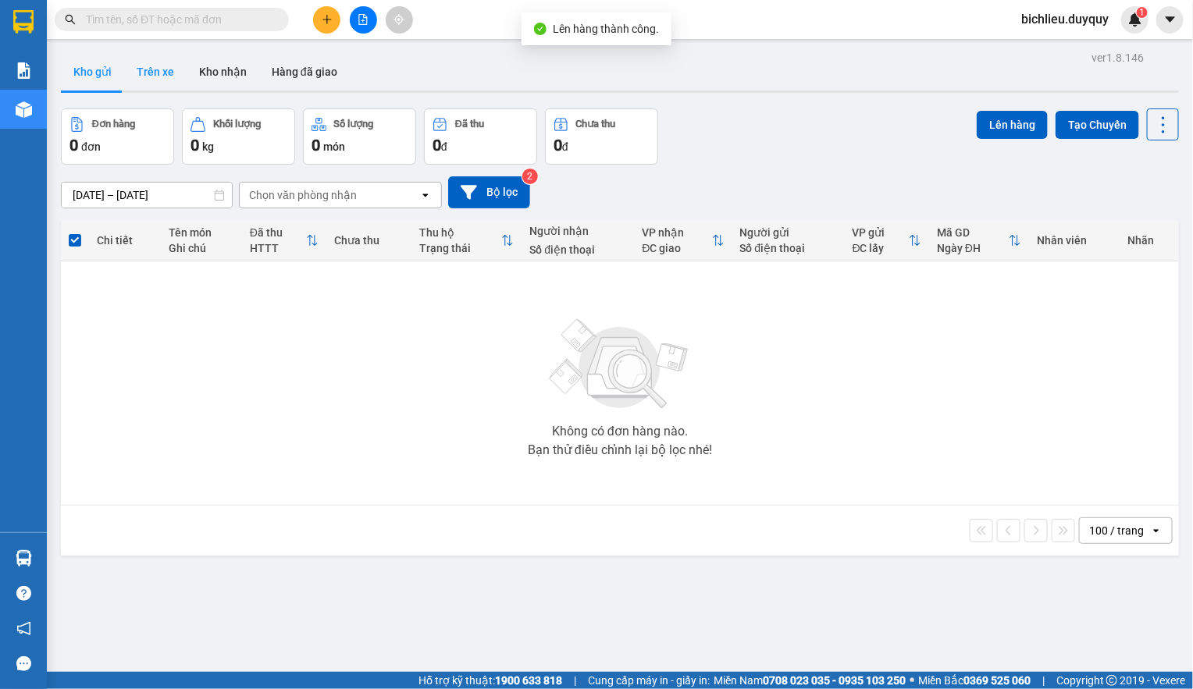
click at [162, 73] on button "Trên xe" at bounding box center [155, 71] width 62 height 37
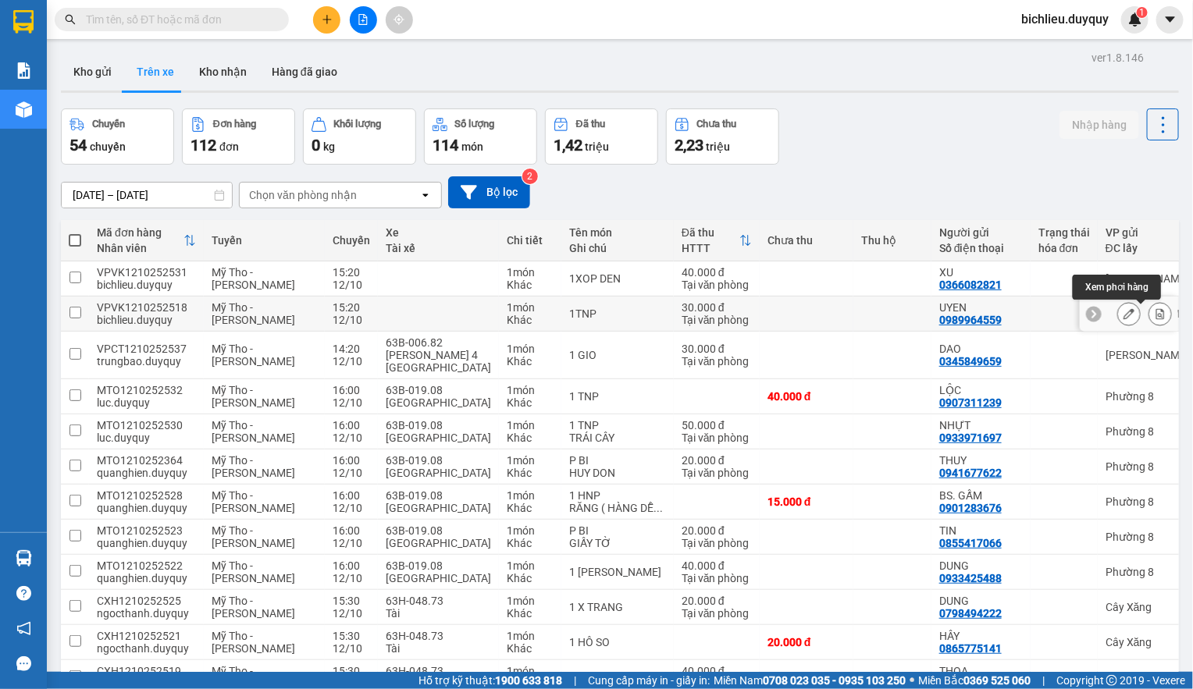
click at [1149, 312] on button at bounding box center [1160, 314] width 22 height 27
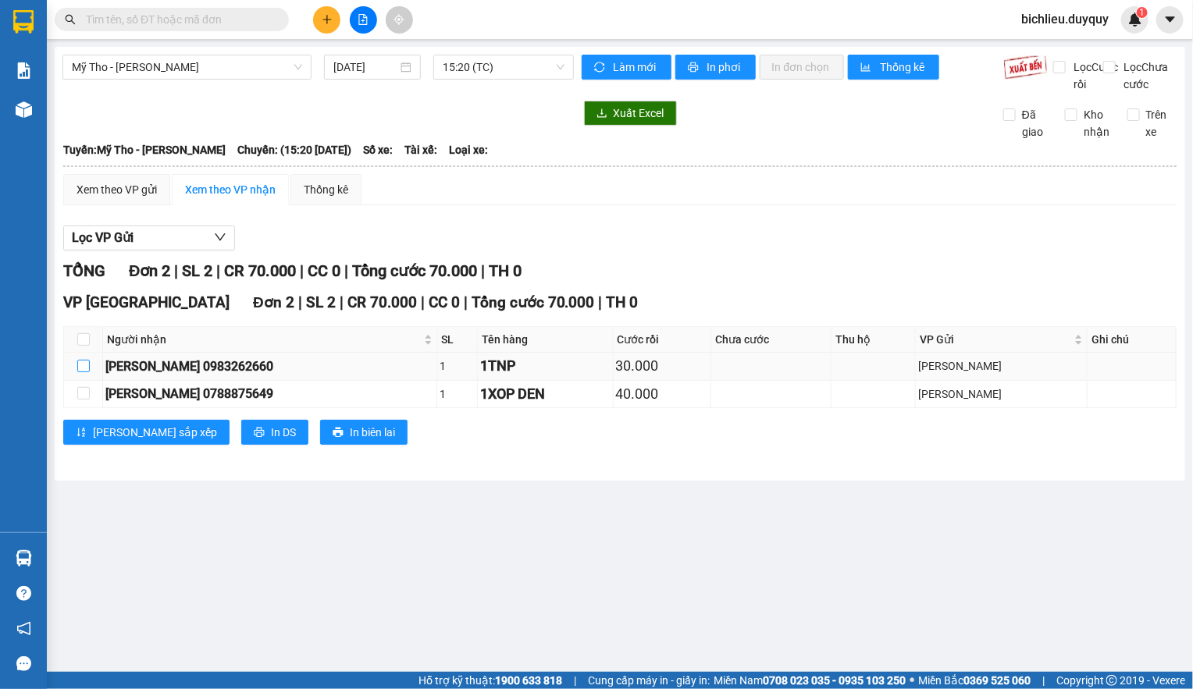
click at [82, 372] on input "checkbox" at bounding box center [83, 366] width 12 height 12
checkbox input "true"
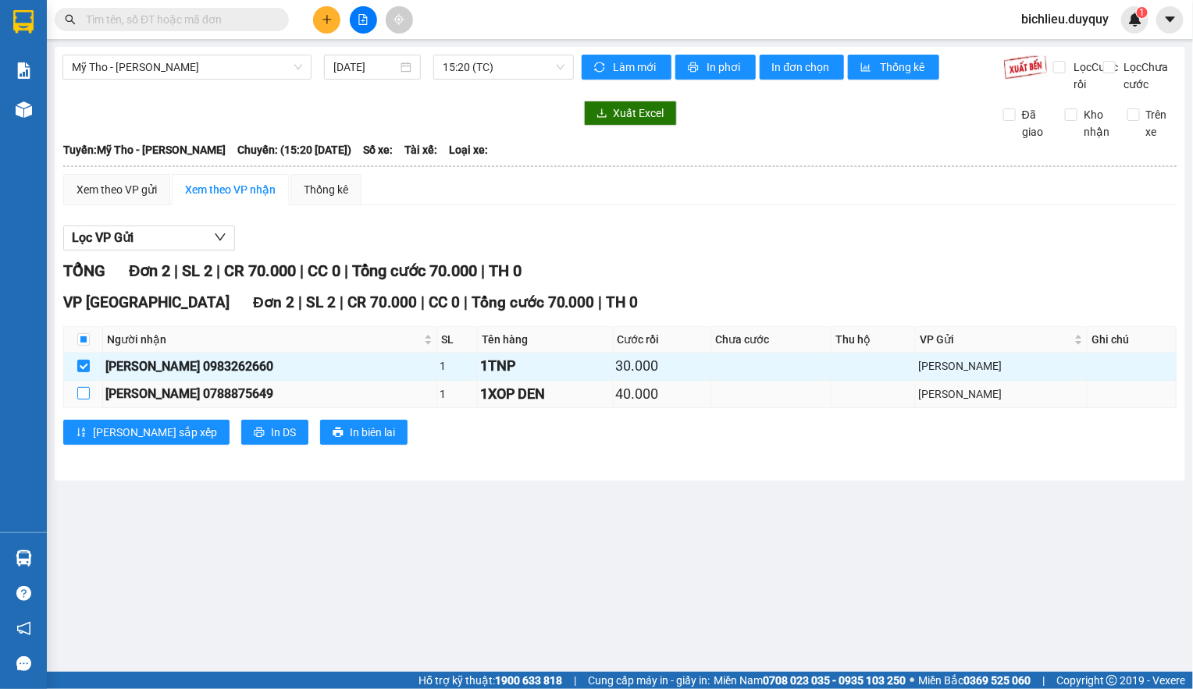
click at [84, 400] on input "checkbox" at bounding box center [83, 393] width 12 height 12
checkbox input "true"
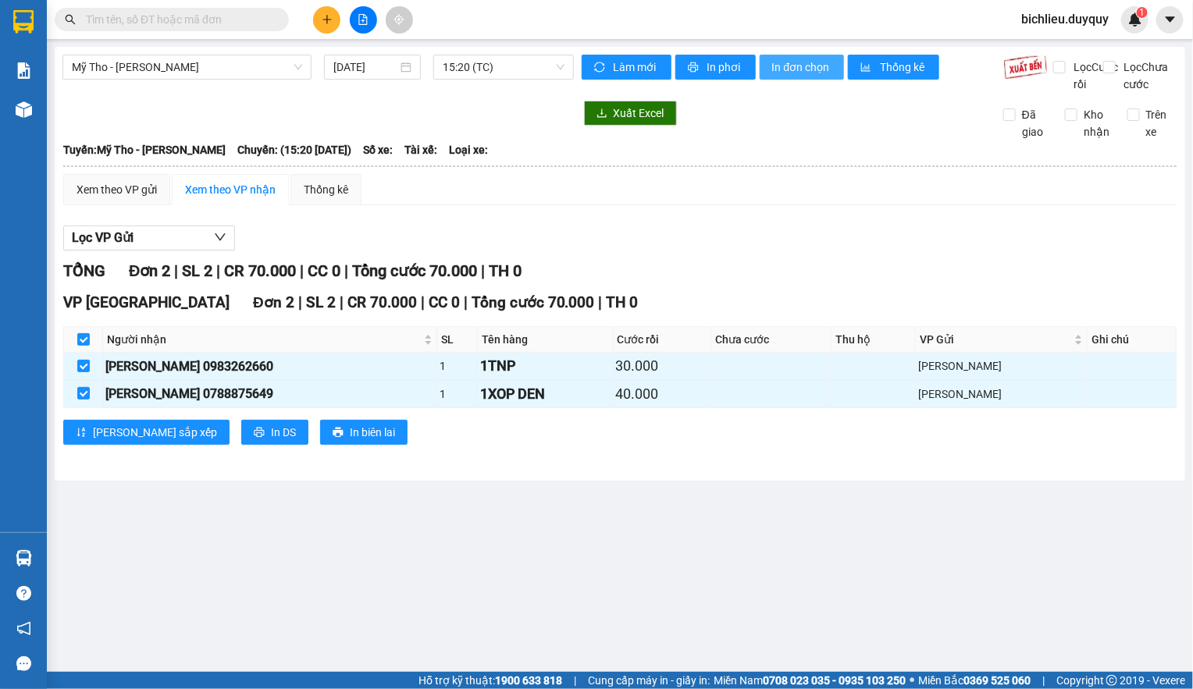
click at [825, 63] on span "In đơn chọn" at bounding box center [802, 67] width 60 height 17
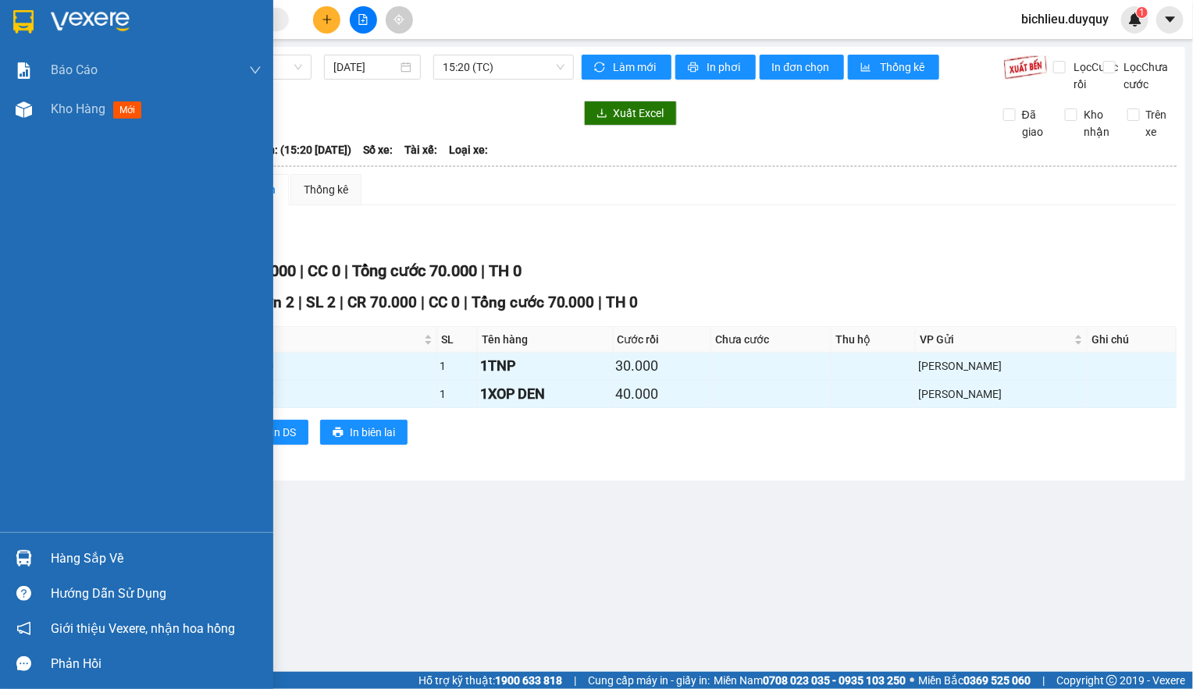
click at [17, 22] on img at bounding box center [23, 21] width 20 height 23
click at [22, 22] on img at bounding box center [23, 21] width 20 height 23
click at [24, 10] on img at bounding box center [23, 21] width 20 height 23
click at [29, 21] on img at bounding box center [23, 21] width 20 height 23
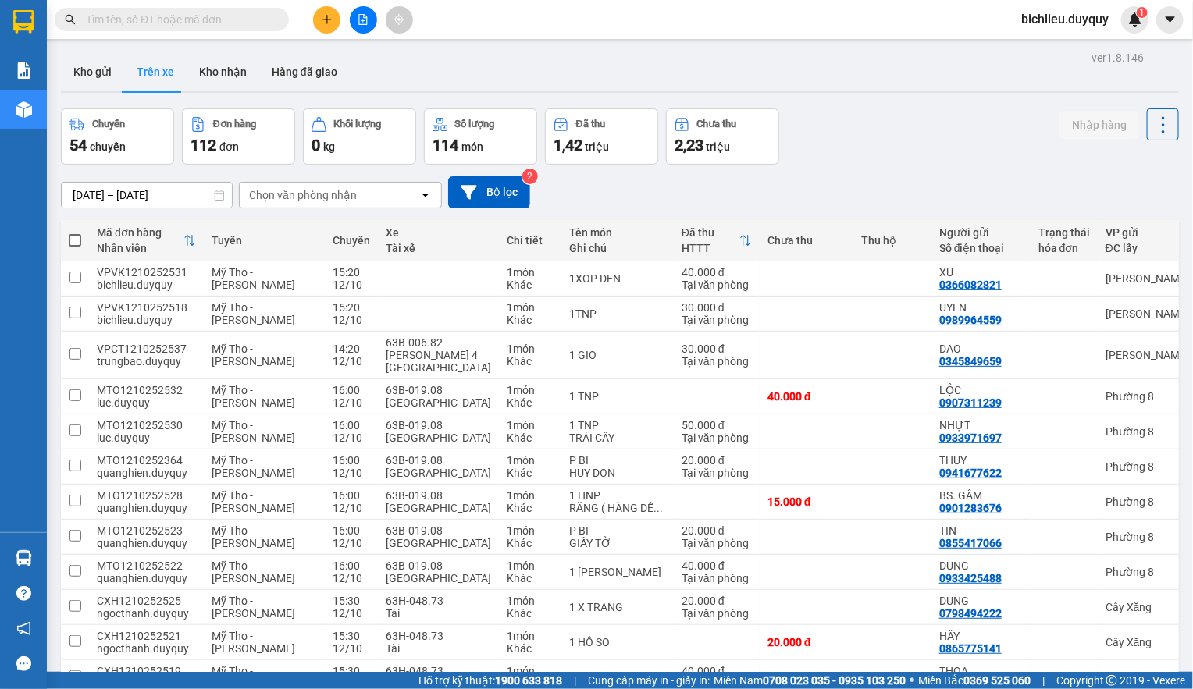
click at [375, 193] on div "Chọn văn phòng nhận" at bounding box center [330, 195] width 180 height 25
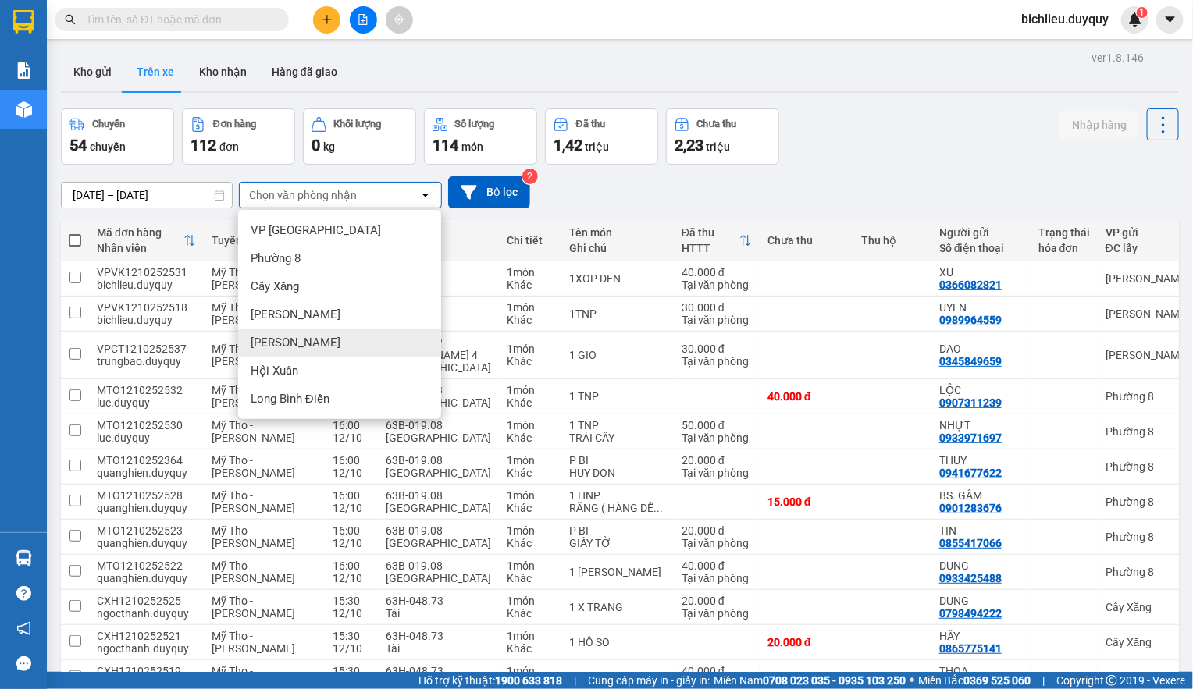
click at [295, 342] on span "[PERSON_NAME]" at bounding box center [296, 343] width 90 height 16
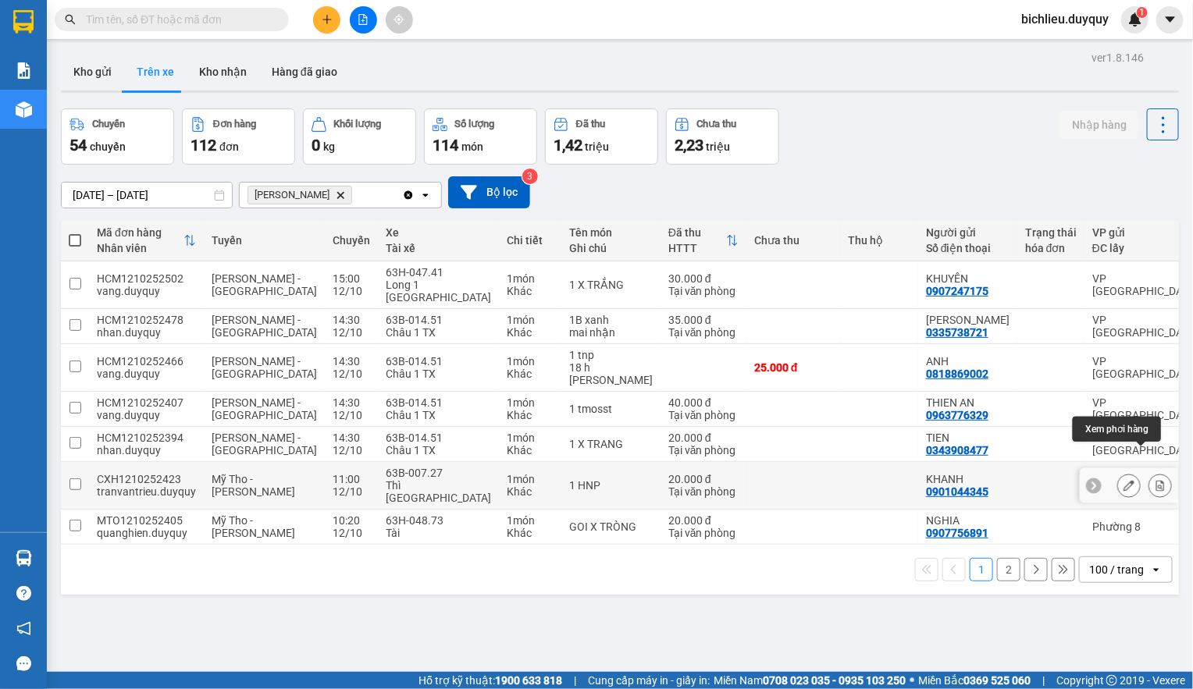
click at [1149, 472] on button at bounding box center [1160, 485] width 22 height 27
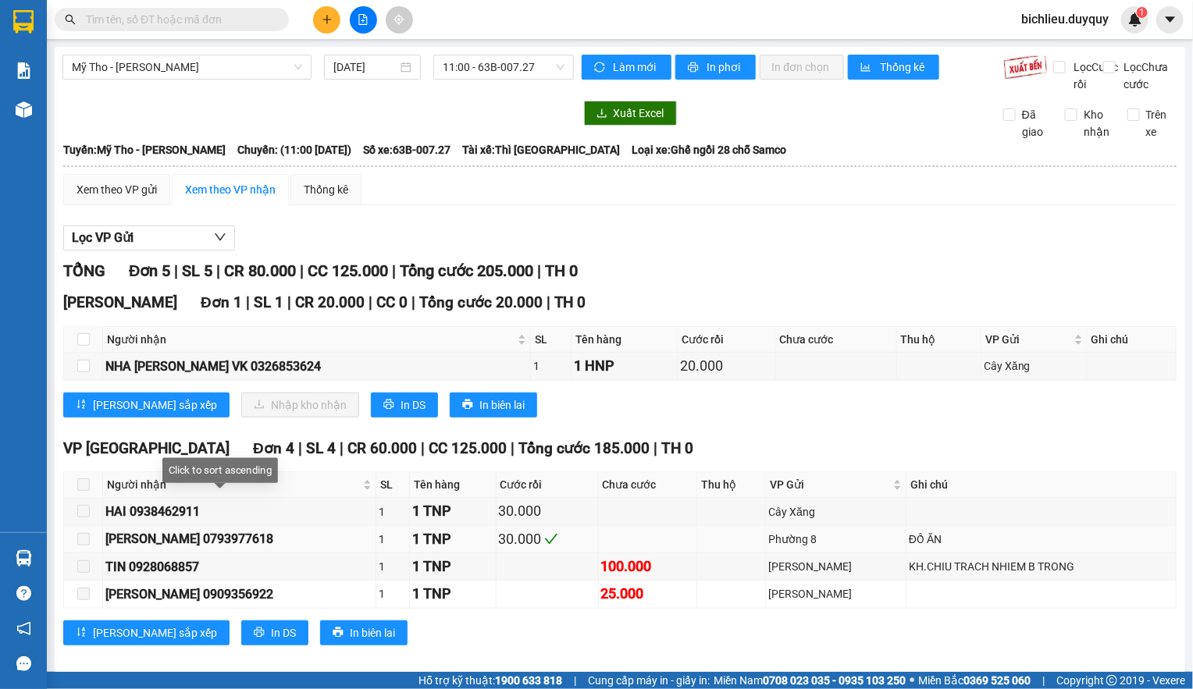
scroll to position [38, 0]
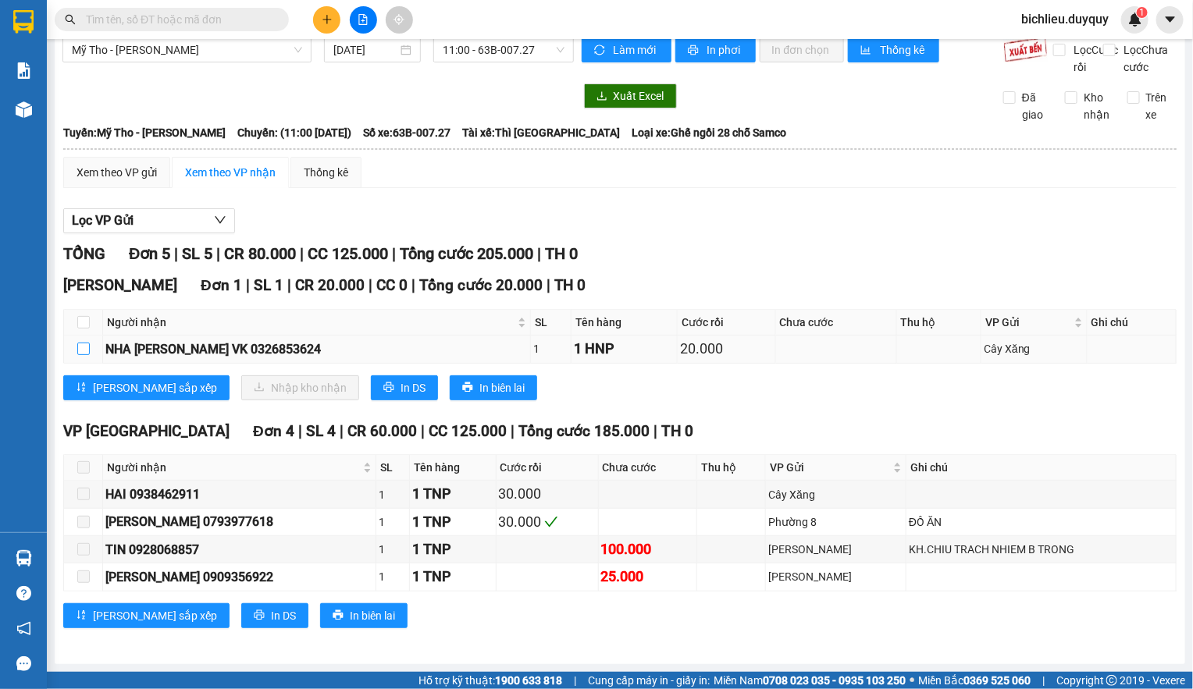
click at [82, 352] on input "checkbox" at bounding box center [83, 349] width 12 height 12
checkbox input "true"
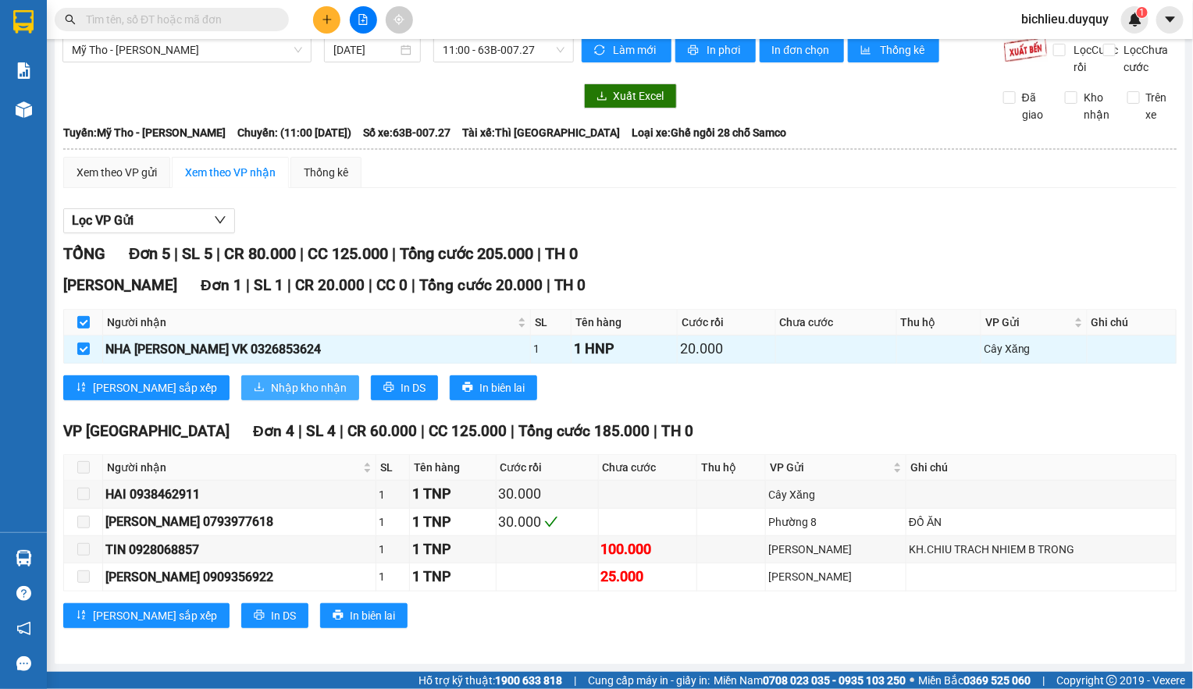
click at [271, 389] on span "Nhập kho nhận" at bounding box center [309, 387] width 76 height 17
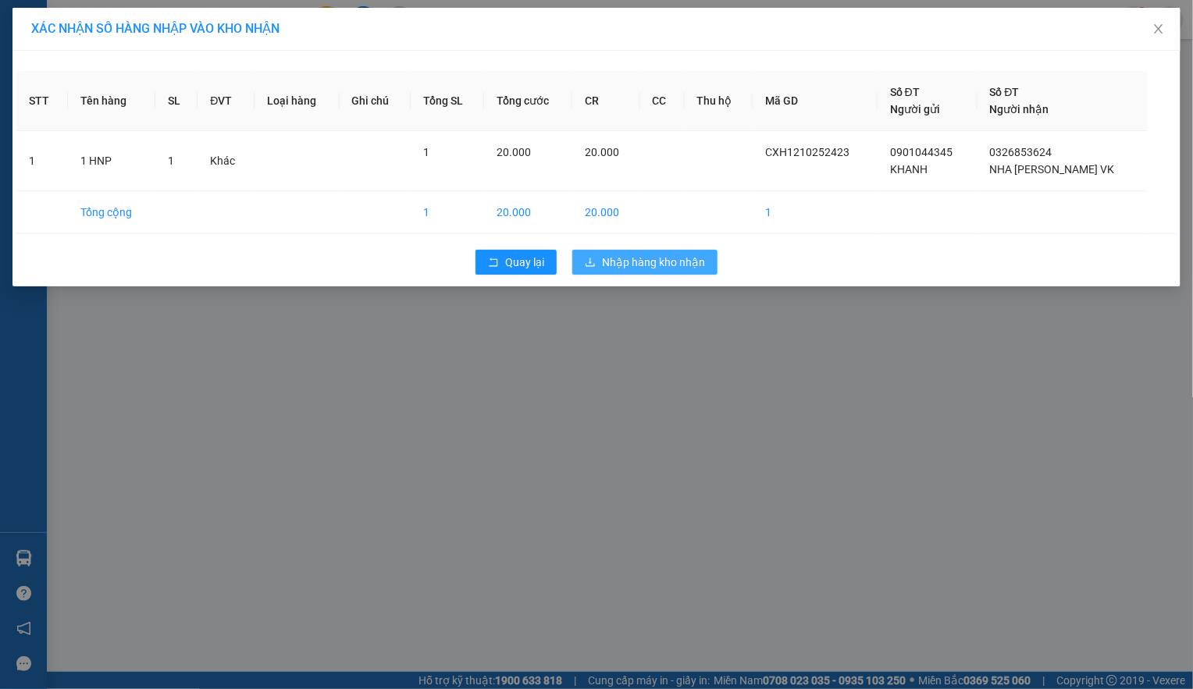
click at [686, 258] on span "Nhập hàng kho nhận" at bounding box center [653, 262] width 103 height 17
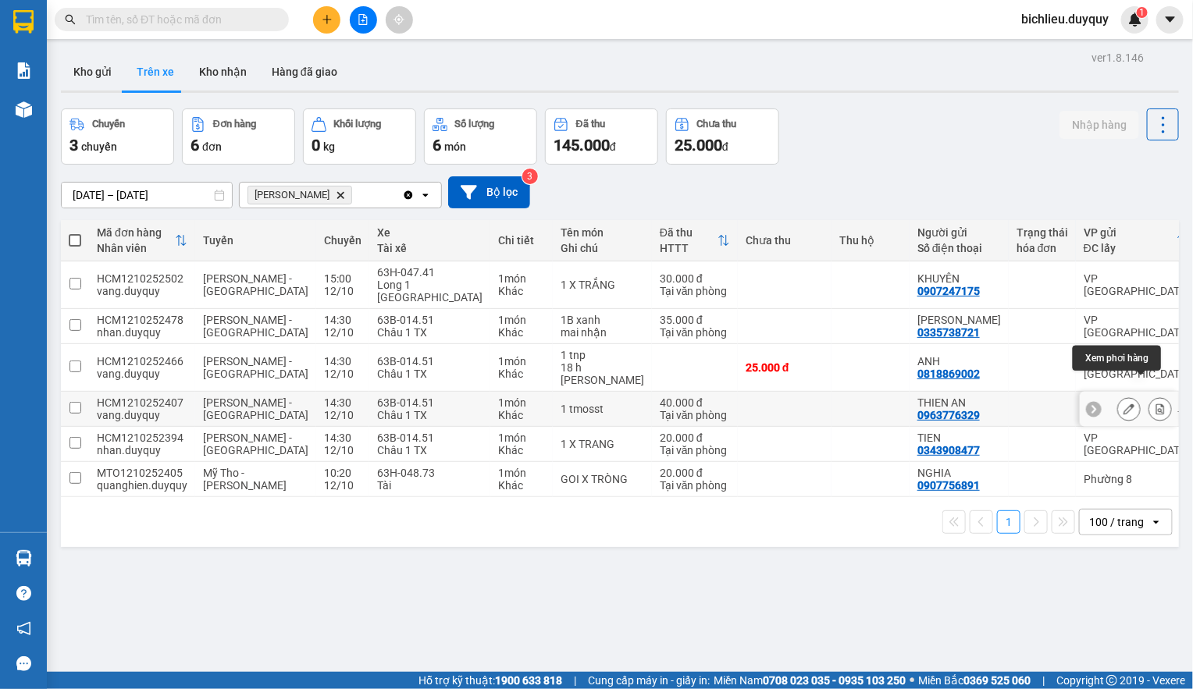
click at [1149, 396] on button at bounding box center [1160, 409] width 22 height 27
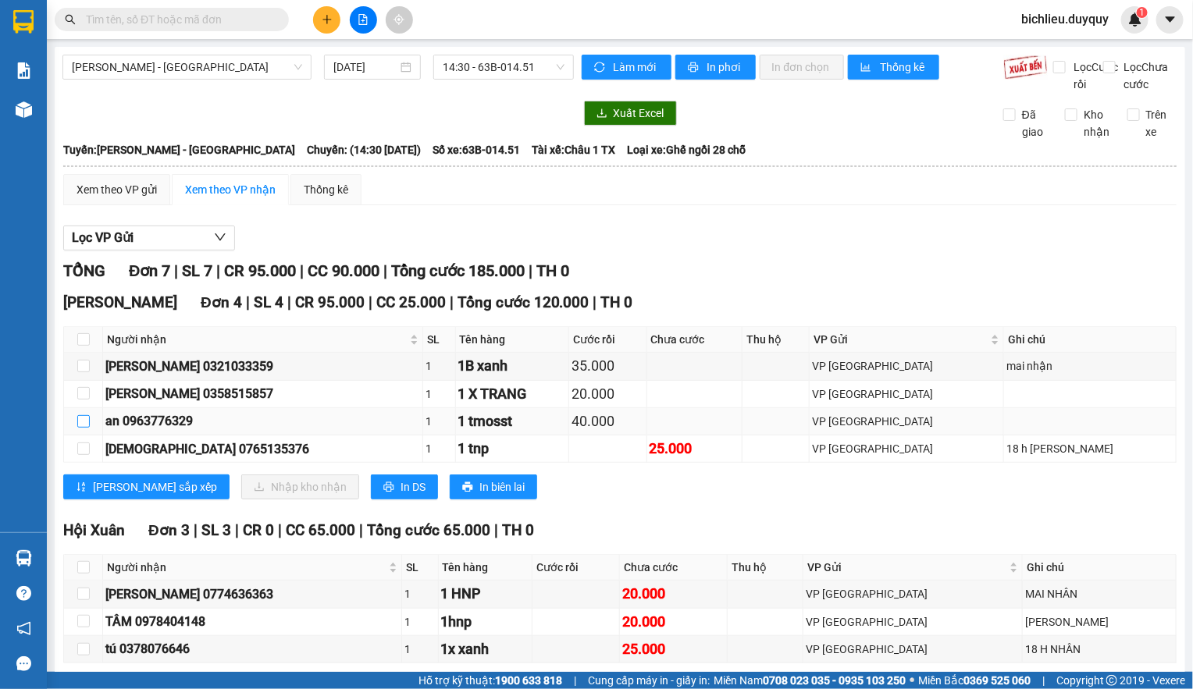
click at [82, 428] on input "checkbox" at bounding box center [83, 421] width 12 height 12
checkbox input "true"
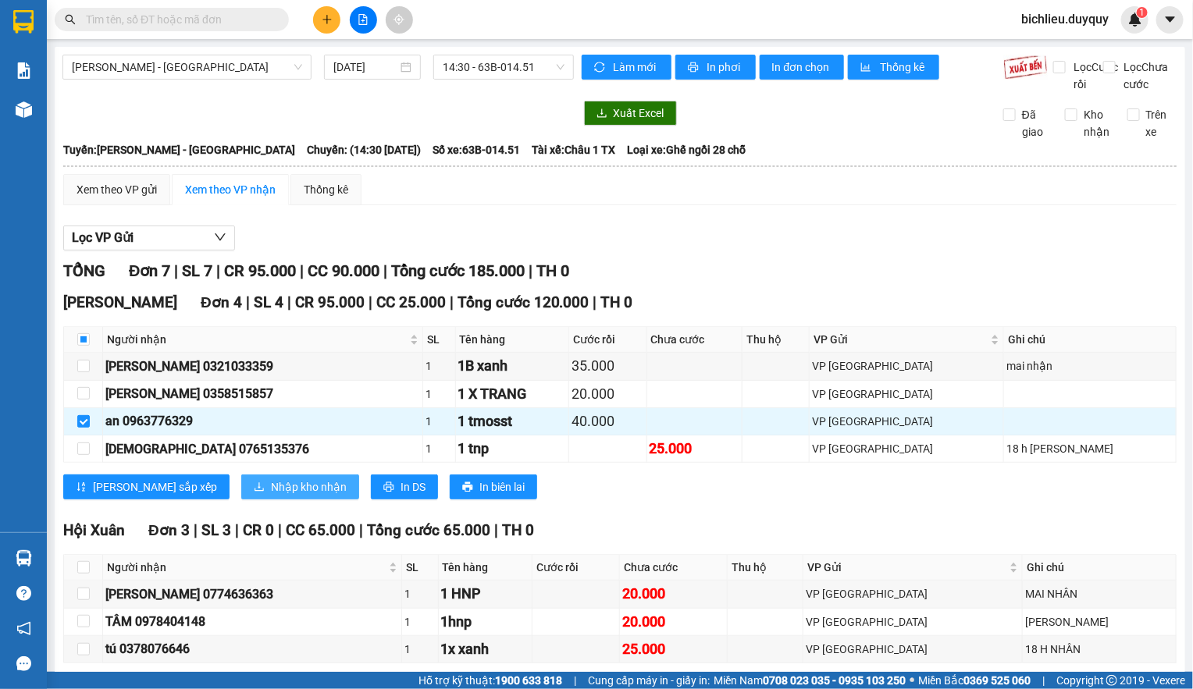
click at [271, 496] on span "Nhập kho nhận" at bounding box center [309, 486] width 76 height 17
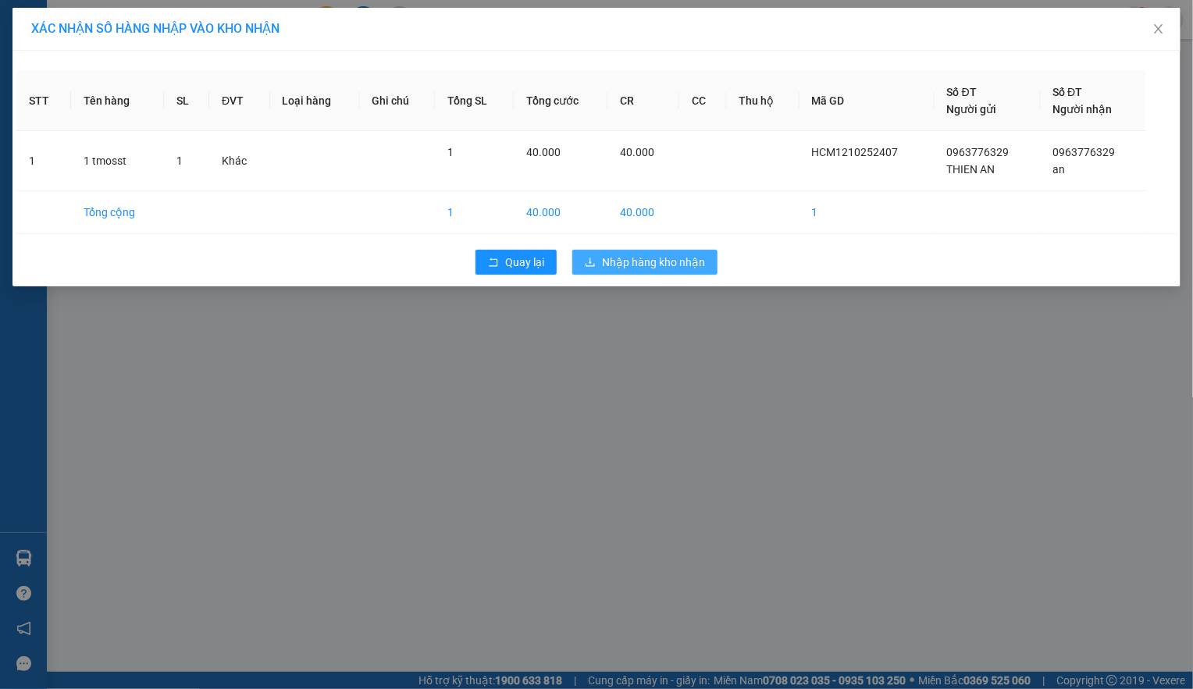
click at [663, 256] on span "Nhập hàng kho nhận" at bounding box center [653, 262] width 103 height 17
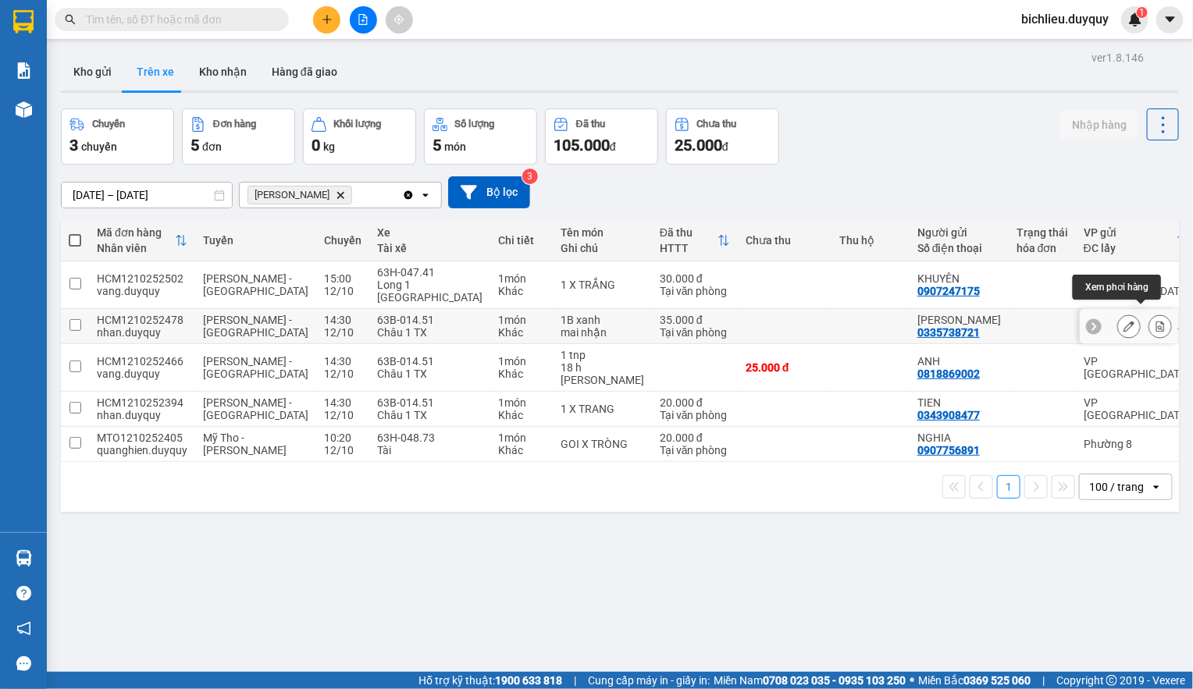
click at [1149, 313] on button at bounding box center [1160, 326] width 22 height 27
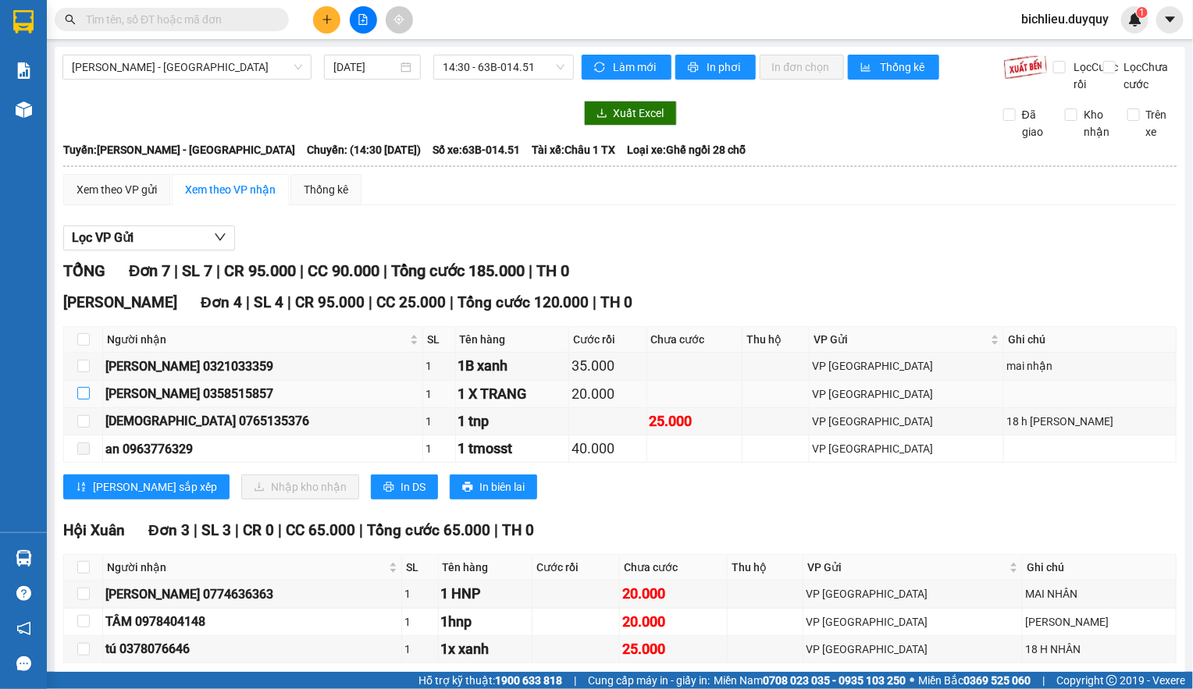
click at [80, 400] on input "checkbox" at bounding box center [83, 393] width 12 height 12
checkbox input "true"
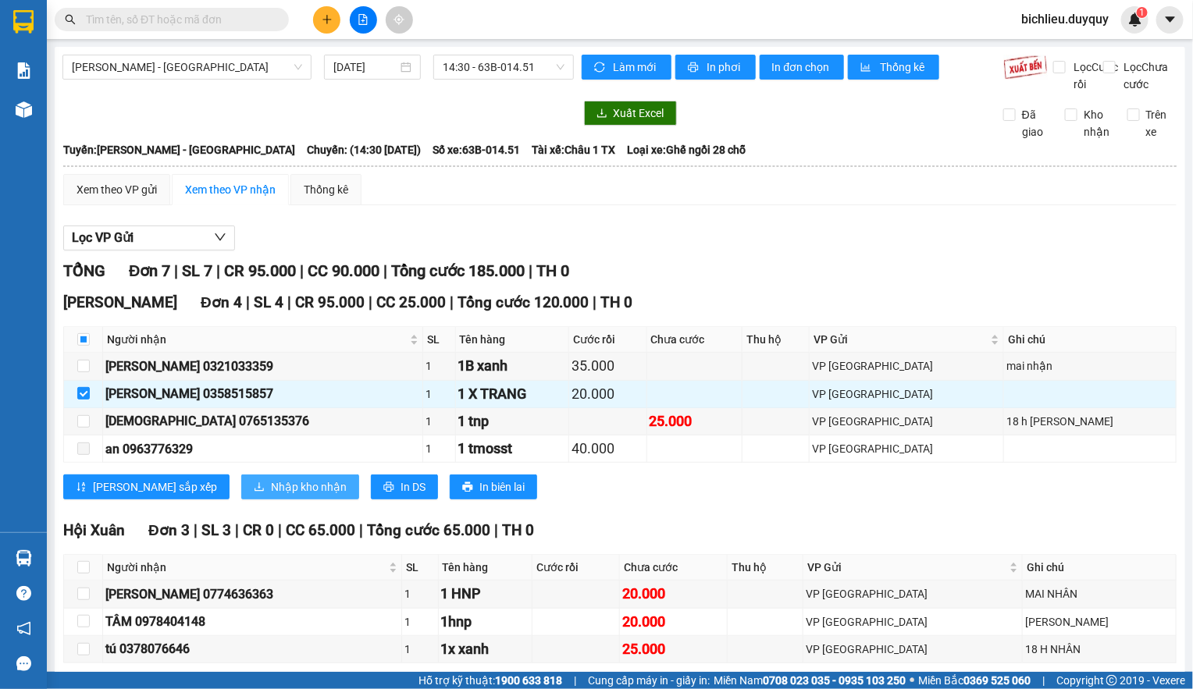
click at [271, 496] on span "Nhập kho nhận" at bounding box center [309, 486] width 76 height 17
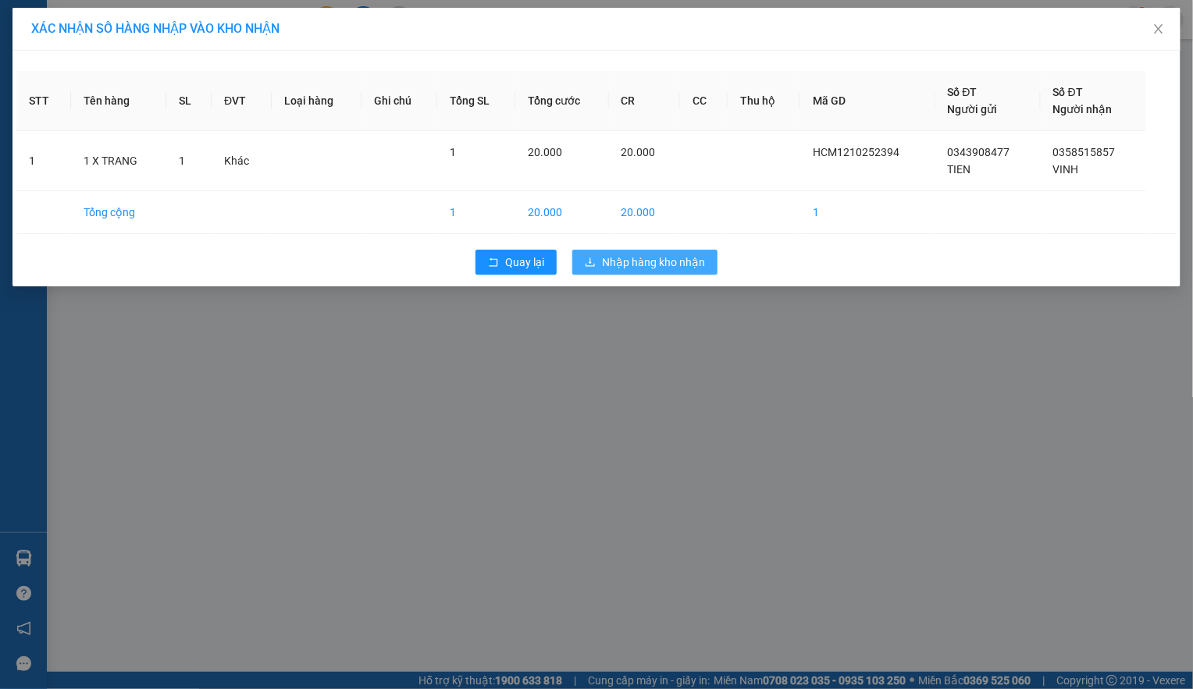
click at [640, 276] on div "Quay lại Nhập hàng kho nhận" at bounding box center [596, 262] width 1160 height 41
click at [652, 265] on span "Nhập hàng kho nhận" at bounding box center [653, 262] width 103 height 17
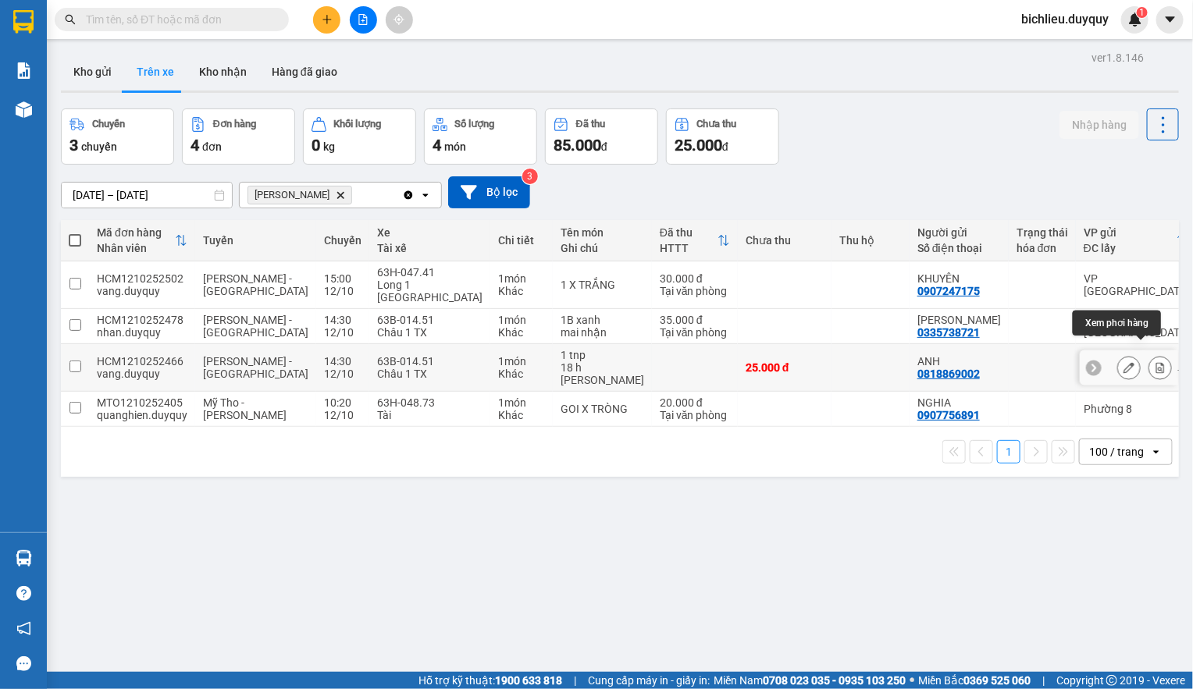
click at [1154, 362] on icon at bounding box center [1159, 367] width 11 height 11
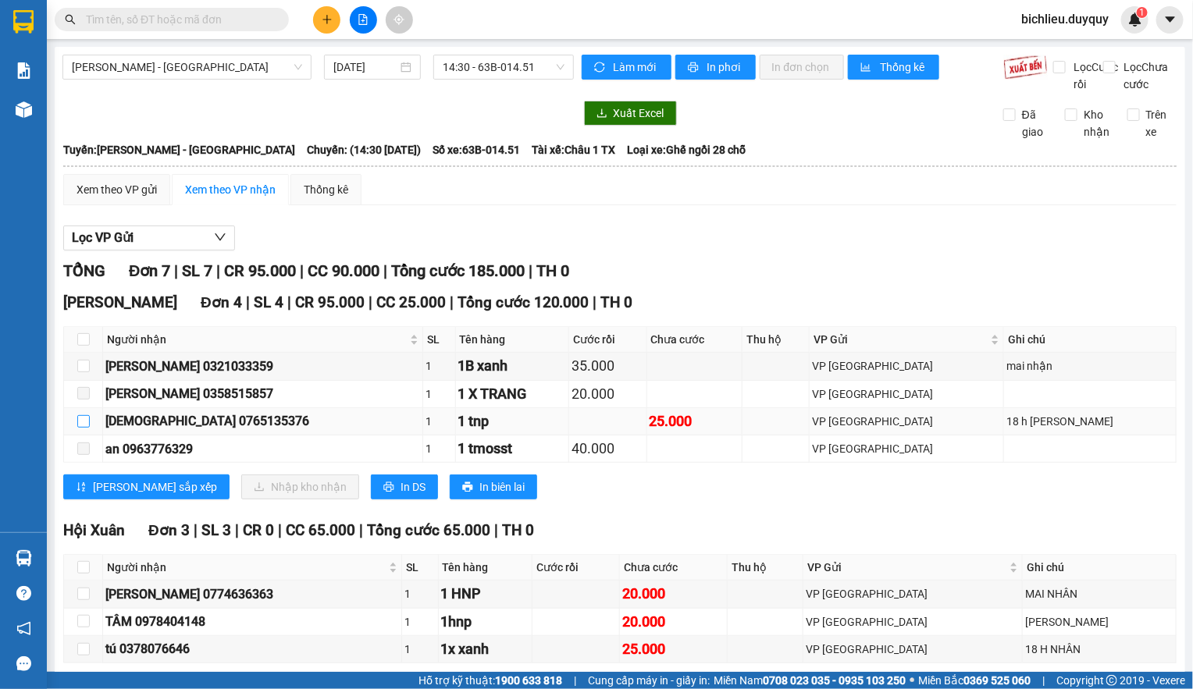
click at [80, 428] on input "checkbox" at bounding box center [83, 421] width 12 height 12
checkbox input "true"
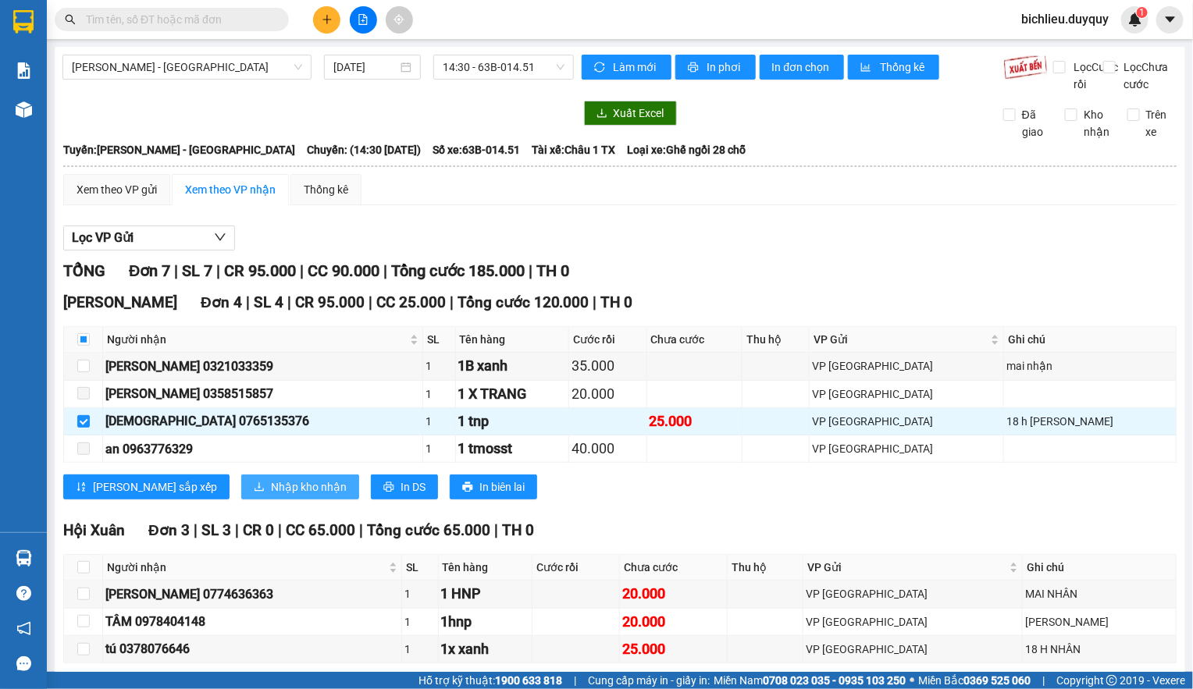
click at [271, 496] on span "Nhập kho nhận" at bounding box center [309, 486] width 76 height 17
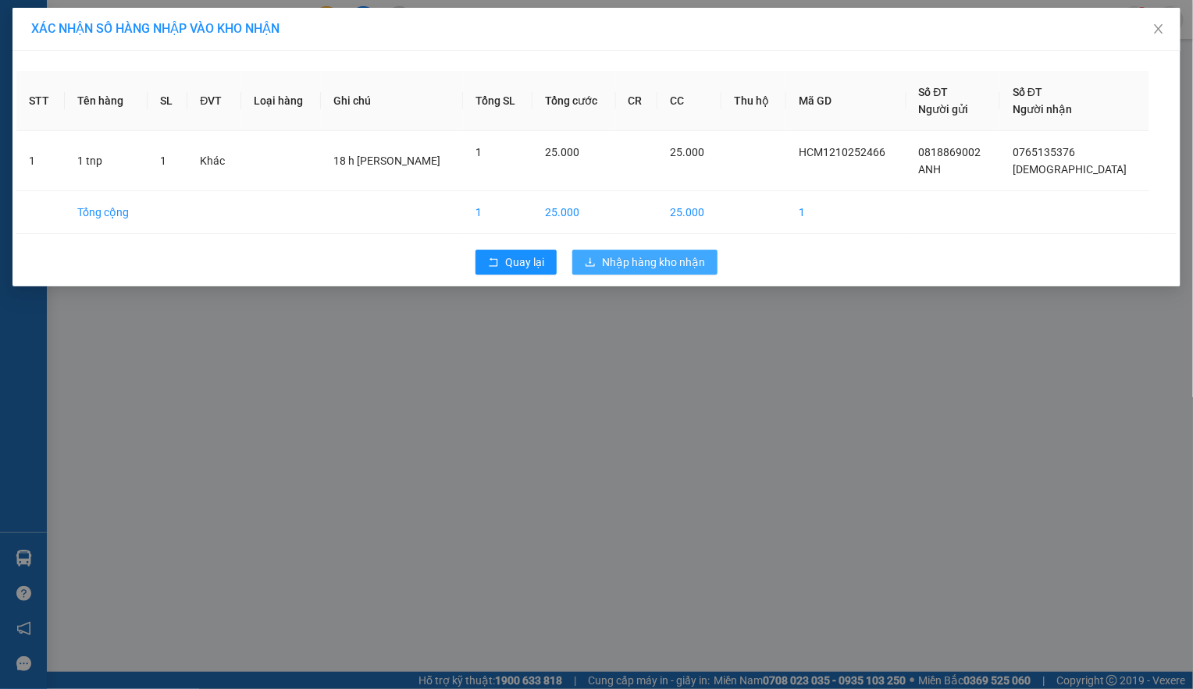
click at [653, 262] on span "Nhập hàng kho nhận" at bounding box center [653, 262] width 103 height 17
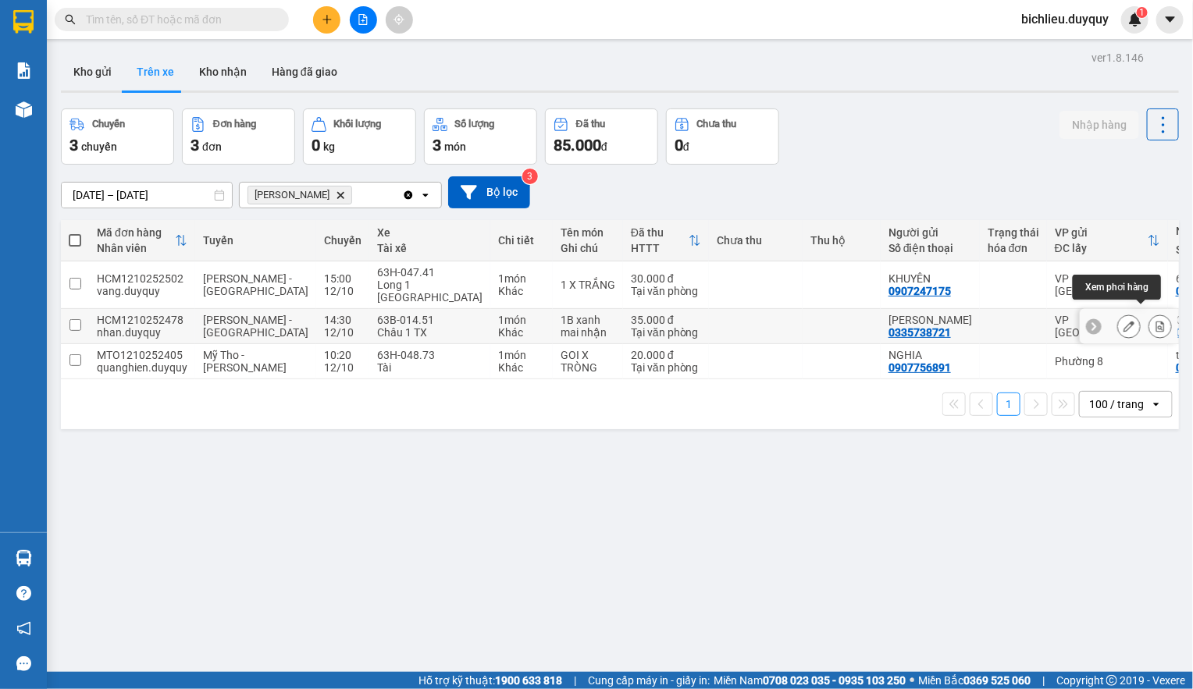
click at [1154, 321] on icon at bounding box center [1159, 326] width 11 height 11
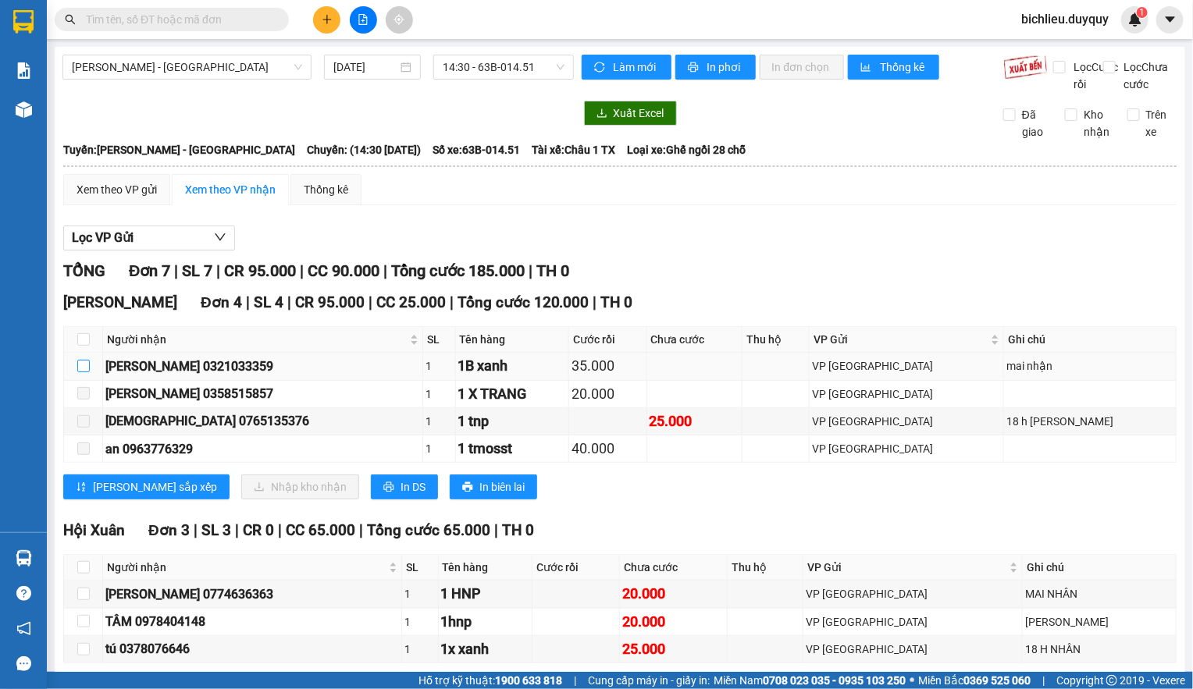
click at [85, 372] on input "checkbox" at bounding box center [83, 366] width 12 height 12
checkbox input "true"
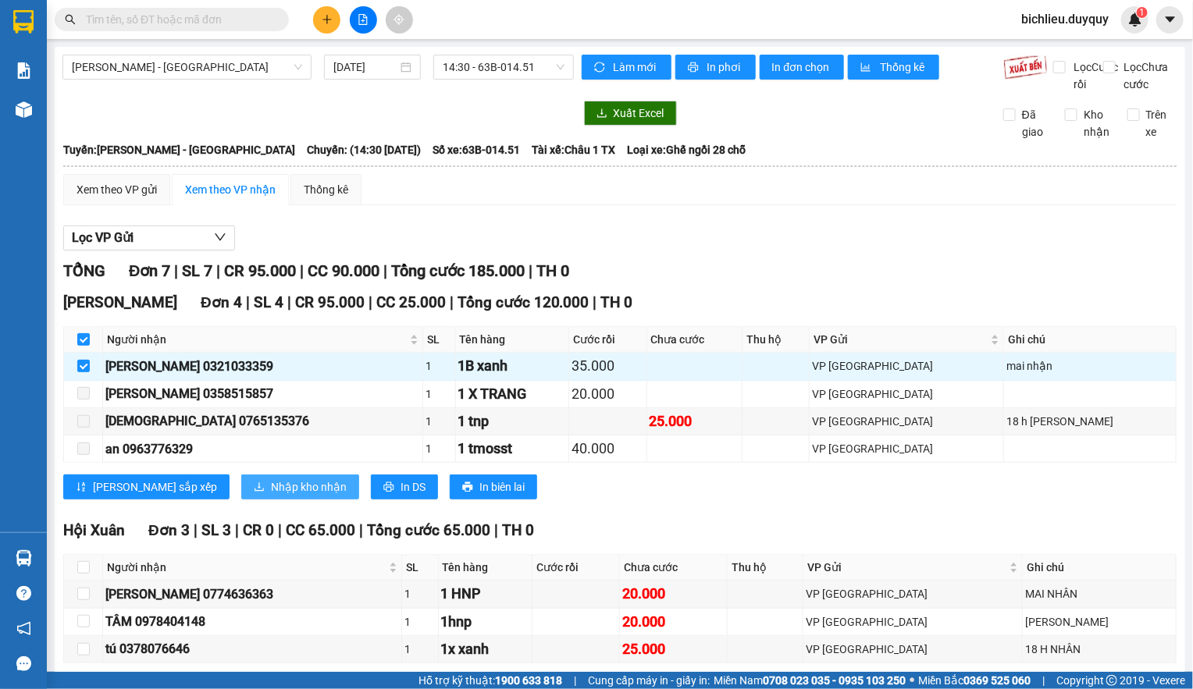
click at [271, 496] on span "Nhập kho nhận" at bounding box center [309, 486] width 76 height 17
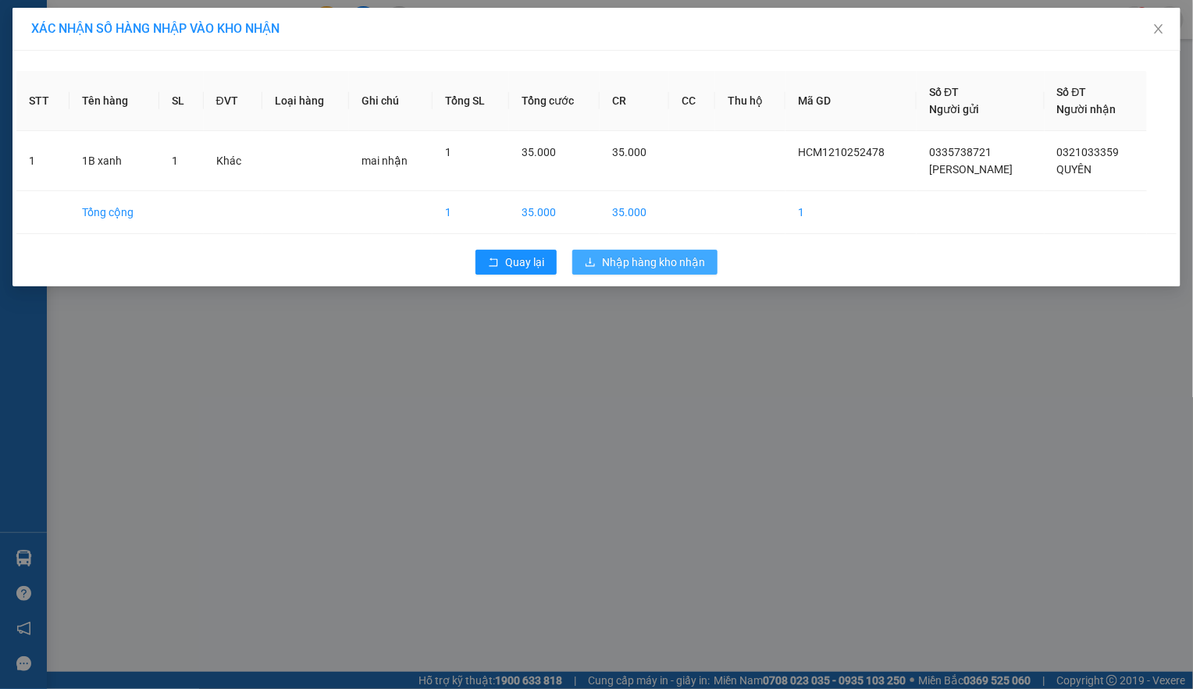
click at [639, 261] on span "Nhập hàng kho nhận" at bounding box center [653, 262] width 103 height 17
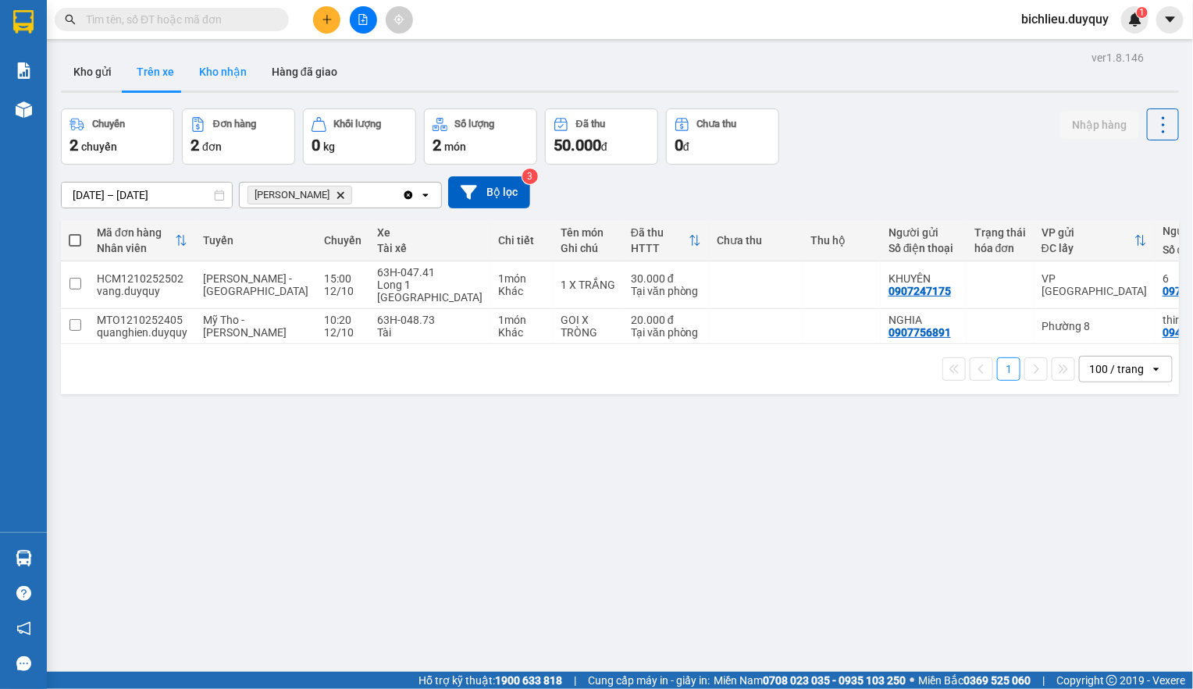
click at [204, 73] on button "Kho nhận" at bounding box center [223, 71] width 73 height 37
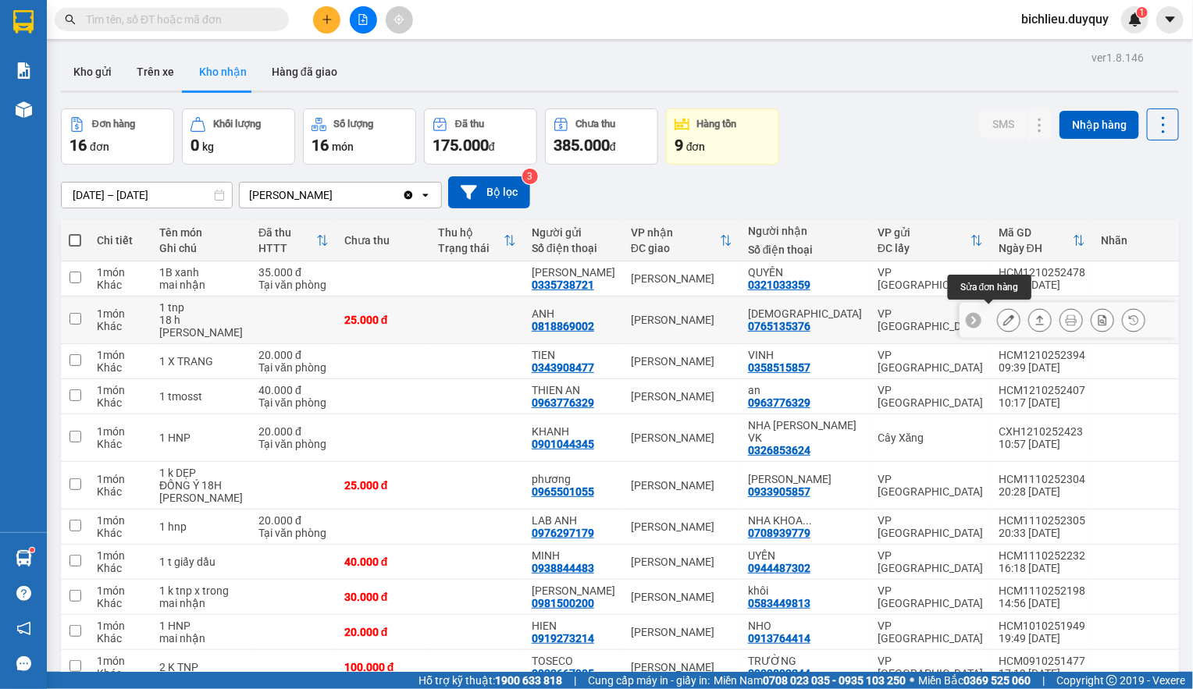
click at [1003, 315] on icon at bounding box center [1008, 320] width 11 height 11
click at [989, 311] on main "ver 1.8.146 Kho gửi Trên xe [PERSON_NAME] Hàng đã [PERSON_NAME] hàng 16 đơn [PE…" at bounding box center [596, 336] width 1193 height 672
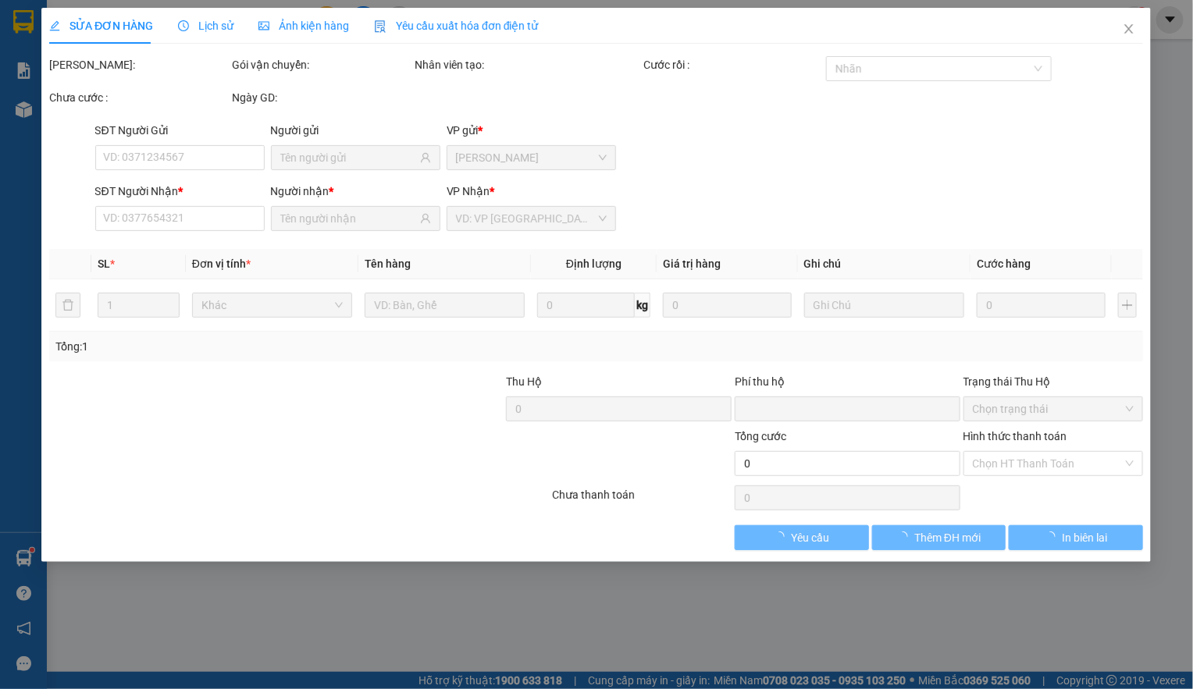
click at [1012, 186] on div "SĐT Người [PERSON_NAME] * VD: 0377654321 Người [PERSON_NAME] * [PERSON_NAME] * …" at bounding box center [619, 210] width 1054 height 55
type input "0818869002"
type input "ANH"
type input "0765135376"
type input "[DEMOGRAPHIC_DATA]"
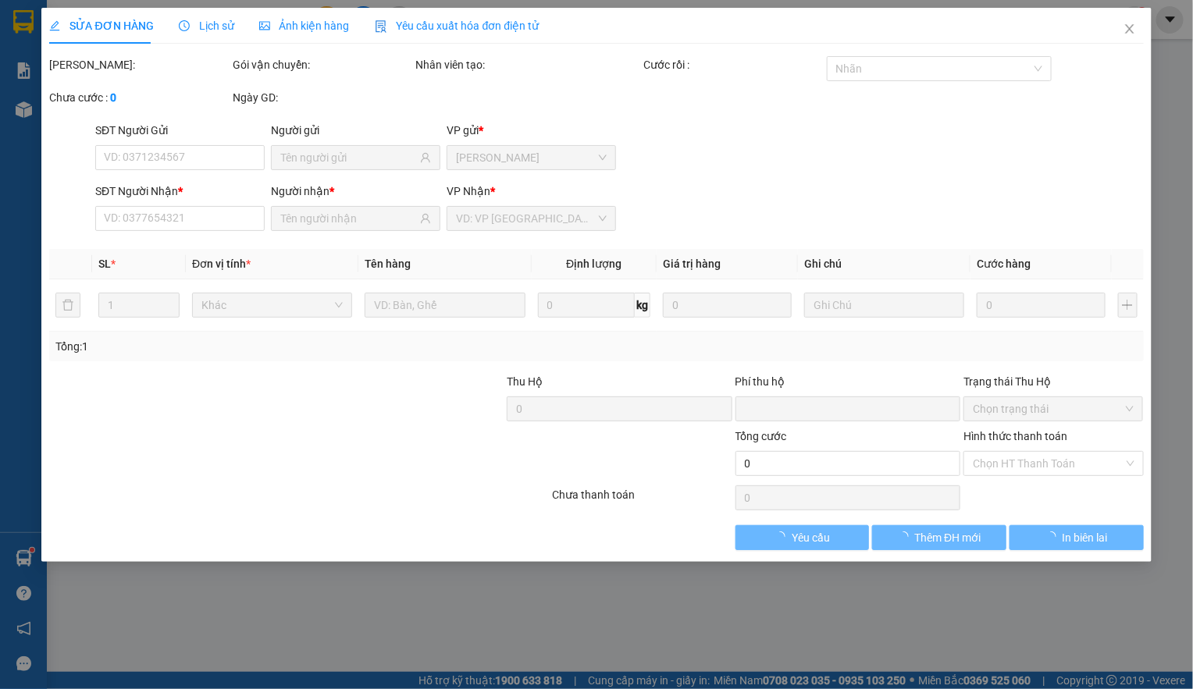
type input "0"
type input "25.000"
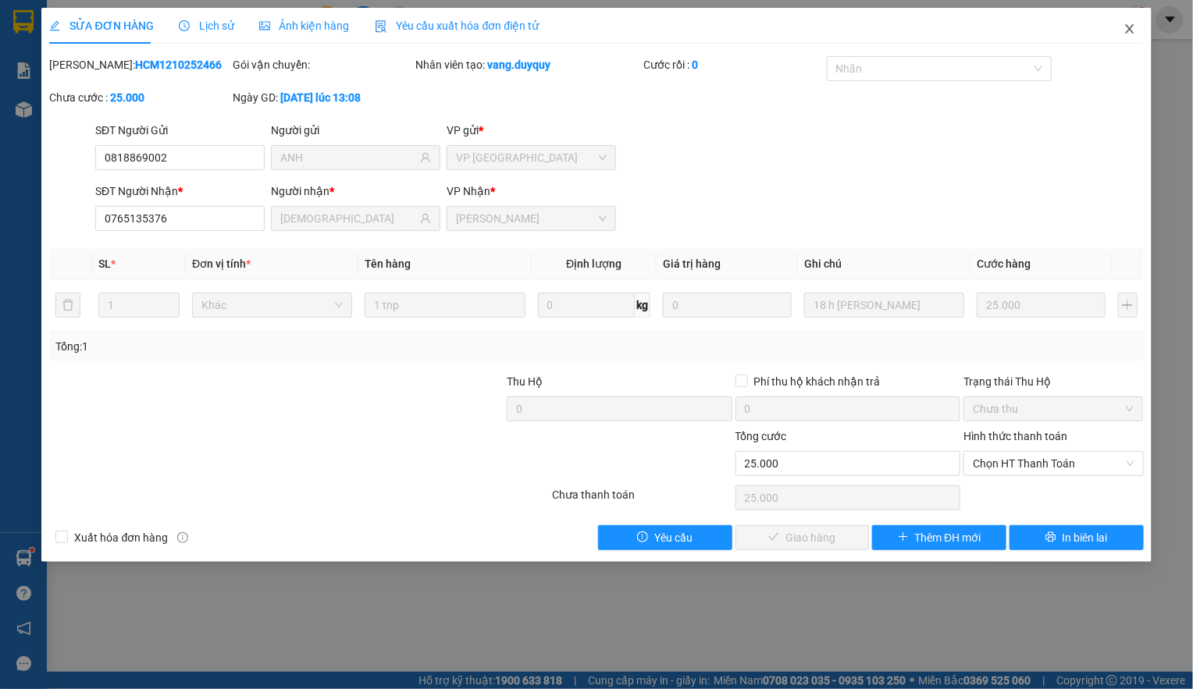
click at [1129, 37] on span "Close" at bounding box center [1130, 30] width 44 height 44
